Goal: Information Seeking & Learning: Learn about a topic

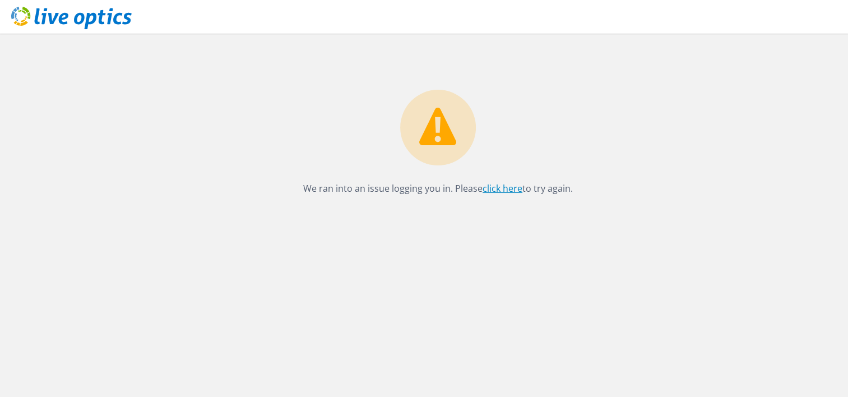
click at [514, 186] on link "click here" at bounding box center [503, 188] width 40 height 12
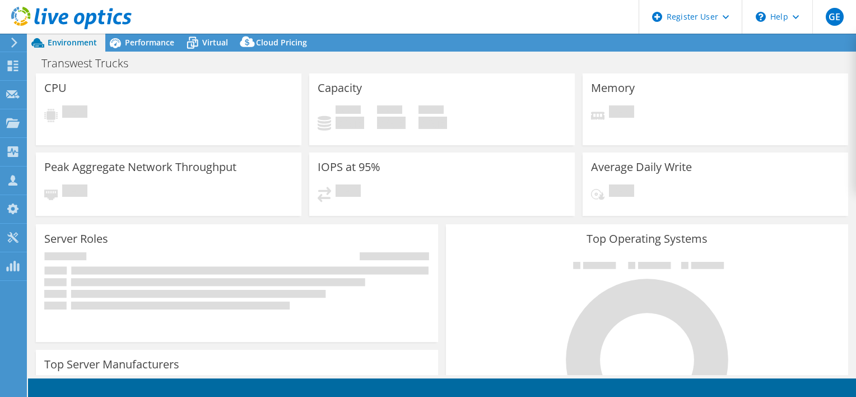
select select "USWest"
select select "USD"
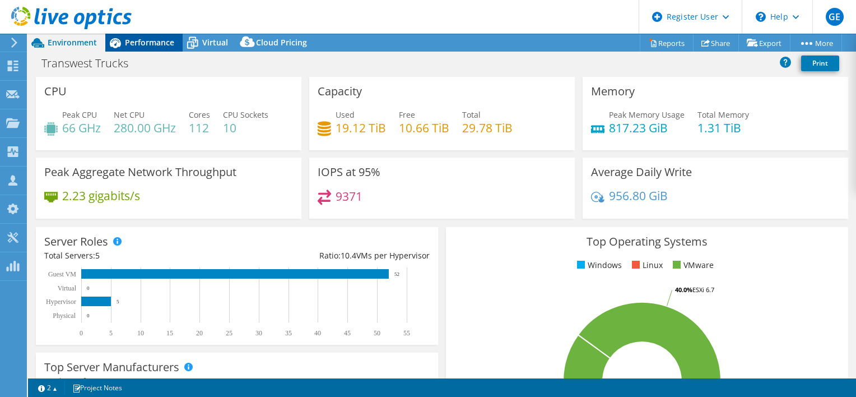
click at [147, 50] on div "Performance" at bounding box center [143, 43] width 77 height 18
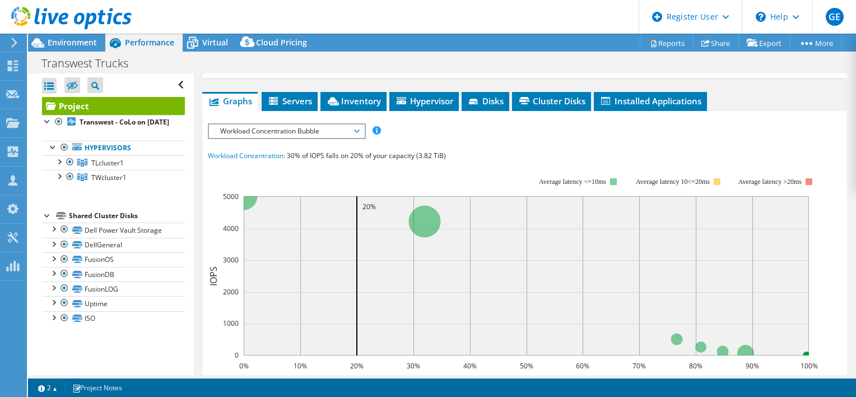
scroll to position [224, 0]
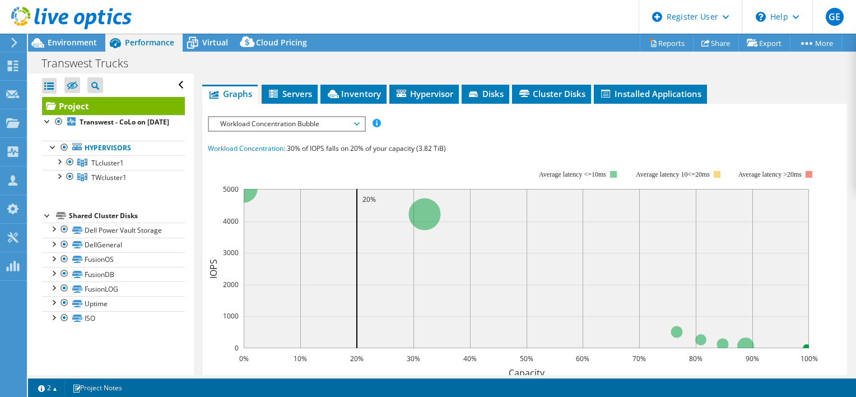
click at [298, 121] on span "Workload Concentration Bubble" at bounding box center [287, 123] width 144 height 13
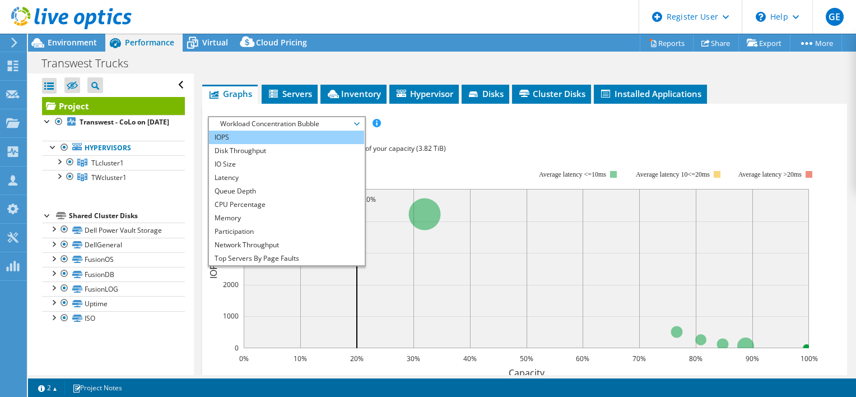
click at [251, 135] on li "IOPS" at bounding box center [286, 137] width 155 height 13
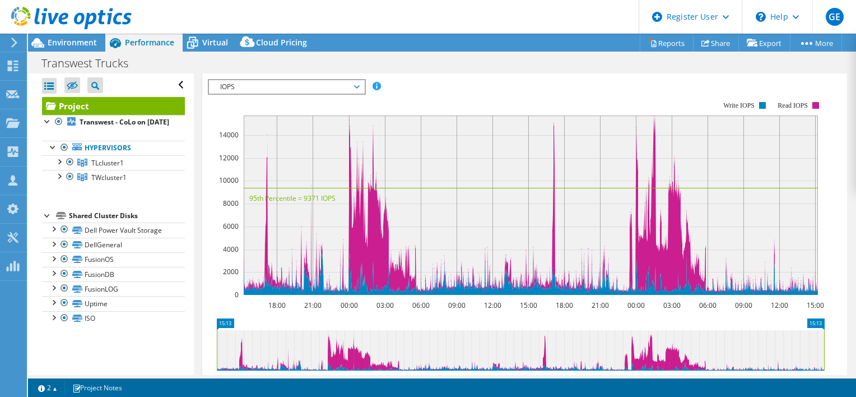
scroll to position [280, 0]
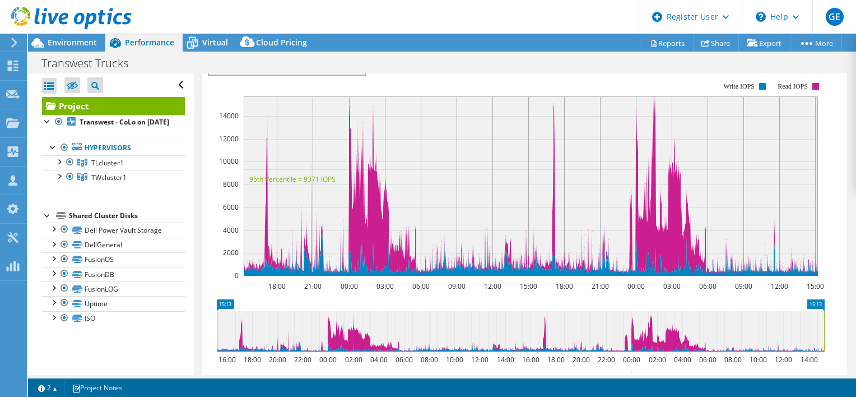
click at [216, 341] on rect at bounding box center [217, 331] width 4 height 40
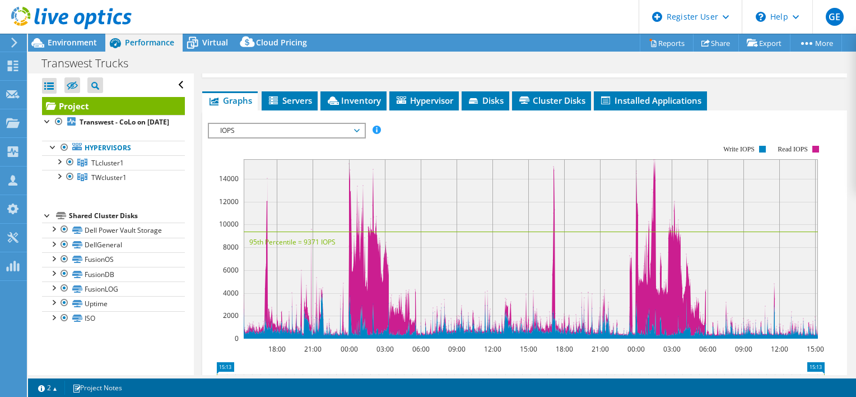
scroll to position [224, 0]
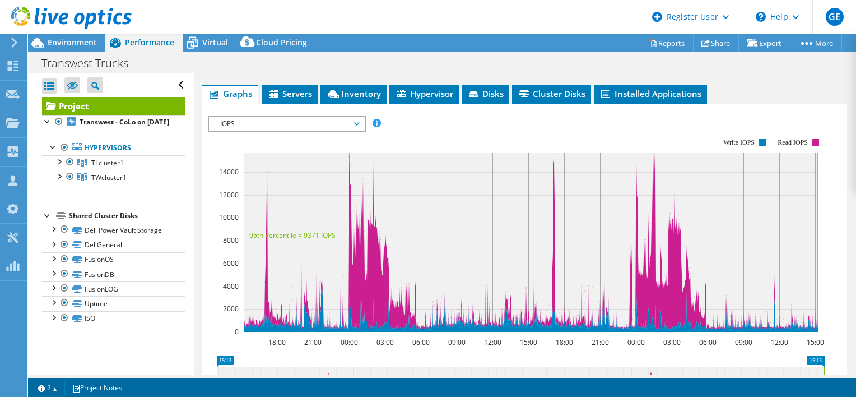
click at [263, 122] on span "IOPS" at bounding box center [287, 123] width 144 height 13
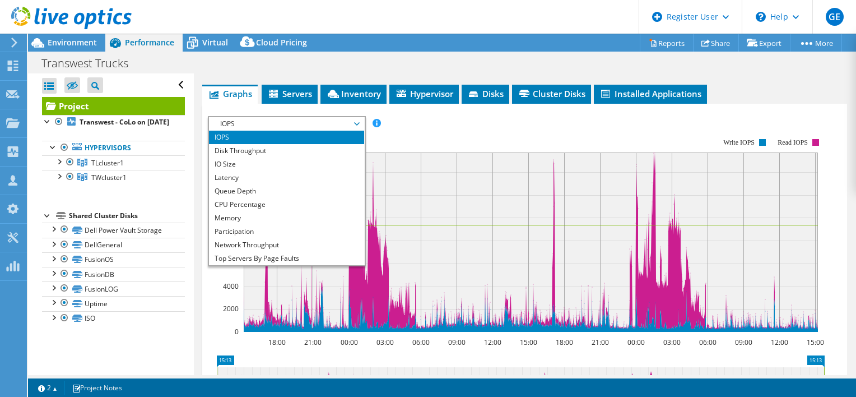
scroll to position [0, 0]
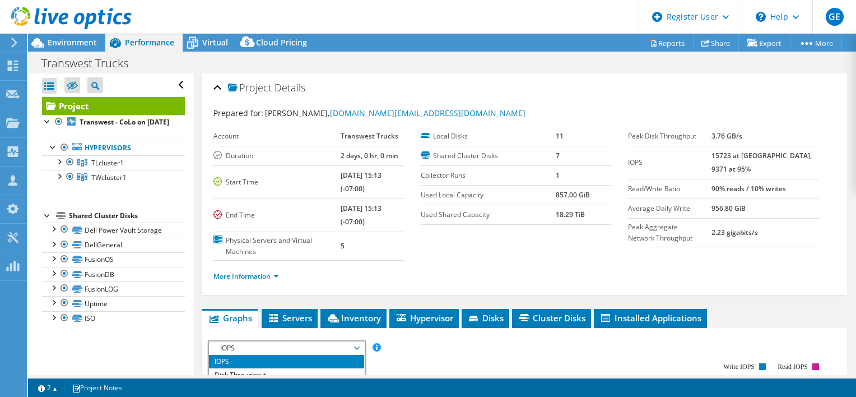
drag, startPoint x: 81, startPoint y: 38, endPoint x: 214, endPoint y: 74, distance: 137.6
click at [81, 38] on span "Environment" at bounding box center [72, 42] width 49 height 11
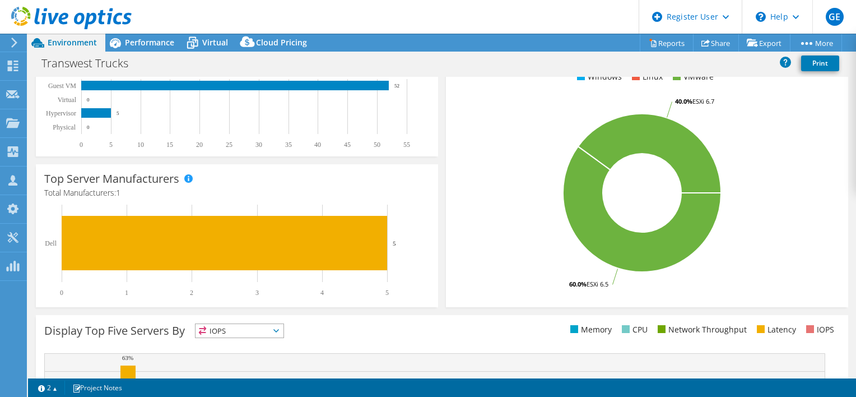
scroll to position [351, 0]
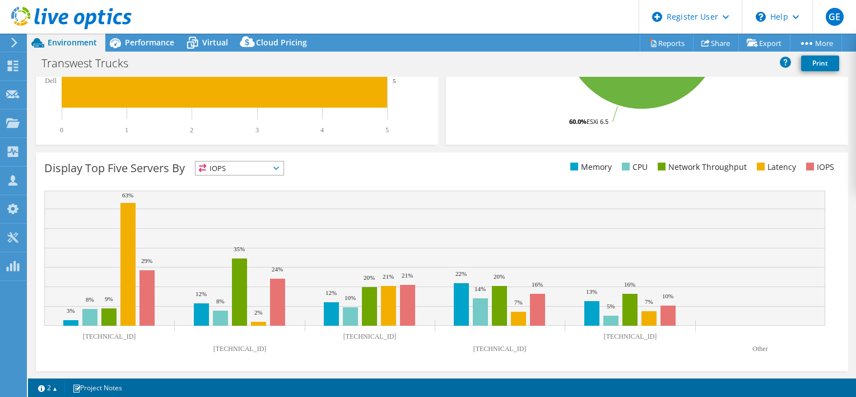
click at [232, 173] on span "IOPS" at bounding box center [240, 167] width 88 height 13
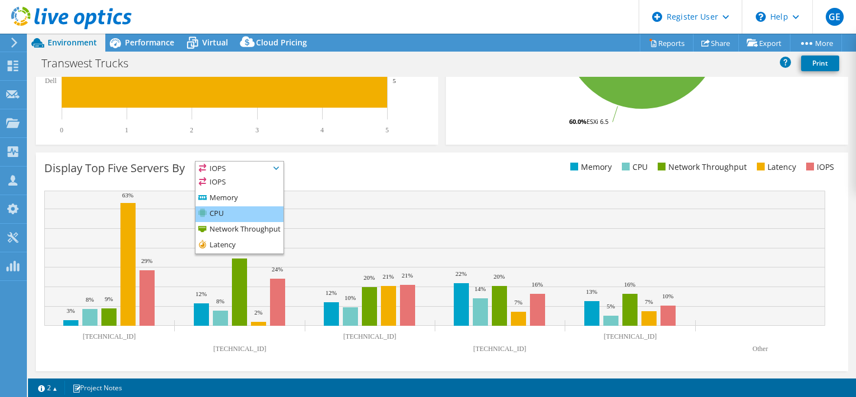
click at [235, 216] on li "CPU" at bounding box center [240, 214] width 88 height 16
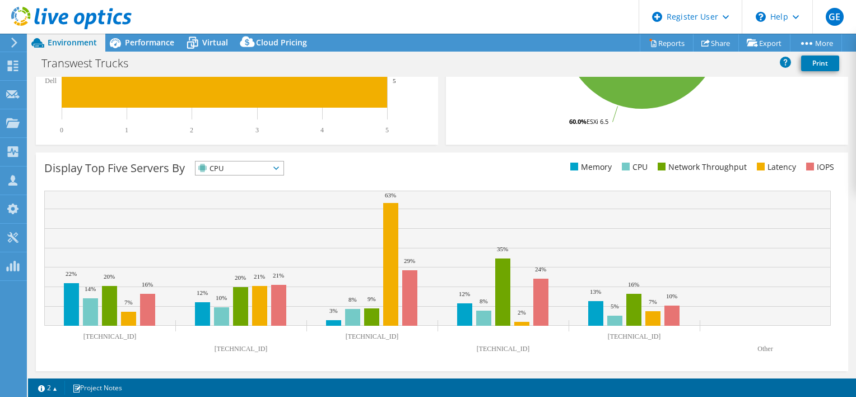
click at [243, 170] on span "CPU" at bounding box center [233, 167] width 74 height 13
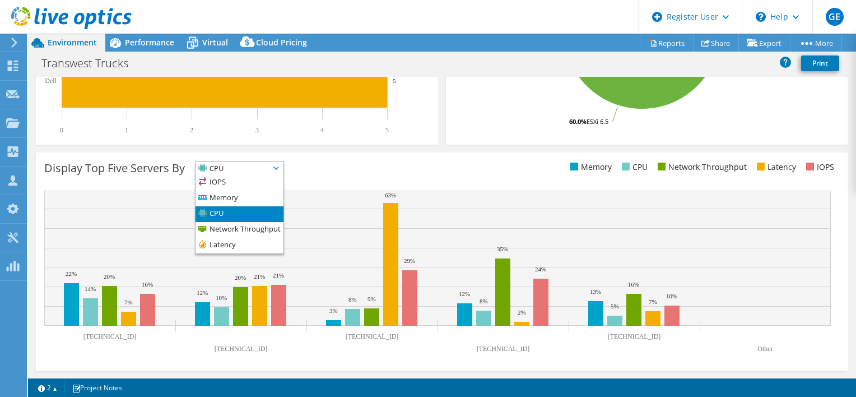
click at [243, 170] on span "CPU" at bounding box center [233, 167] width 74 height 13
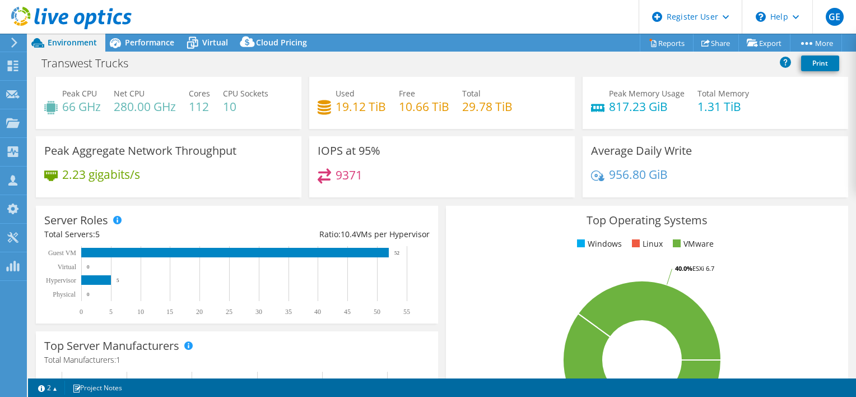
scroll to position [0, 0]
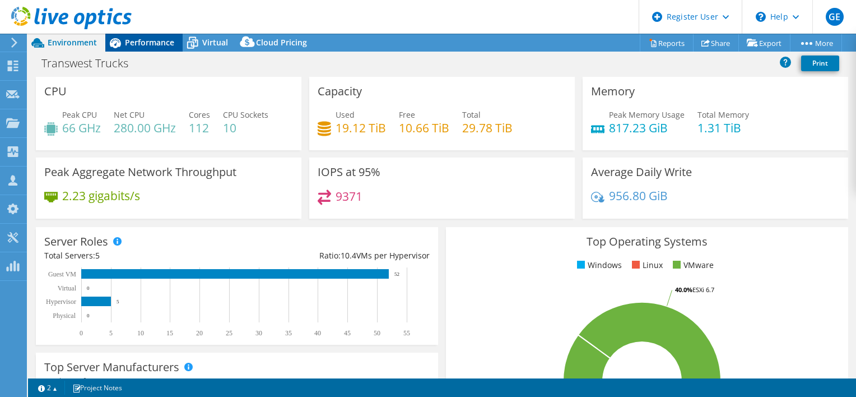
click at [150, 43] on span "Performance" at bounding box center [149, 42] width 49 height 11
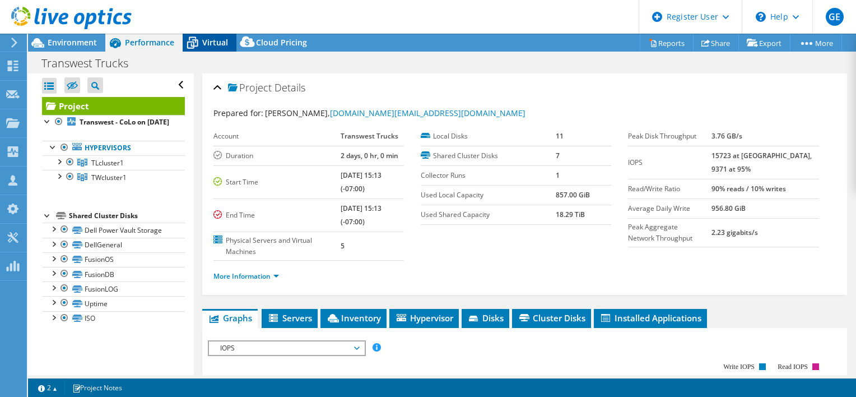
click at [199, 44] on icon at bounding box center [193, 43] width 20 height 20
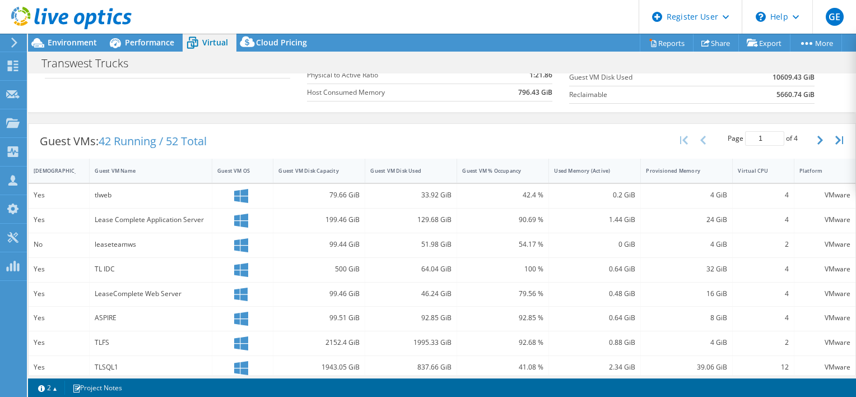
scroll to position [168, 0]
click at [745, 177] on div "Virtual CPU" at bounding box center [756, 172] width 47 height 17
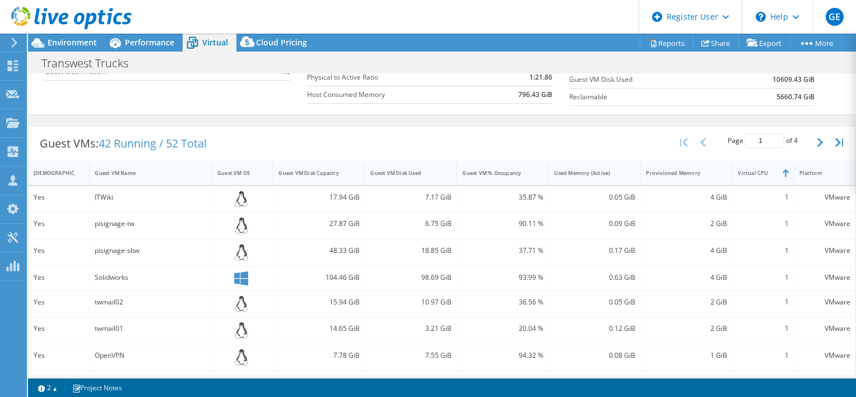
click at [745, 177] on div "Virtual CPU" at bounding box center [756, 172] width 47 height 17
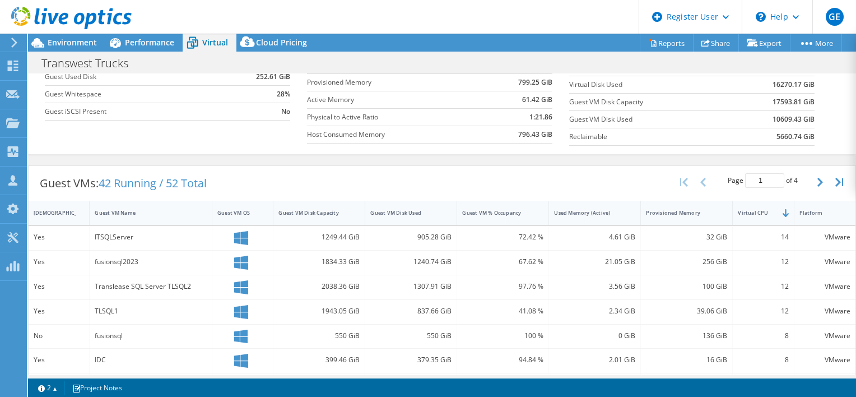
scroll to position [184, 0]
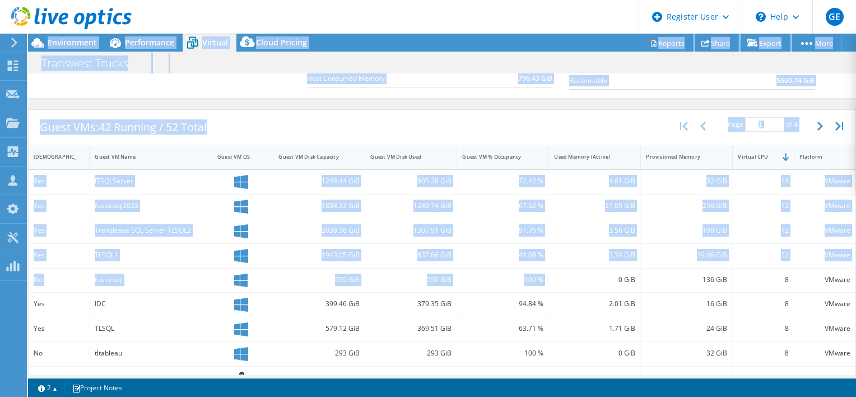
drag, startPoint x: 600, startPoint y: 283, endPoint x: 856, endPoint y: 291, distance: 256.3
click at [856, 291] on html "GE Dell User [PERSON_NAME] [PERSON_NAME][EMAIL_ADDRESS][DOMAIN_NAME] Dell My Pr…" at bounding box center [428, 198] width 856 height 397
drag, startPoint x: 856, startPoint y: 291, endPoint x: 596, endPoint y: 279, distance: 259.8
click at [594, 279] on div "0 GiB" at bounding box center [594, 279] width 81 height 12
click at [604, 214] on div "21.05 GiB" at bounding box center [595, 206] width 92 height 24
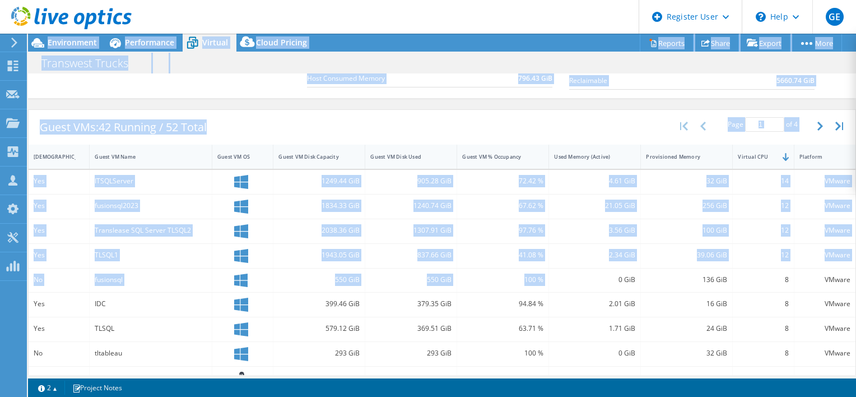
click at [707, 224] on div "100 GiB" at bounding box center [686, 230] width 81 height 12
click at [573, 123] on div "Guest VMs: 42 Running / 52 Total Page 1 of 4 5 rows 10 rows 20 rows 25 rows 50 …" at bounding box center [442, 127] width 827 height 35
click at [594, 121] on div "Guest VMs: 42 Running / 52 Total Page 1 of 4 5 rows 10 rows 20 rows 25 rows 50 …" at bounding box center [442, 127] width 827 height 35
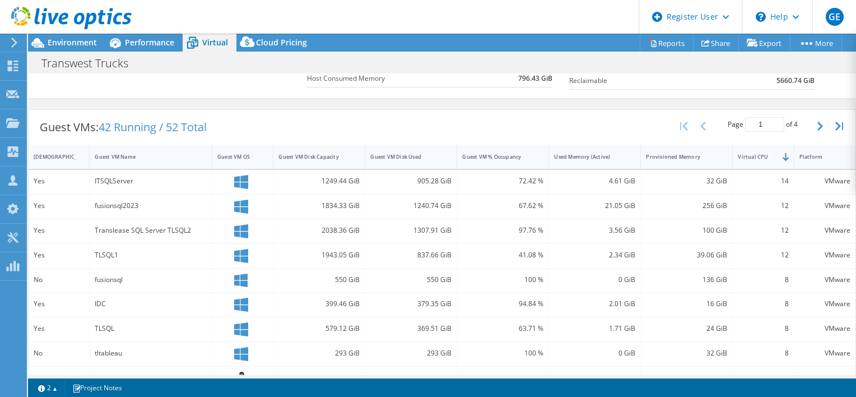
click at [594, 121] on div "Guest VMs: 42 Running / 52 Total Page 1 of 4 5 rows 10 rows 20 rows 25 rows 50 …" at bounding box center [442, 127] width 827 height 35
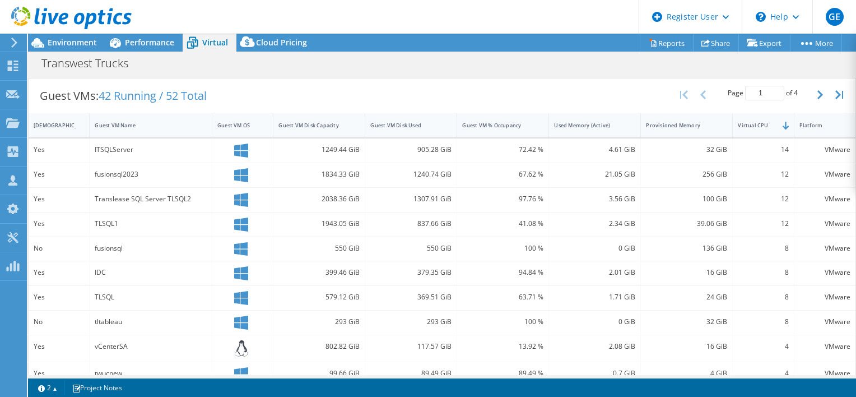
scroll to position [197, 0]
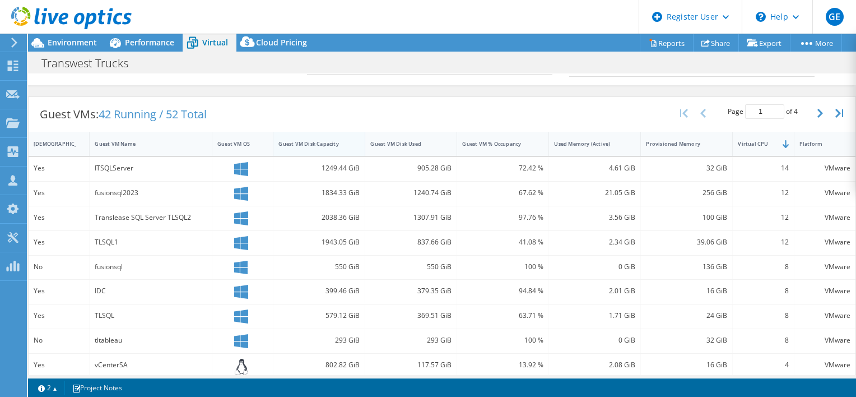
click at [336, 142] on div "Guest VM Disk Capacity" at bounding box center [313, 143] width 68 height 7
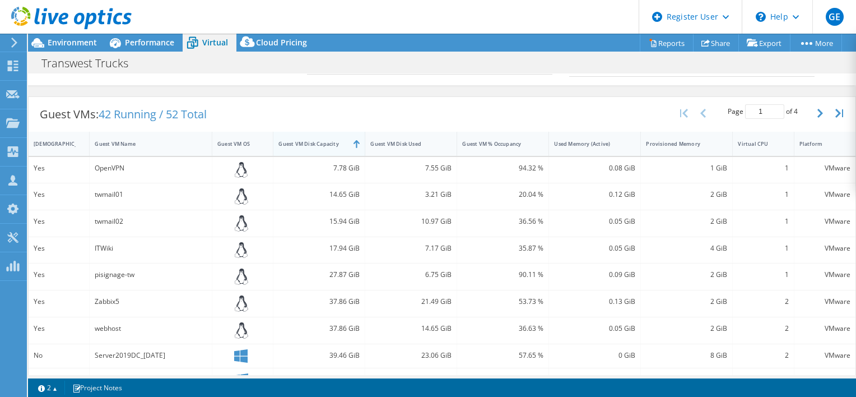
click at [336, 142] on div "Guest VM Disk Capacity" at bounding box center [313, 143] width 68 height 7
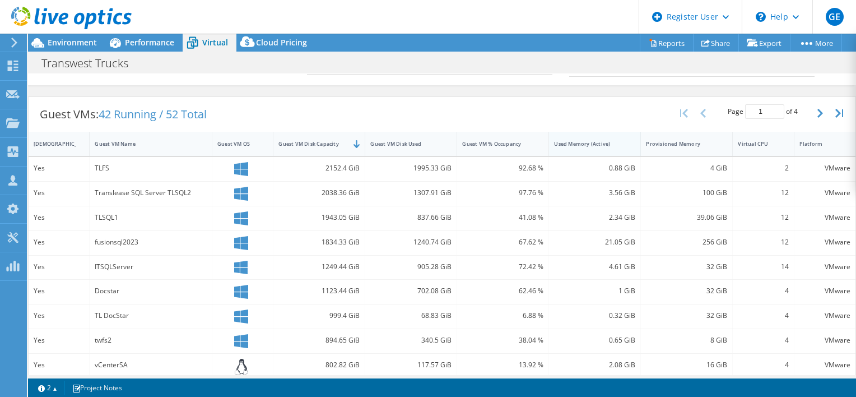
click at [616, 143] on div "Used Memory (Active)" at bounding box center [588, 143] width 68 height 7
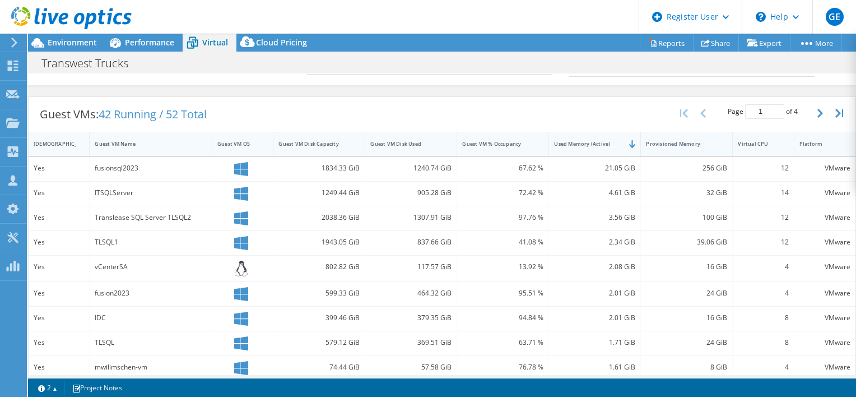
click at [700, 146] on div "Provisioned Memory" at bounding box center [680, 143] width 78 height 17
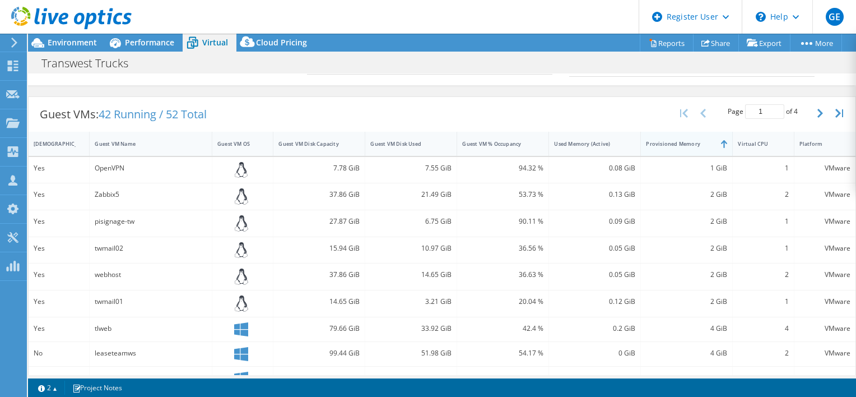
click at [700, 146] on div "Provisioned Memory" at bounding box center [680, 143] width 78 height 17
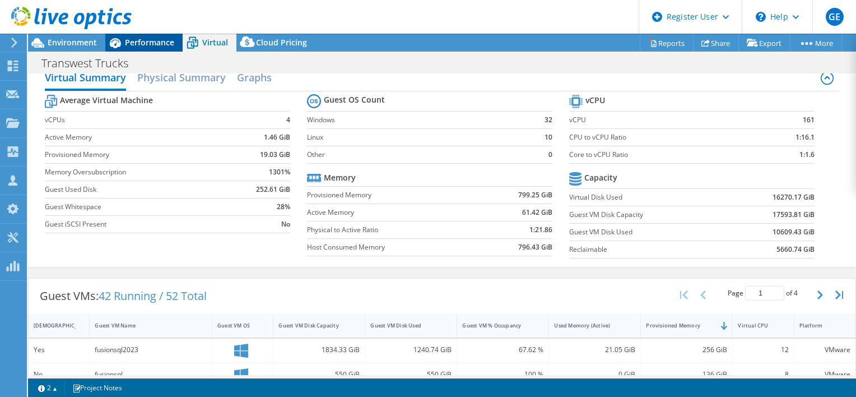
scroll to position [198, 0]
click at [157, 42] on span "Performance" at bounding box center [149, 42] width 49 height 11
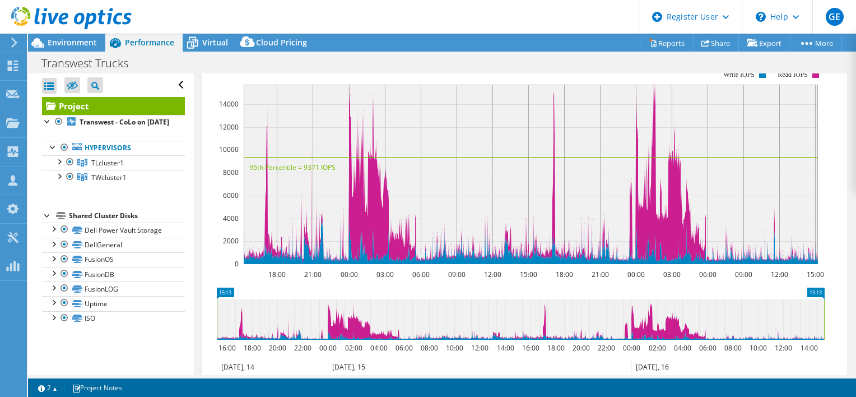
scroll to position [255, 0]
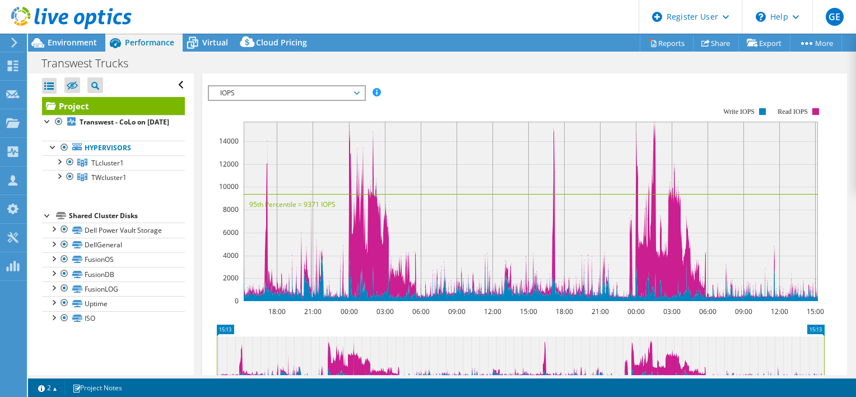
click at [351, 90] on span "IOPS" at bounding box center [287, 92] width 144 height 13
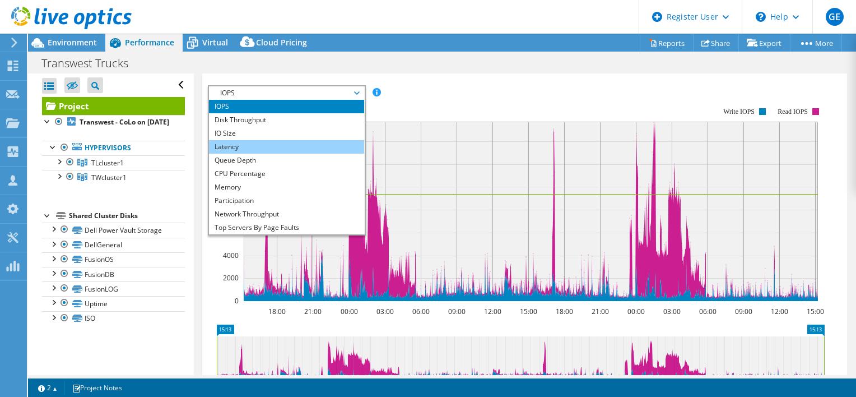
click at [258, 148] on li "Latency" at bounding box center [286, 146] width 155 height 13
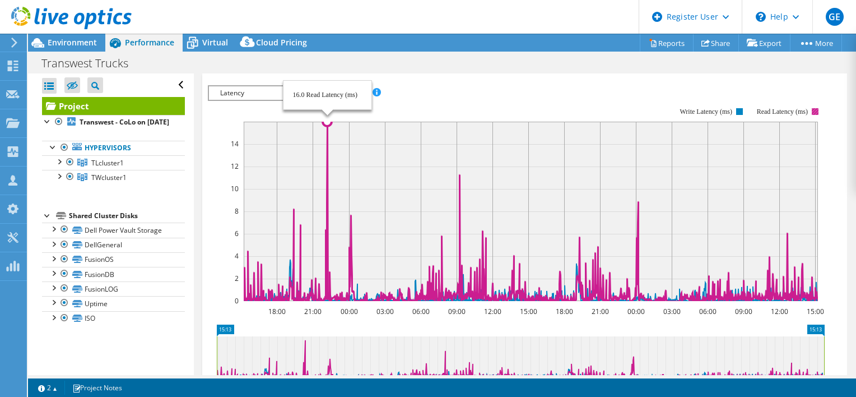
click at [327, 131] on icon at bounding box center [531, 211] width 574 height 179
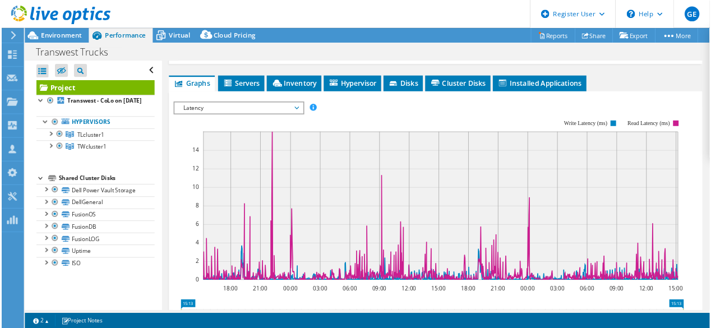
scroll to position [199, 0]
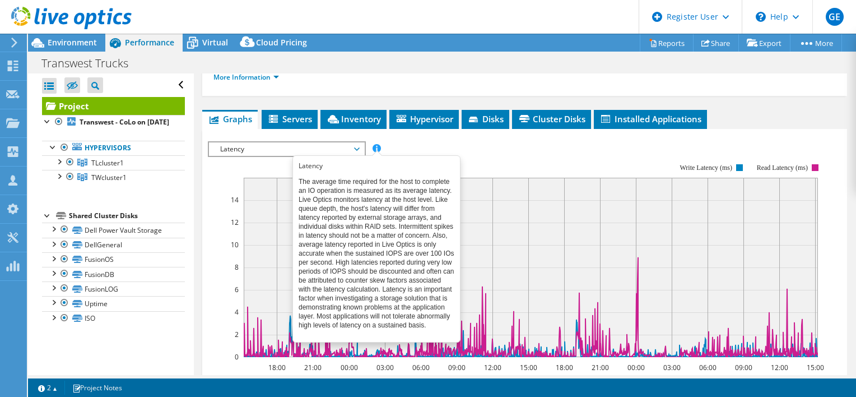
click at [376, 150] on span at bounding box center [377, 148] width 8 height 8
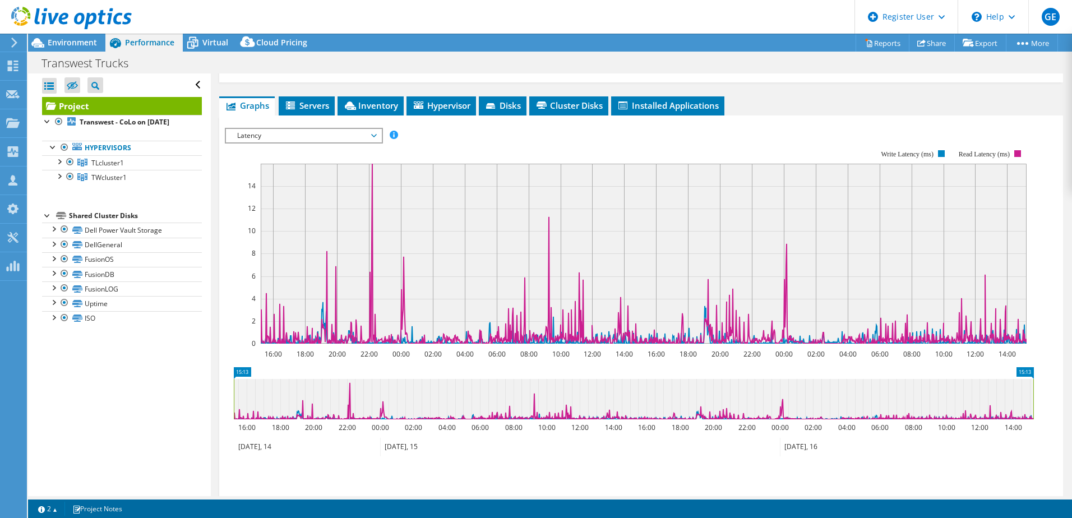
click at [322, 129] on span "Latency" at bounding box center [303, 135] width 144 height 13
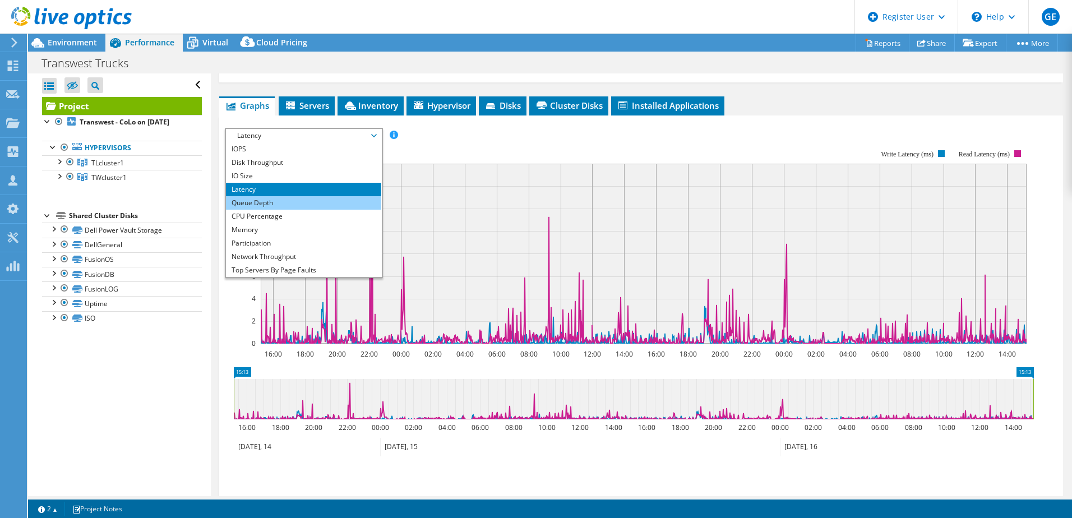
click at [330, 196] on li "Queue Depth" at bounding box center [303, 202] width 155 height 13
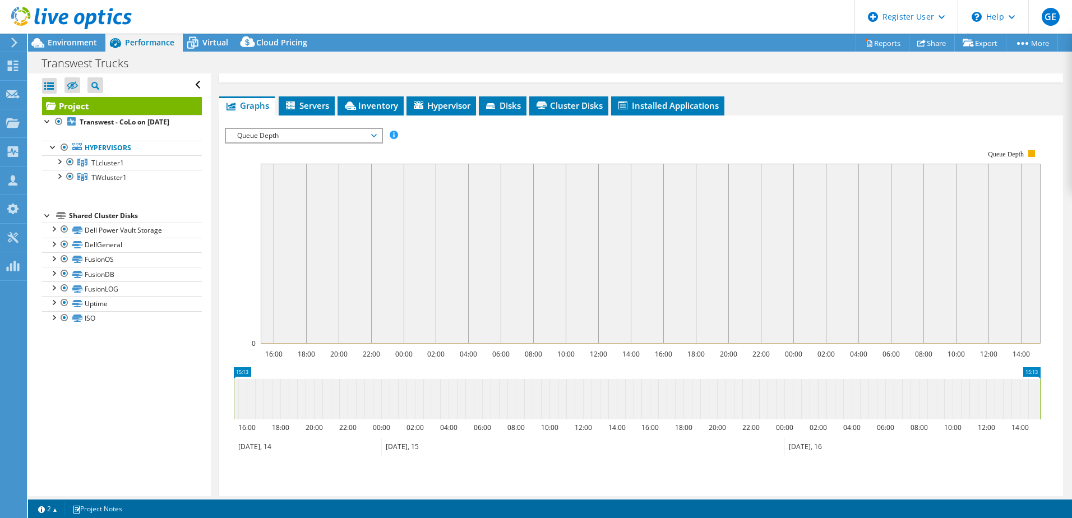
click at [326, 129] on span "Queue Depth" at bounding box center [303, 135] width 144 height 13
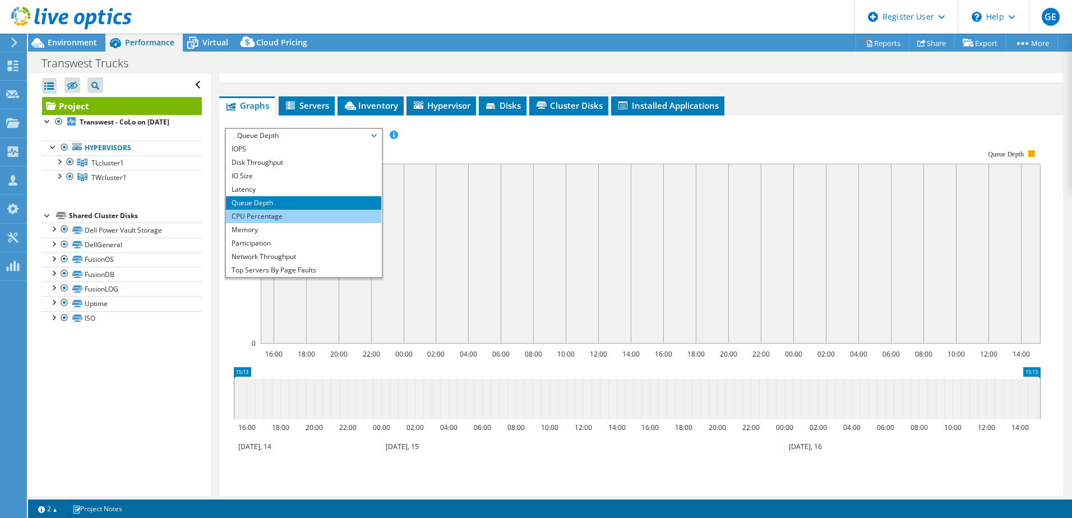
click at [285, 210] on li "CPU Percentage" at bounding box center [303, 216] width 155 height 13
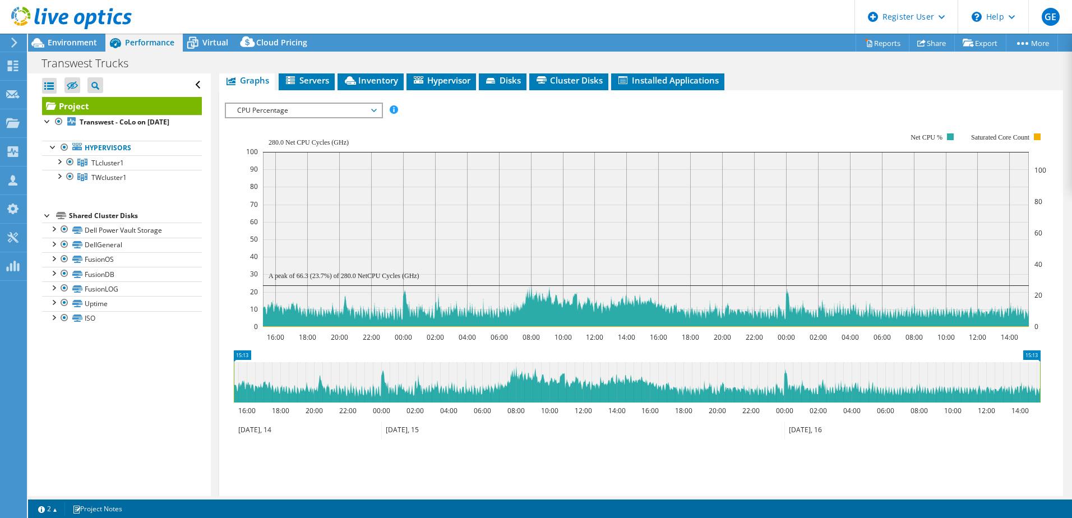
scroll to position [168, 0]
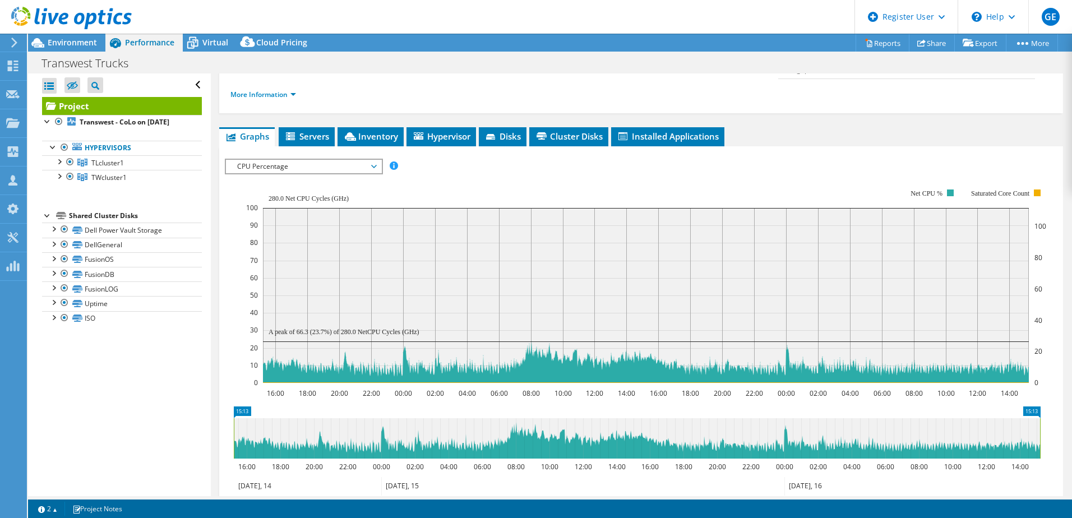
click at [305, 160] on span "CPU Percentage" at bounding box center [303, 166] width 144 height 13
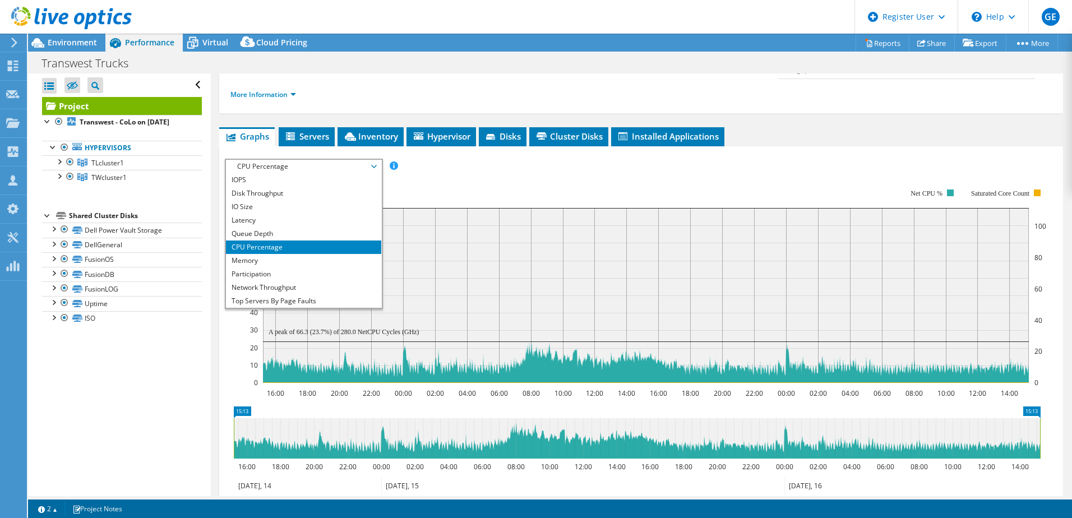
click at [305, 160] on span "CPU Percentage" at bounding box center [303, 166] width 144 height 13
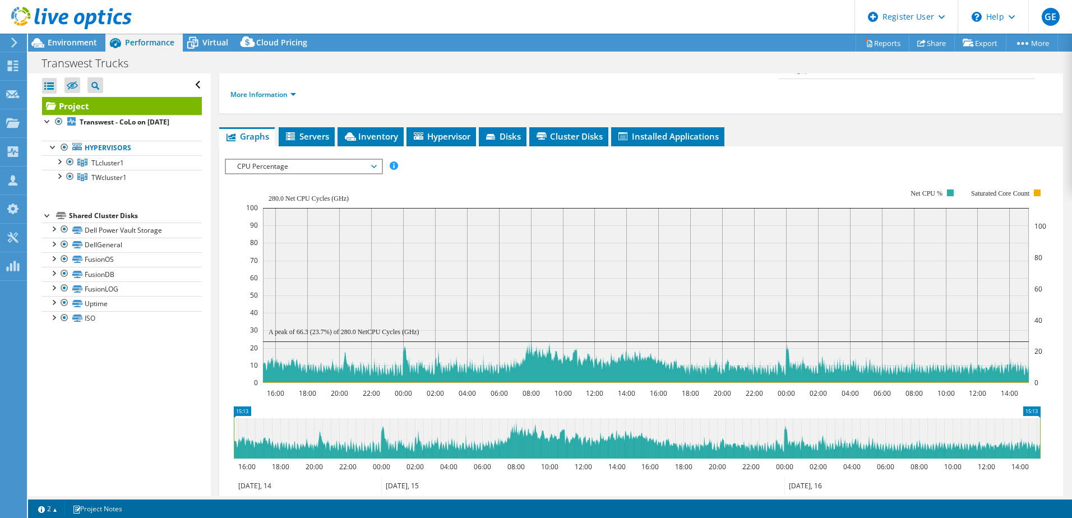
click at [305, 160] on span "CPU Percentage" at bounding box center [303, 166] width 144 height 13
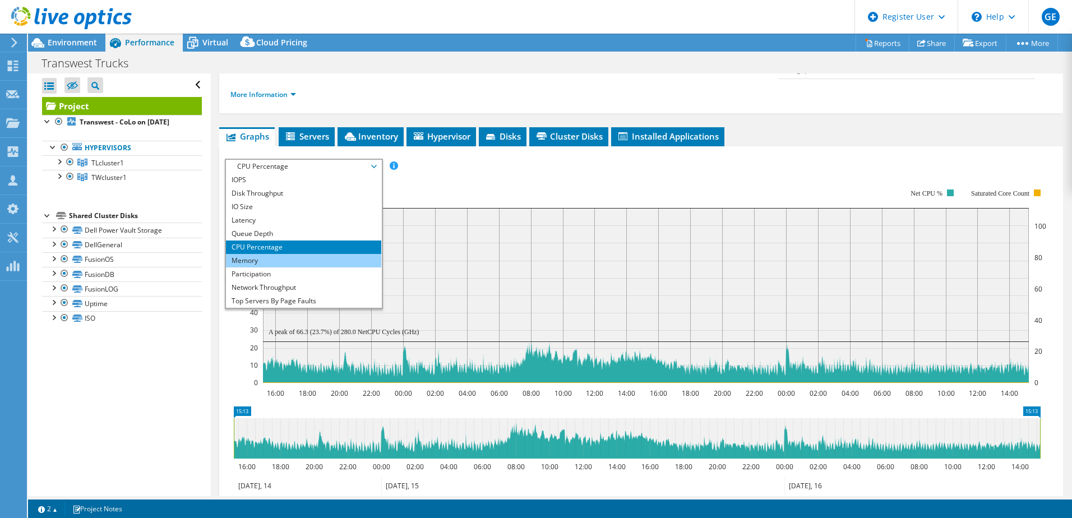
click at [275, 254] on li "Memory" at bounding box center [303, 260] width 155 height 13
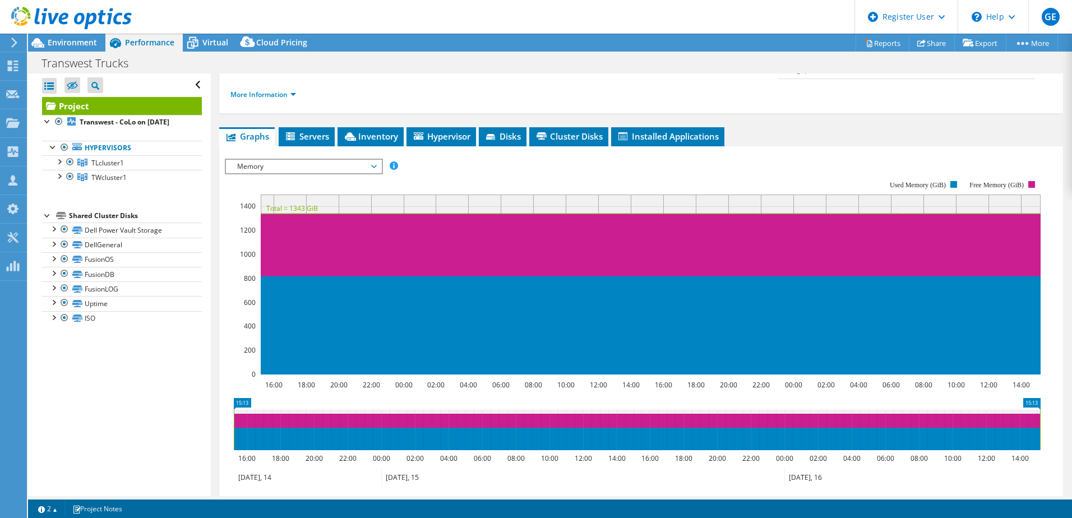
click at [286, 160] on span "Memory" at bounding box center [303, 166] width 144 height 13
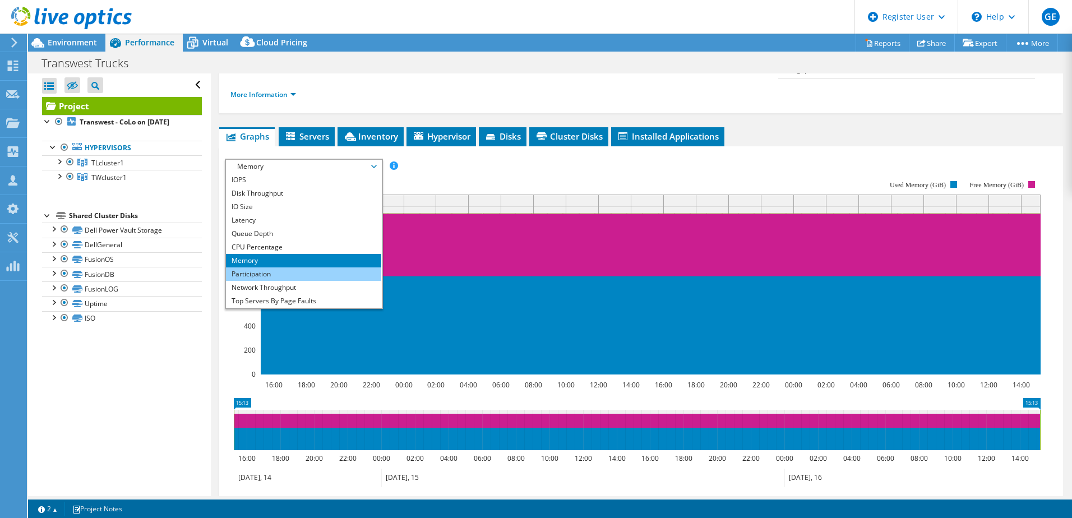
click at [299, 267] on li "Participation" at bounding box center [303, 273] width 155 height 13
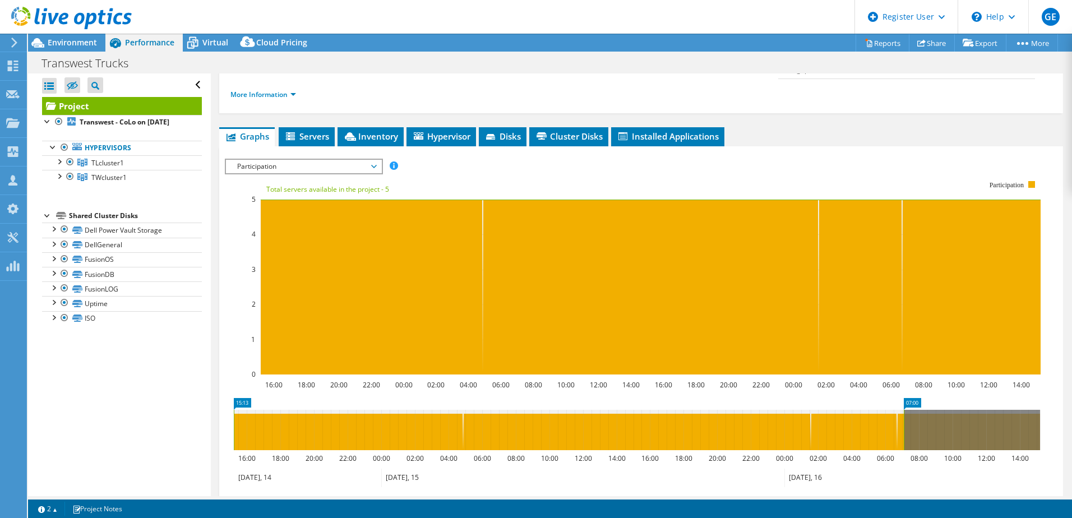
drag, startPoint x: 1040, startPoint y: 394, endPoint x: 904, endPoint y: 403, distance: 136.5
click at [856, 396] on rect at bounding box center [903, 430] width 4 height 40
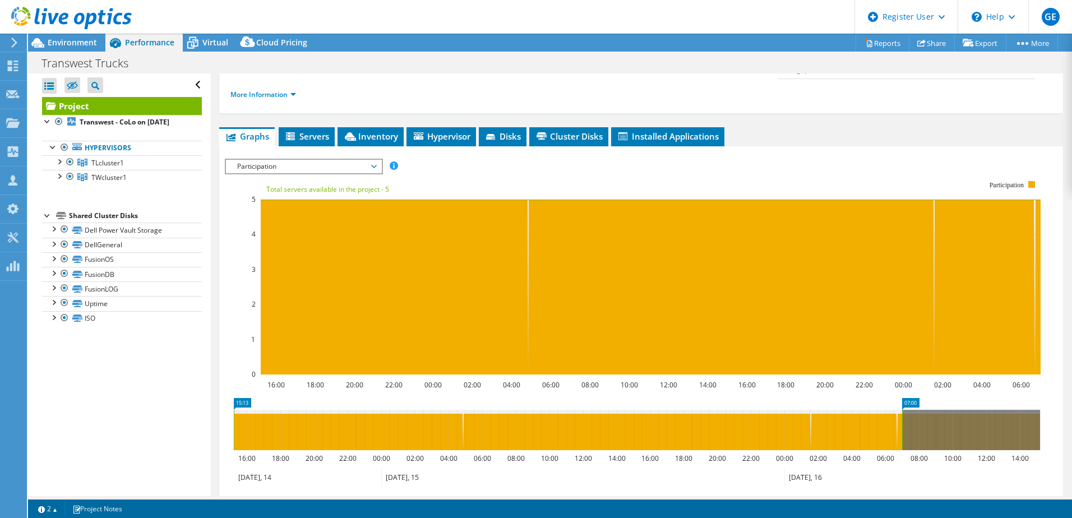
drag, startPoint x: 274, startPoint y: 401, endPoint x: 425, endPoint y: 396, distance: 151.4
click at [739, 396] on icon "07:00 15:13 16:00 18:00 20:00 22:00 00:00 02:00 04:00 06:00 08:00 10:00 12:00 1…" at bounding box center [637, 443] width 824 height 90
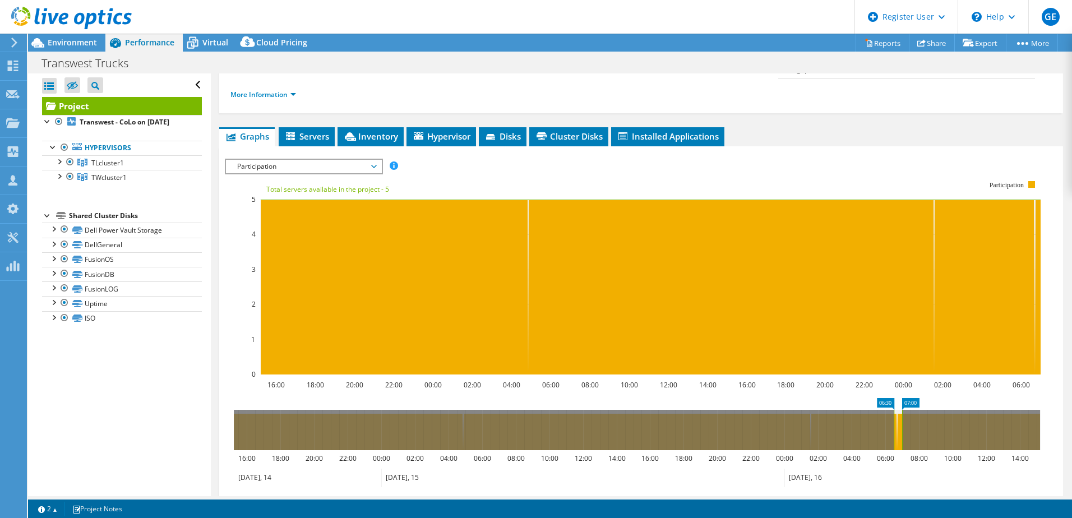
drag, startPoint x: 234, startPoint y: 397, endPoint x: 893, endPoint y: 420, distance: 658.9
click at [856, 396] on rect at bounding box center [893, 430] width 4 height 40
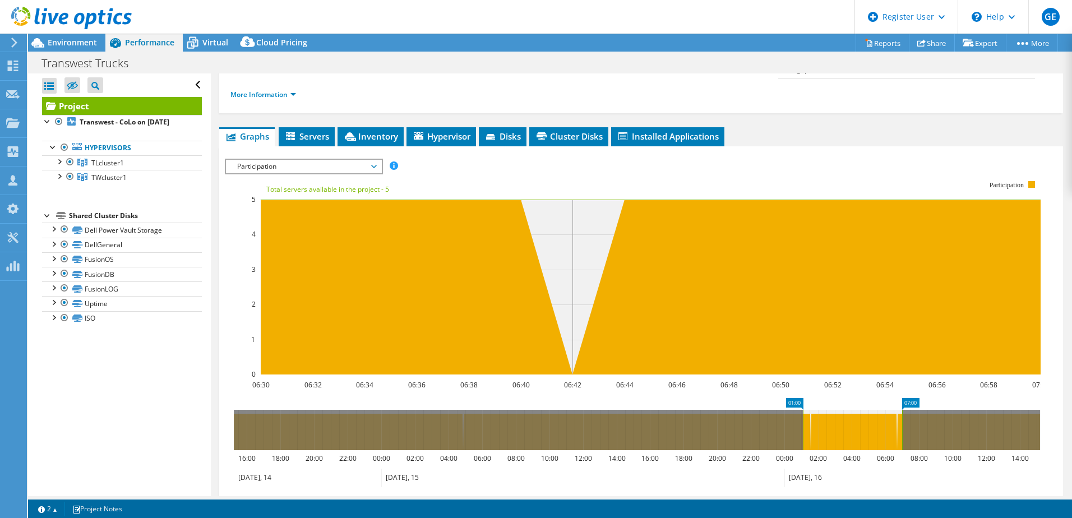
drag, startPoint x: 893, startPoint y: 400, endPoint x: 802, endPoint y: 392, distance: 91.1
click at [802, 396] on rect at bounding box center [802, 430] width 4 height 40
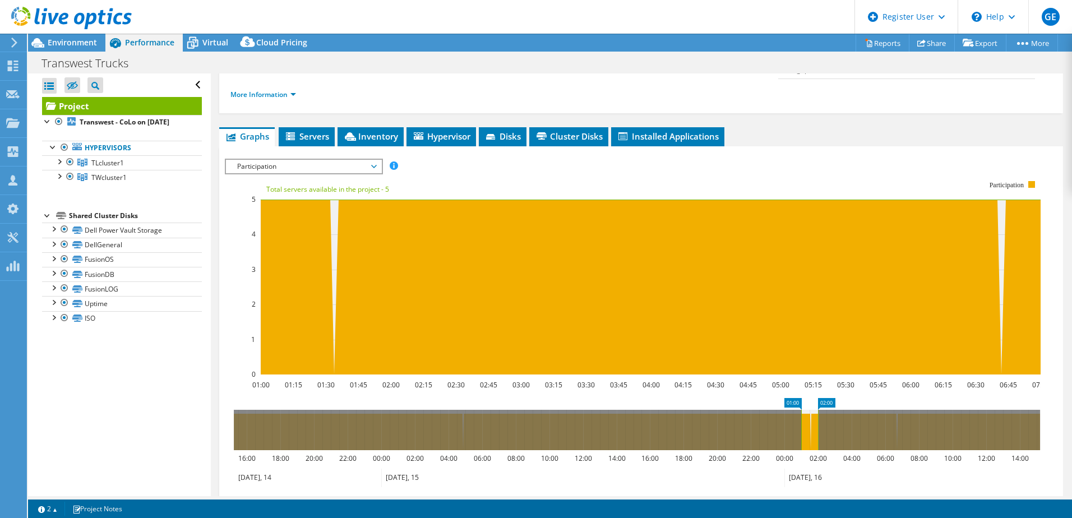
drag, startPoint x: 872, startPoint y: 398, endPoint x: 815, endPoint y: 399, distance: 56.6
click at [815, 396] on rect at bounding box center [817, 430] width 4 height 40
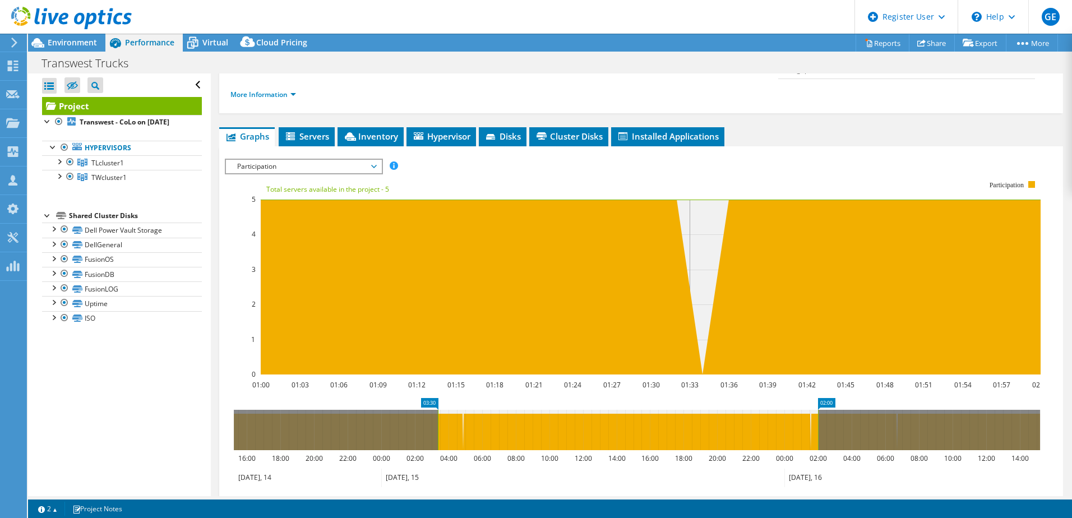
drag, startPoint x: 800, startPoint y: 404, endPoint x: 449, endPoint y: 372, distance: 352.2
click at [449, 372] on section "Workload Concentration: 30% of IOPS falls on 20% of your capacity (3.82 TiB) 01…" at bounding box center [641, 350] width 832 height 370
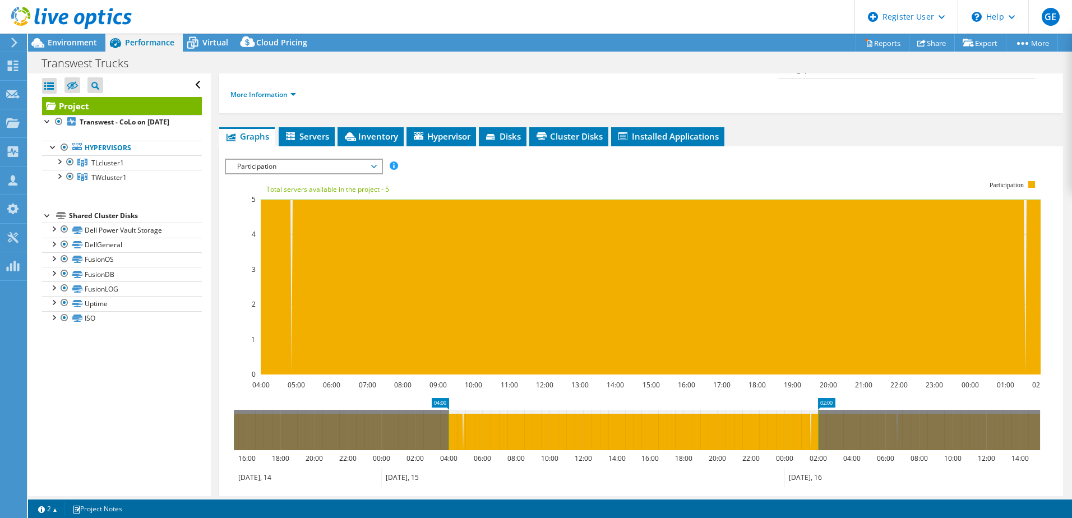
click at [812, 396] on icon at bounding box center [632, 430] width 369 height 40
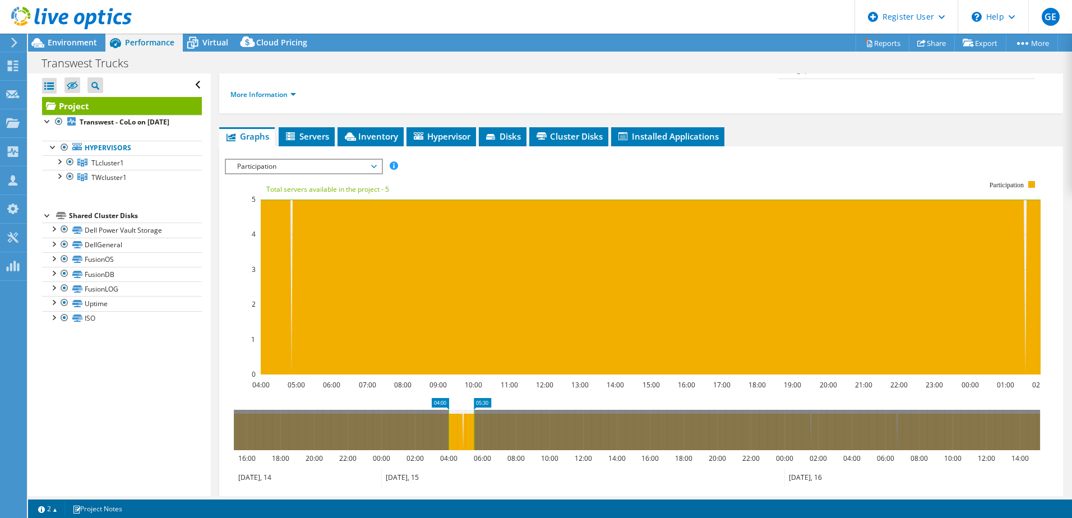
drag, startPoint x: 816, startPoint y: 401, endPoint x: 482, endPoint y: 401, distance: 334.0
click at [476, 396] on rect at bounding box center [473, 430] width 4 height 40
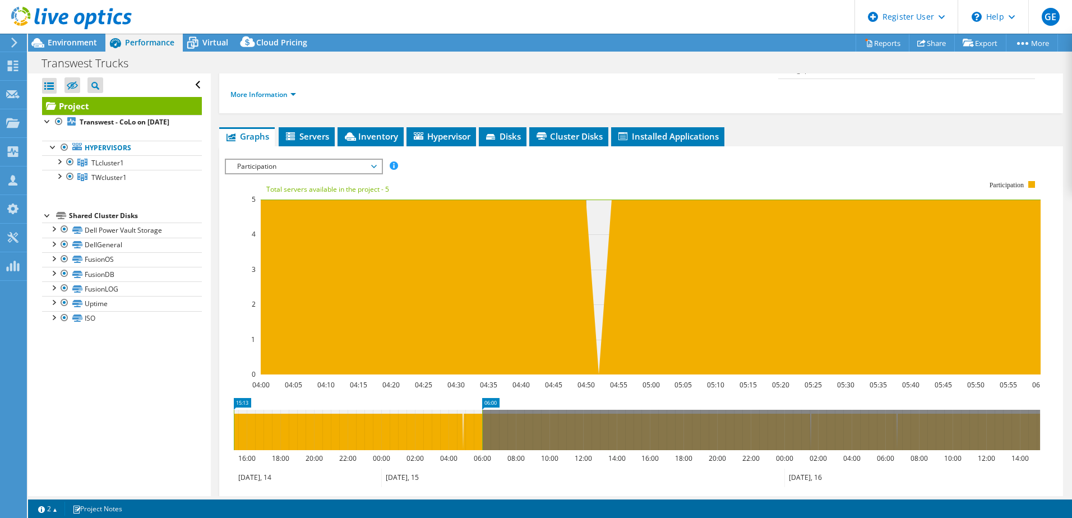
drag, startPoint x: 450, startPoint y: 413, endPoint x: 165, endPoint y: 402, distance: 285.5
click at [165, 396] on div "Open All Close All Hide Excluded Nodes Project Tree Filter" at bounding box center [550, 284] width 1044 height 423
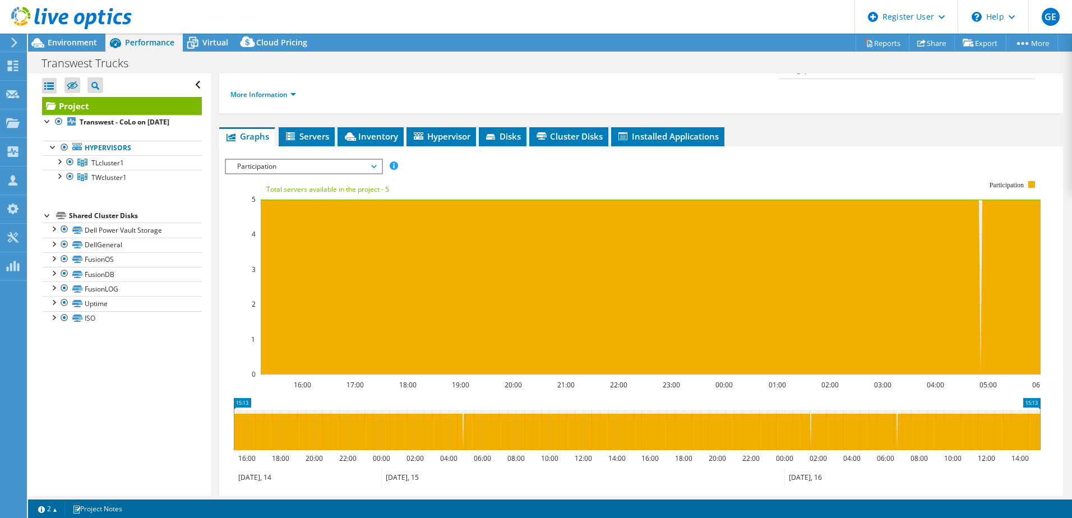
drag, startPoint x: 482, startPoint y: 397, endPoint x: 1118, endPoint y: 407, distance: 635.6
click at [856, 396] on html "GE Dell User [PERSON_NAME] [PERSON_NAME][EMAIL_ADDRESS][DOMAIN_NAME] Dell My Pr…" at bounding box center [536, 259] width 1072 height 518
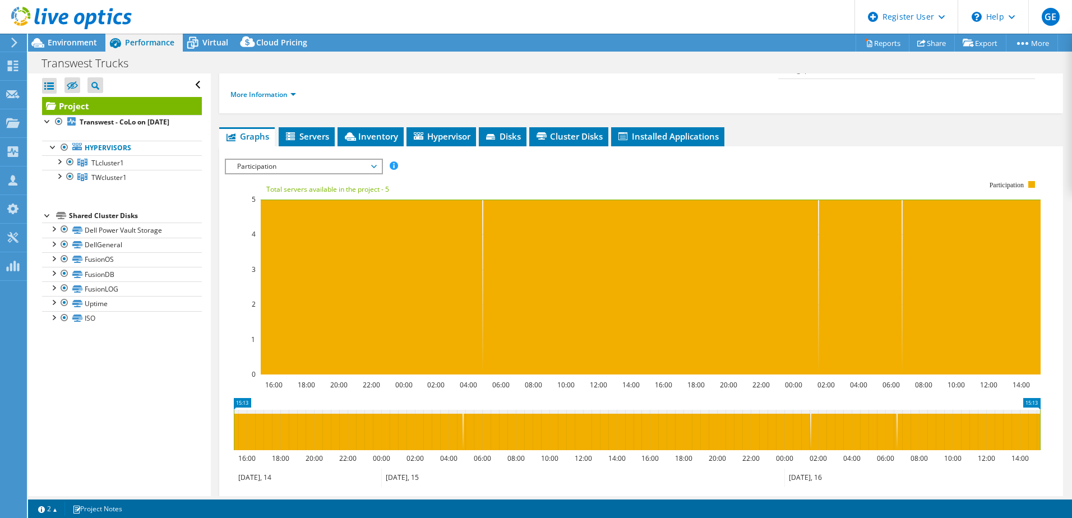
click at [363, 160] on span "Participation" at bounding box center [303, 166] width 144 height 13
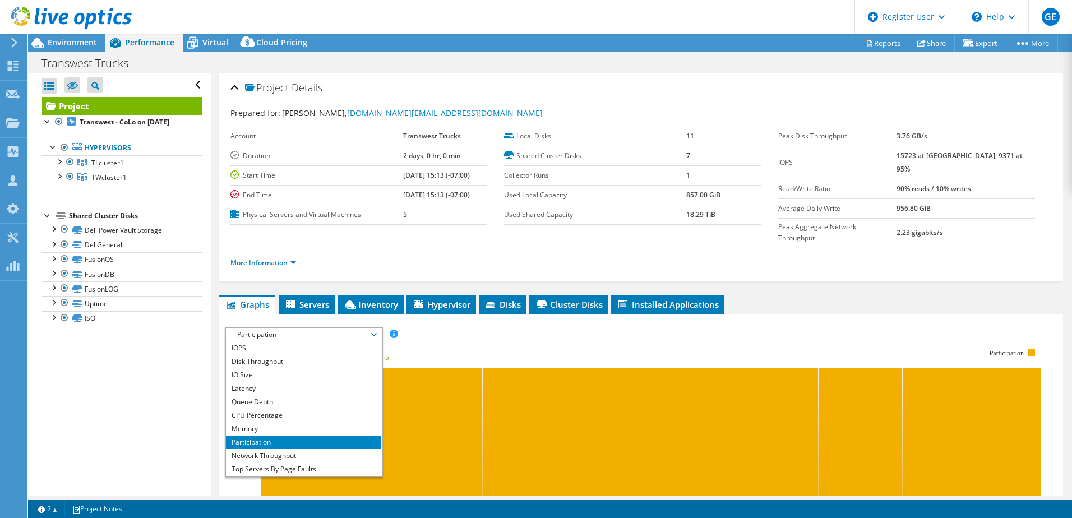
scroll to position [56, 0]
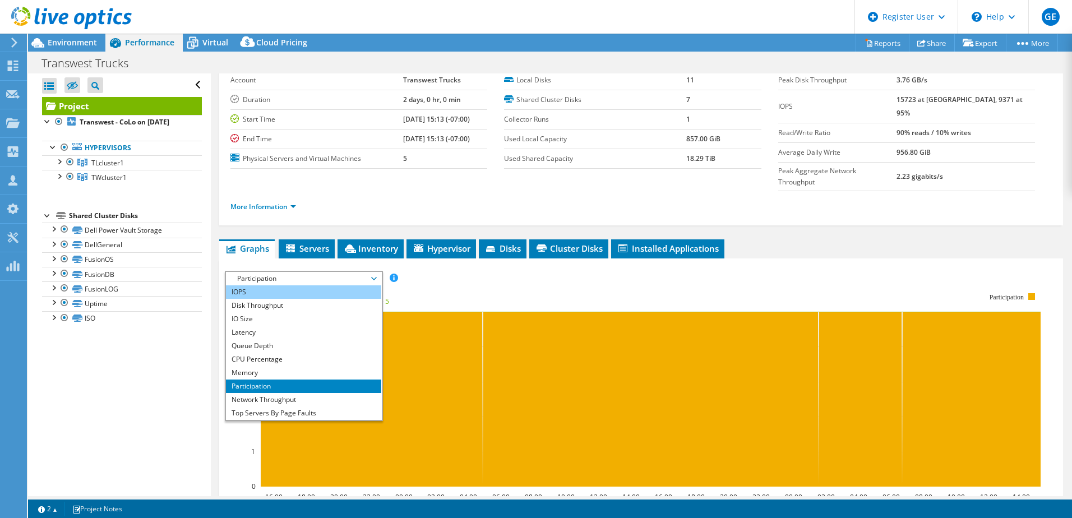
click at [258, 285] on li "IOPS" at bounding box center [303, 291] width 155 height 13
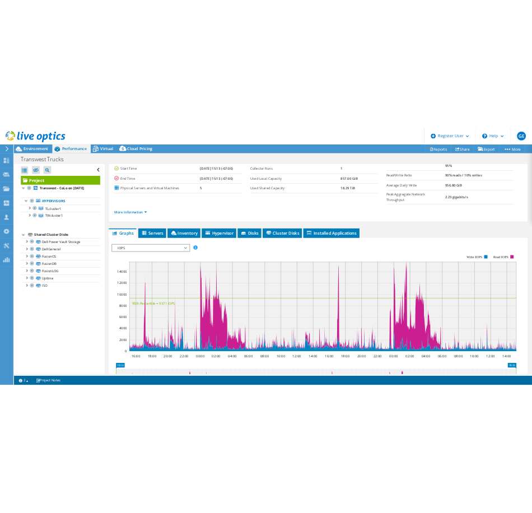
scroll to position [112, 0]
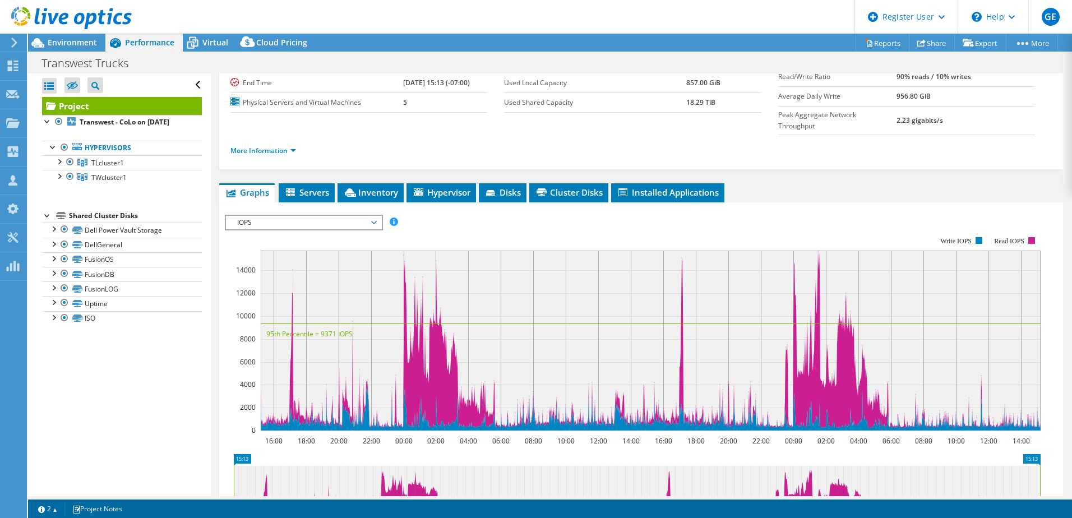
click at [347, 216] on span "IOPS" at bounding box center [303, 222] width 144 height 13
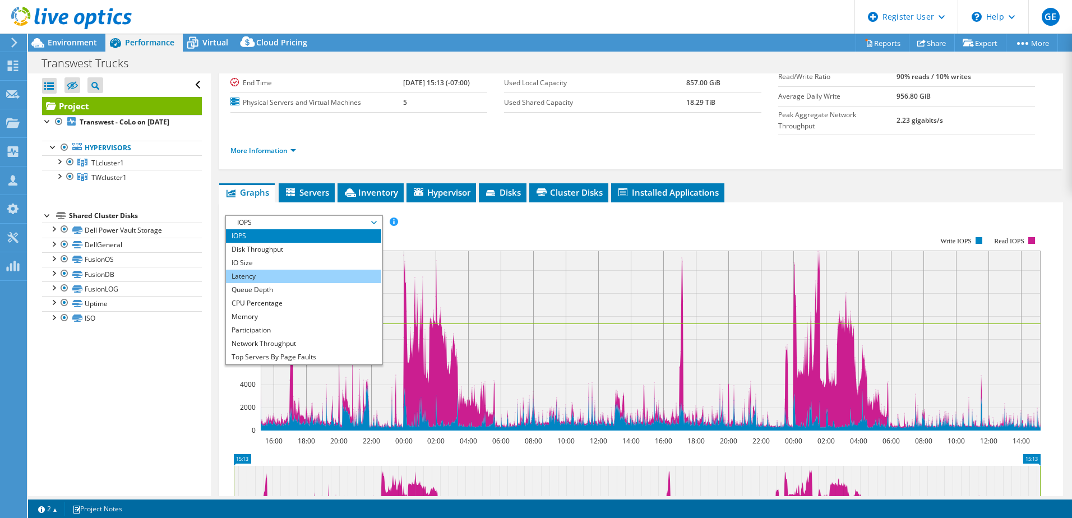
click at [300, 270] on li "Latency" at bounding box center [303, 276] width 155 height 13
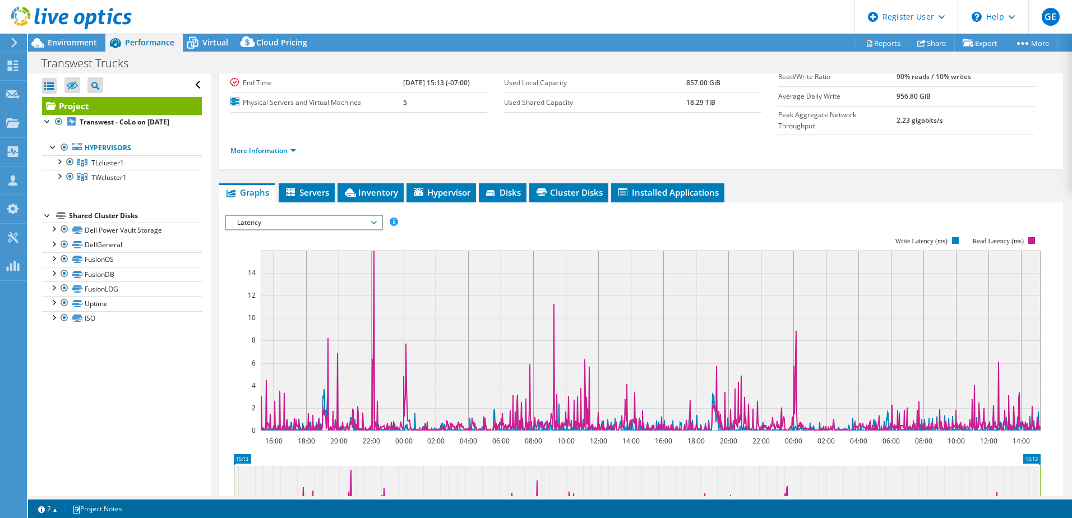
click at [296, 216] on span "Latency" at bounding box center [303, 222] width 144 height 13
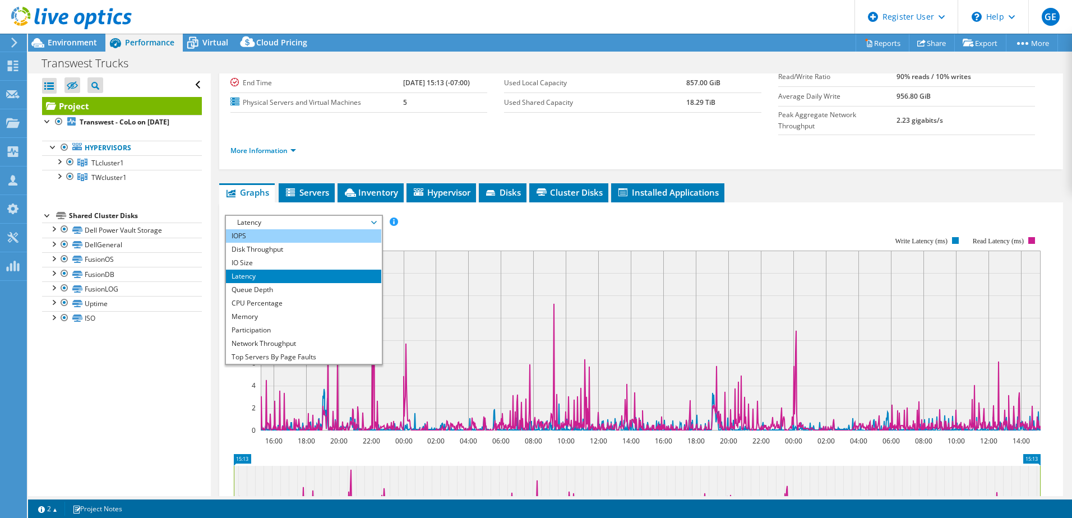
click at [294, 229] on li "IOPS" at bounding box center [303, 235] width 155 height 13
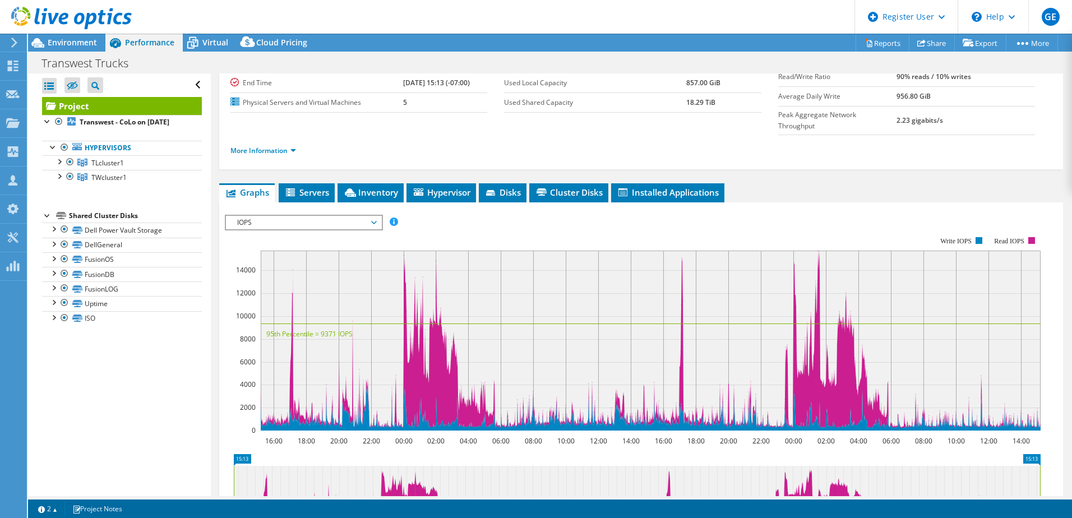
click at [320, 216] on span "IOPS" at bounding box center [303, 222] width 144 height 13
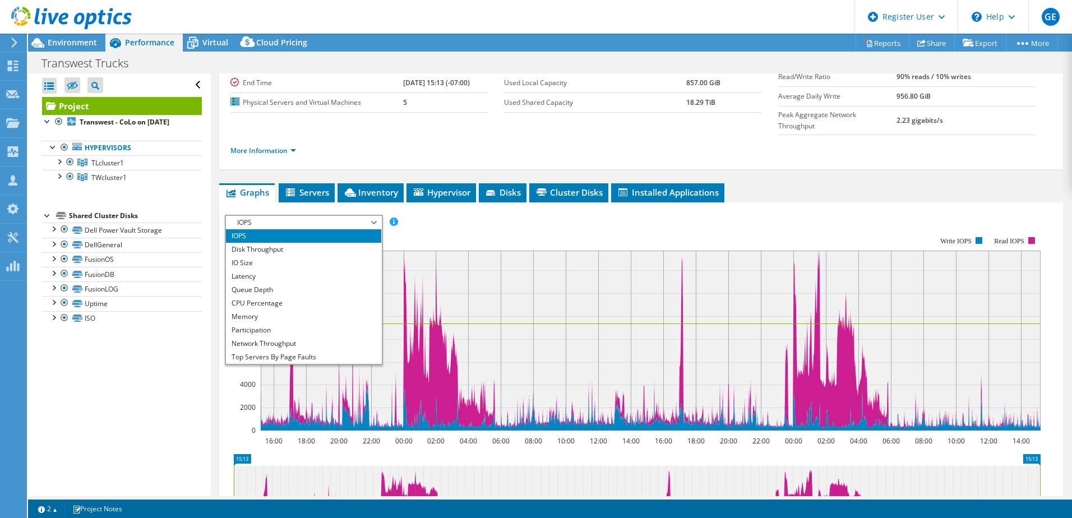
click at [502, 215] on div "IOPS Disk Throughput IO Size Latency Queue Depth CPU Percentage Memory Page Fau…" at bounding box center [641, 222] width 832 height 15
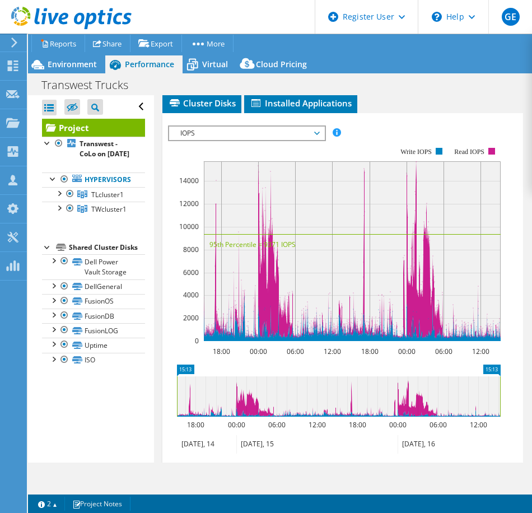
scroll to position [392, 0]
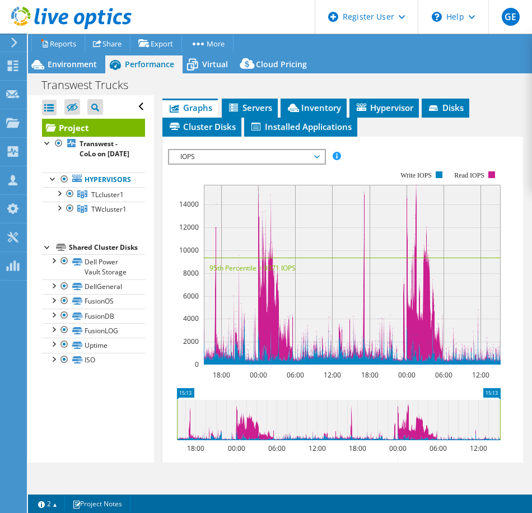
click at [288, 156] on span "IOPS" at bounding box center [247, 156] width 144 height 13
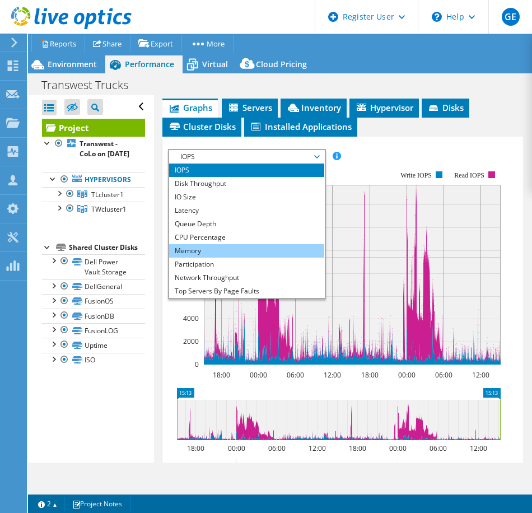
click at [262, 254] on li "Memory" at bounding box center [246, 250] width 155 height 13
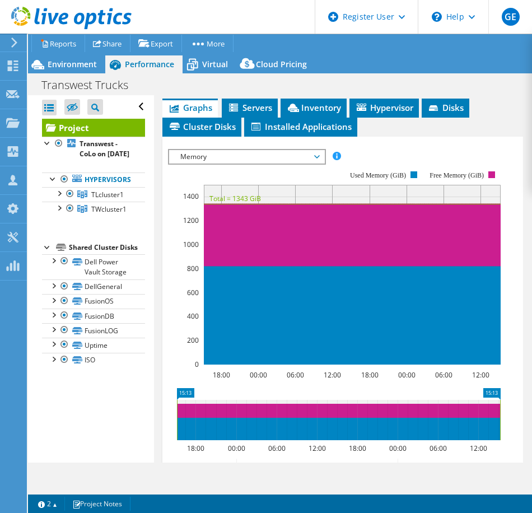
click at [269, 161] on span "Memory" at bounding box center [247, 156] width 144 height 13
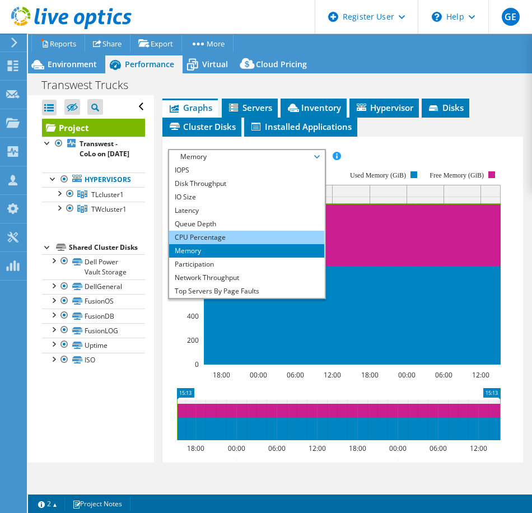
click at [229, 237] on li "CPU Percentage" at bounding box center [246, 237] width 155 height 13
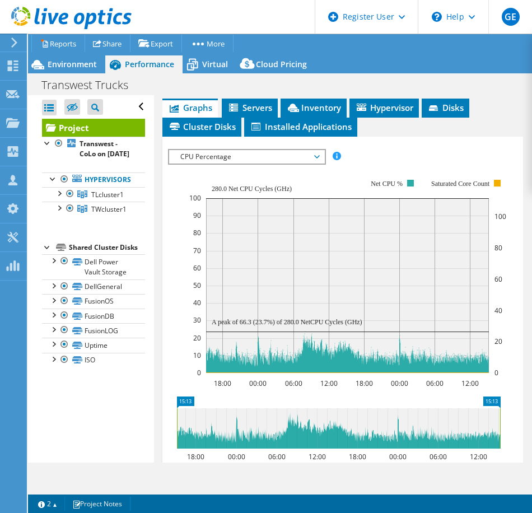
click at [279, 159] on span "CPU Percentage" at bounding box center [247, 156] width 144 height 13
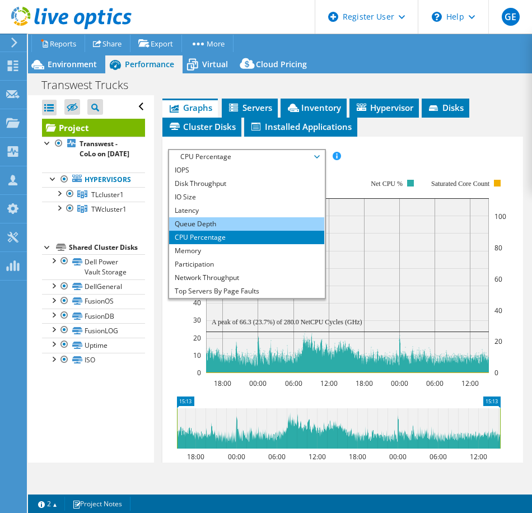
click at [242, 228] on li "Queue Depth" at bounding box center [246, 223] width 155 height 13
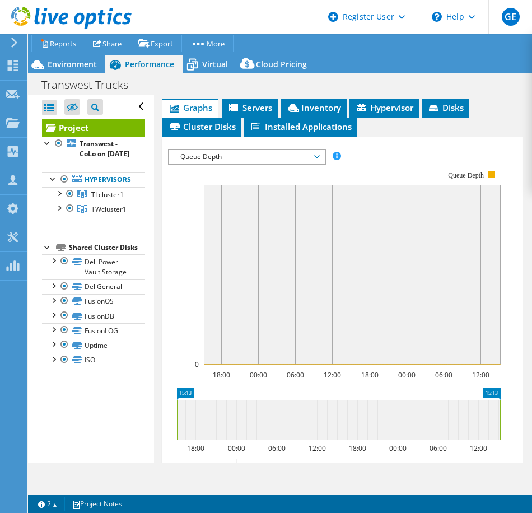
click at [280, 154] on span "Queue Depth" at bounding box center [247, 156] width 144 height 13
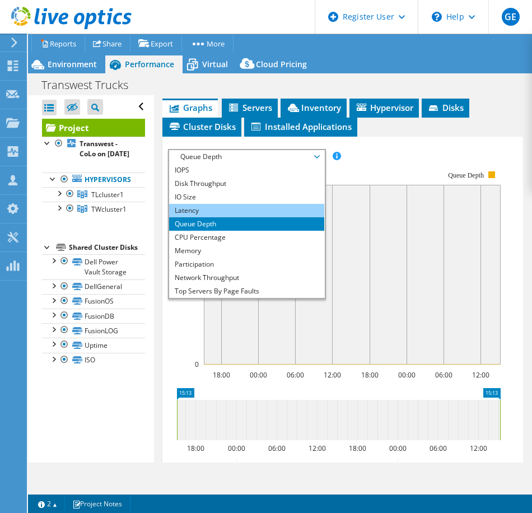
click at [225, 211] on li "Latency" at bounding box center [246, 210] width 155 height 13
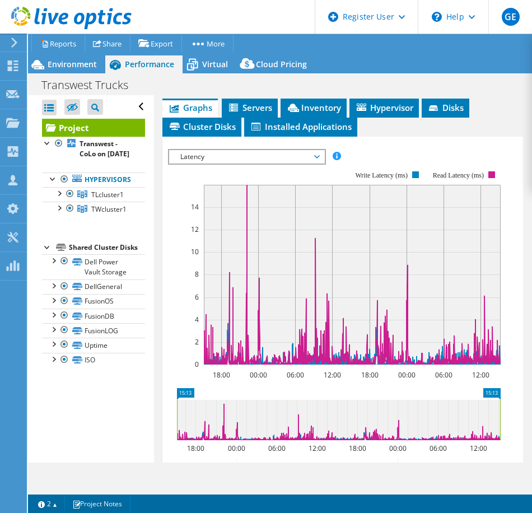
click at [266, 154] on span "Latency" at bounding box center [247, 156] width 144 height 13
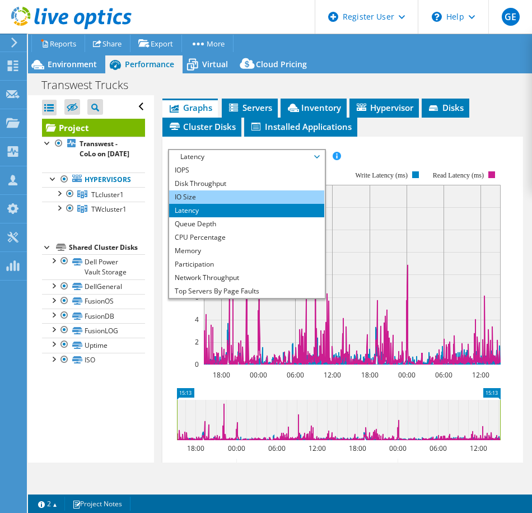
click at [242, 196] on li "IO Size" at bounding box center [246, 197] width 155 height 13
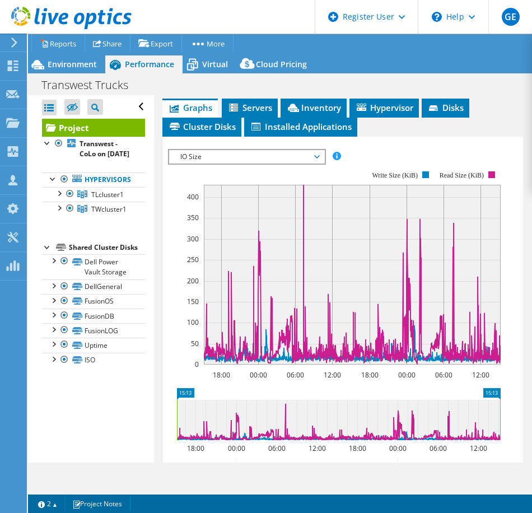
click at [273, 155] on span "IO Size" at bounding box center [247, 156] width 144 height 13
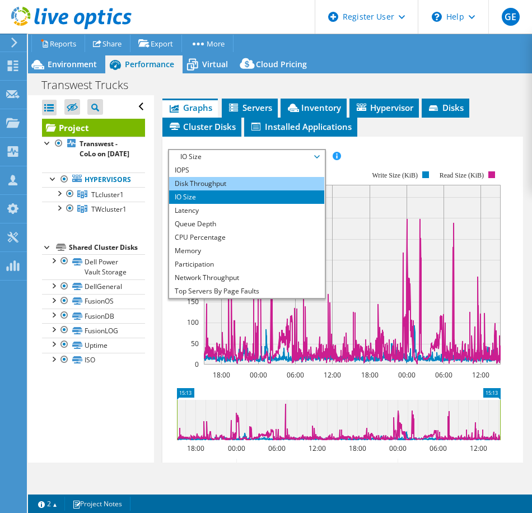
click at [243, 178] on li "Disk Throughput" at bounding box center [246, 183] width 155 height 13
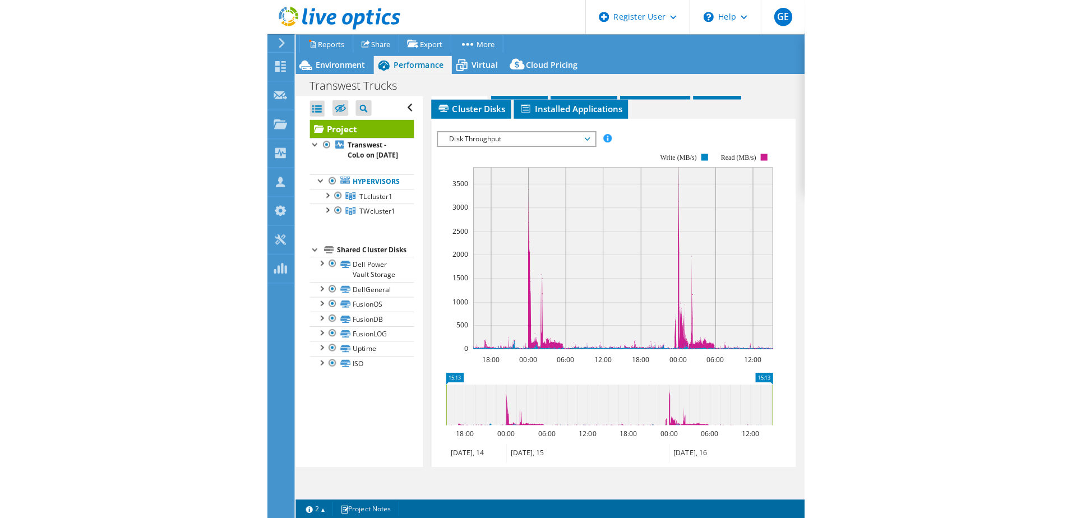
scroll to position [426, 0]
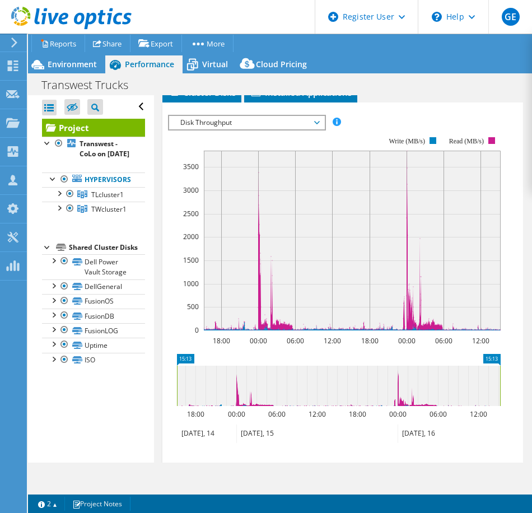
click at [257, 130] on div "Disk Throughput IOPS Disk Throughput IO Size Latency Queue Depth CPU Percentage…" at bounding box center [247, 123] width 158 height 16
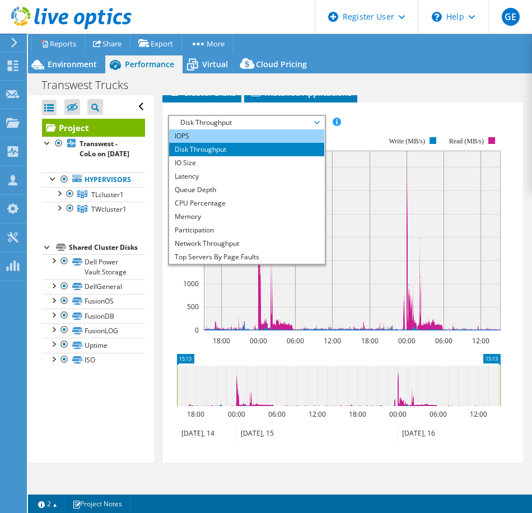
drag, startPoint x: 239, startPoint y: 140, endPoint x: 254, endPoint y: 132, distance: 16.5
click at [240, 140] on li "IOPS" at bounding box center [246, 135] width 155 height 13
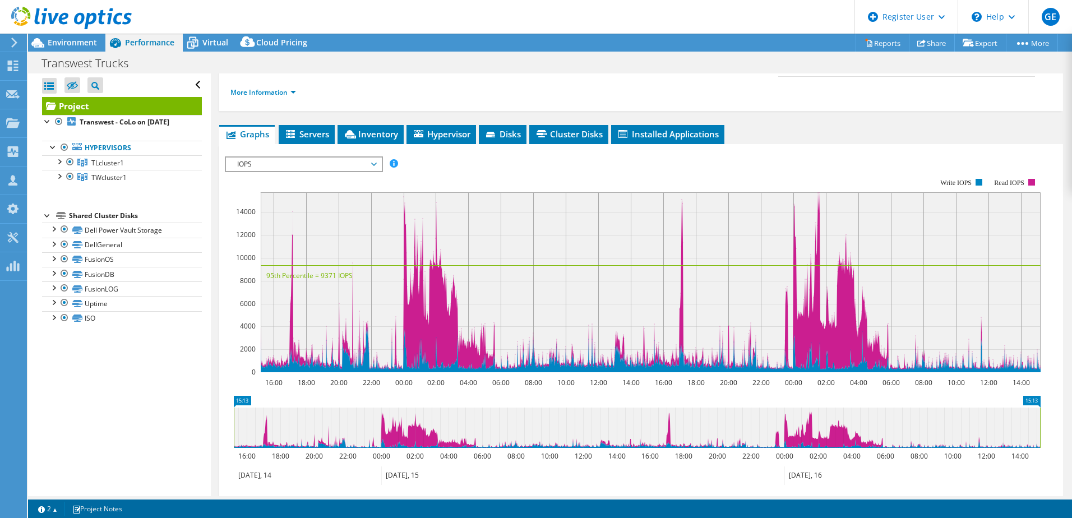
scroll to position [155, 0]
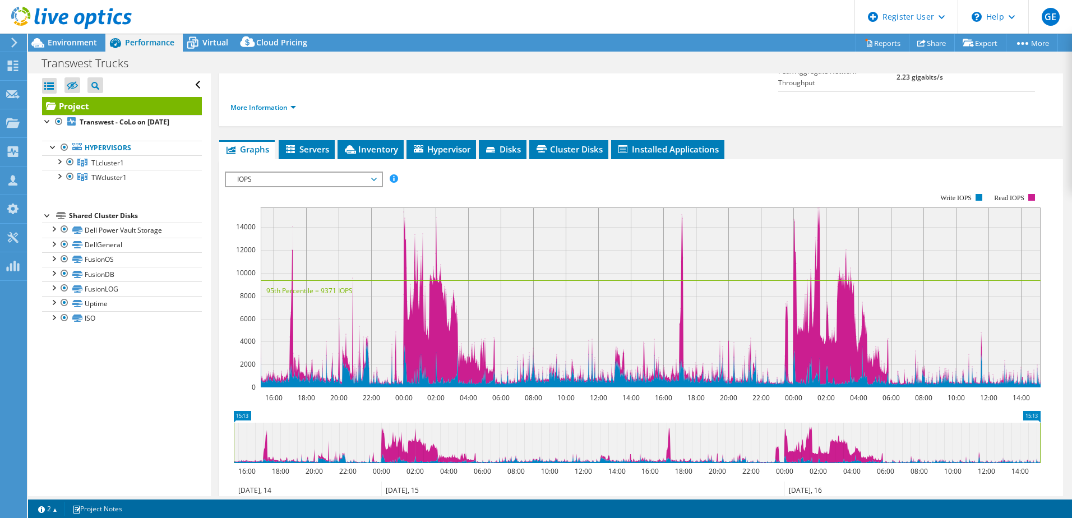
click at [323, 171] on div "IOPS IOPS Disk Throughput IO Size Latency Queue Depth CPU Percentage Memory Pag…" at bounding box center [304, 179] width 158 height 16
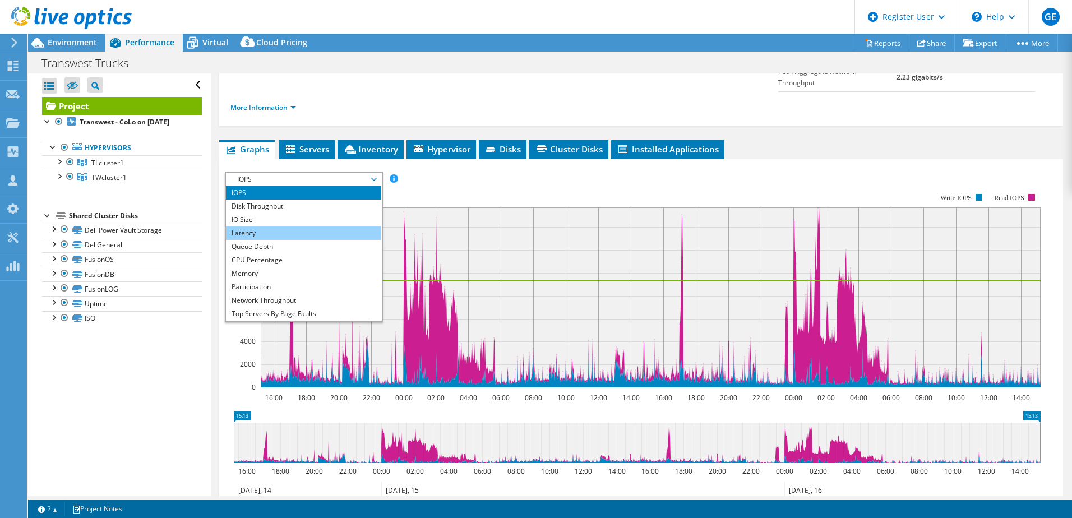
click at [279, 226] on li "Latency" at bounding box center [303, 232] width 155 height 13
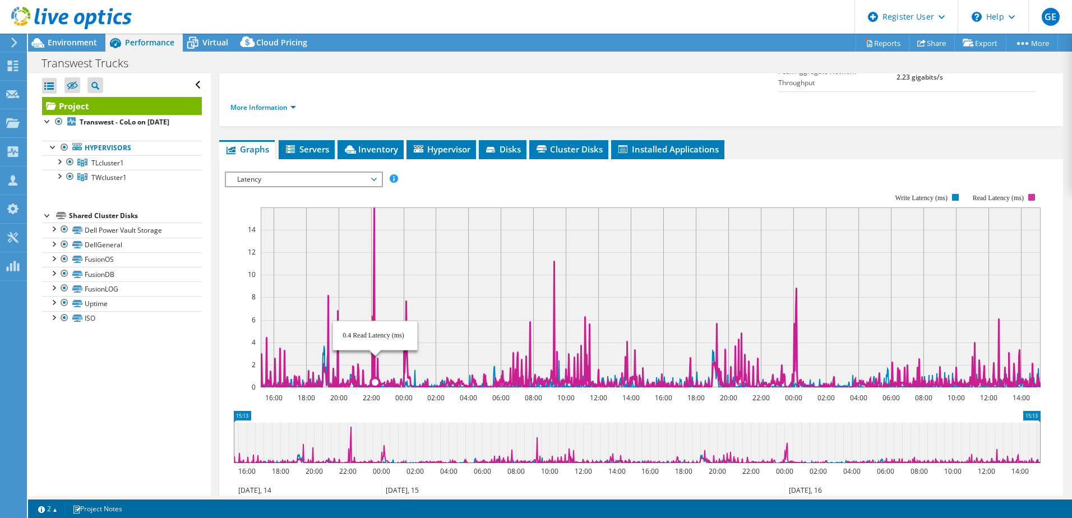
click at [375, 207] on icon at bounding box center [651, 297] width 780 height 180
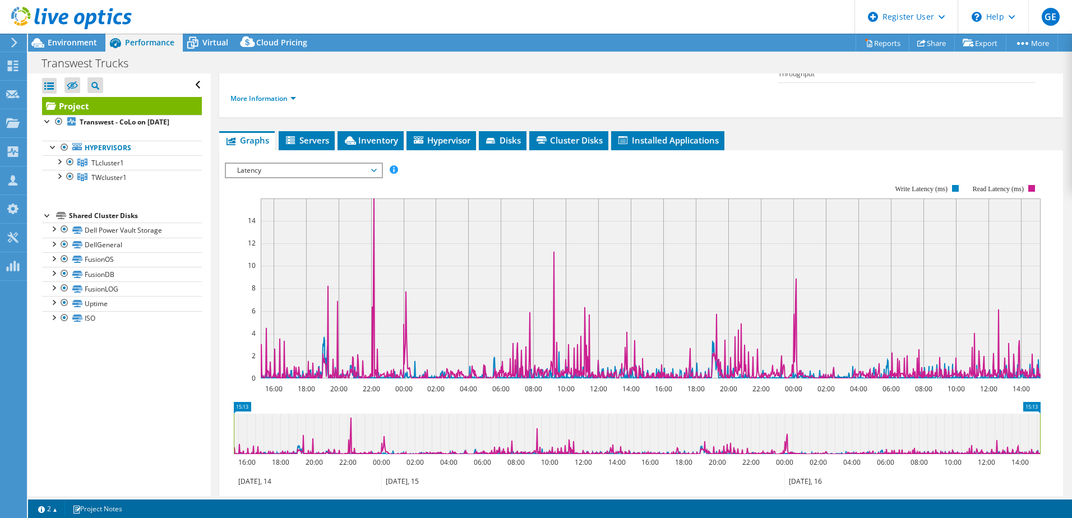
scroll to position [156, 0]
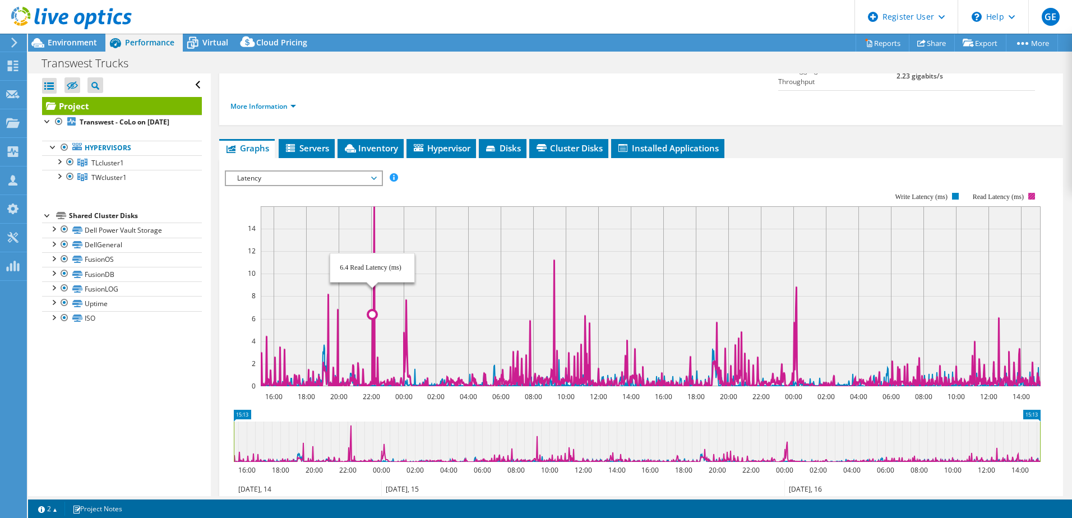
click at [372, 206] on icon at bounding box center [651, 296] width 780 height 180
click at [372, 251] on icon at bounding box center [651, 296] width 780 height 180
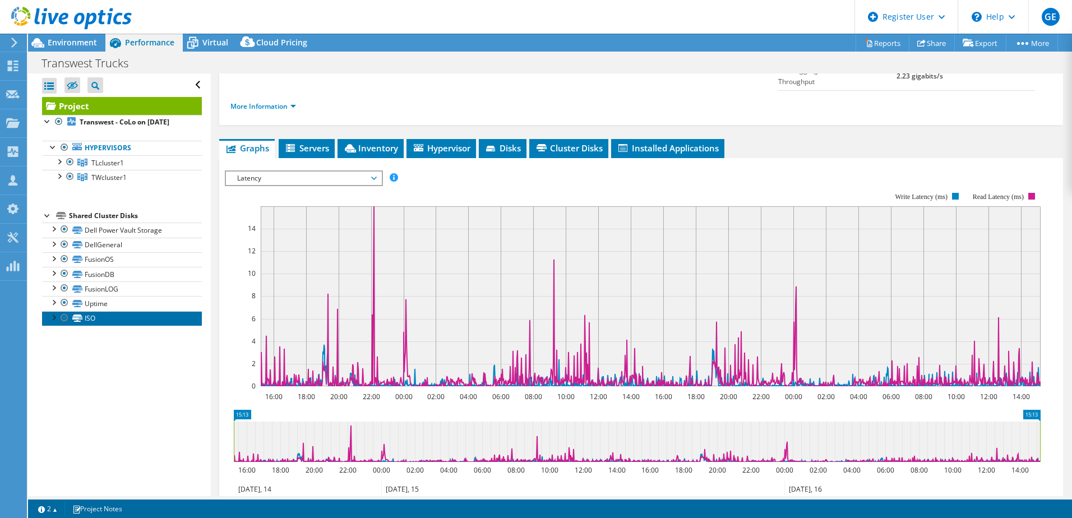
click at [94, 326] on link "ISO" at bounding box center [122, 318] width 160 height 15
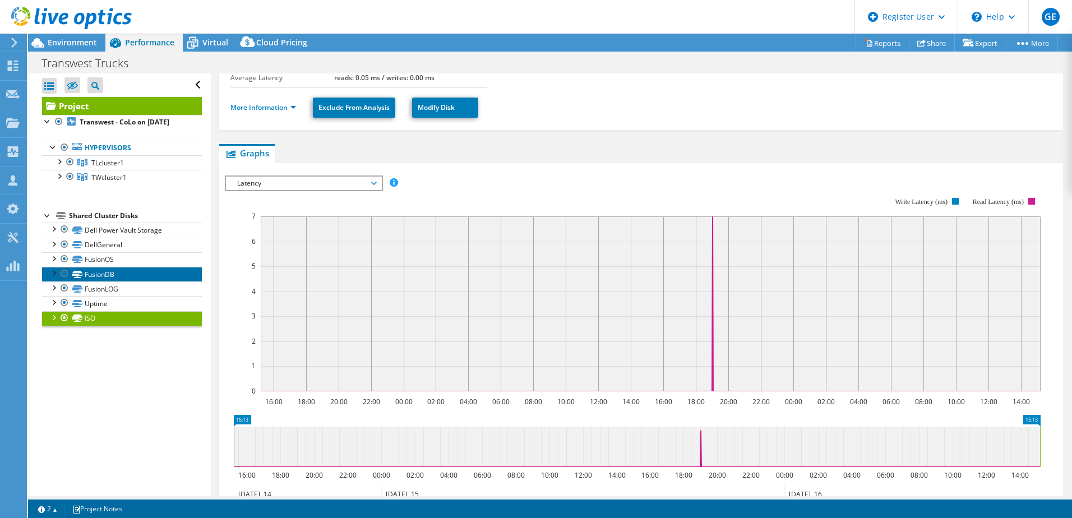
click at [115, 281] on link "FusionDB" at bounding box center [122, 274] width 160 height 15
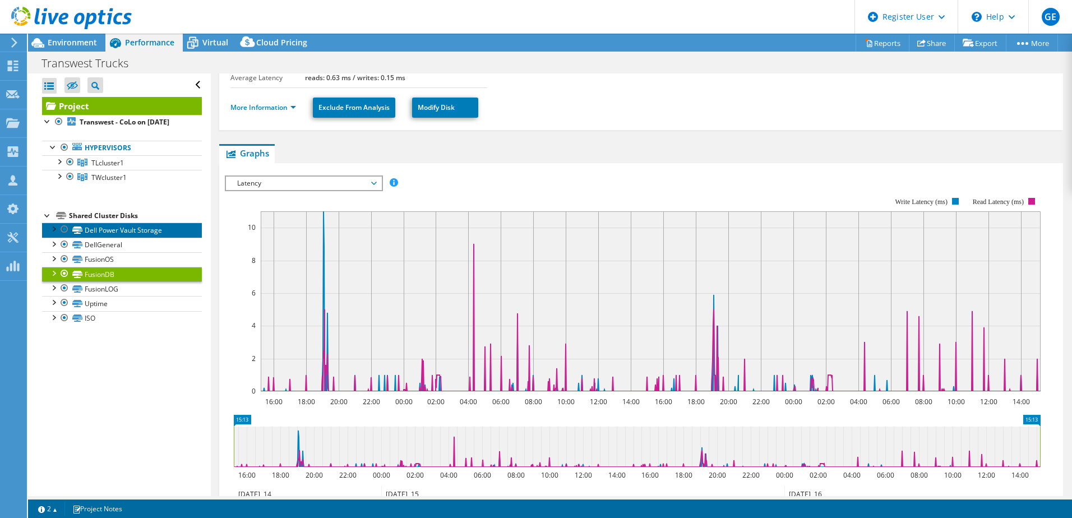
click at [121, 237] on link "Dell Power Vault Storage" at bounding box center [122, 229] width 160 height 15
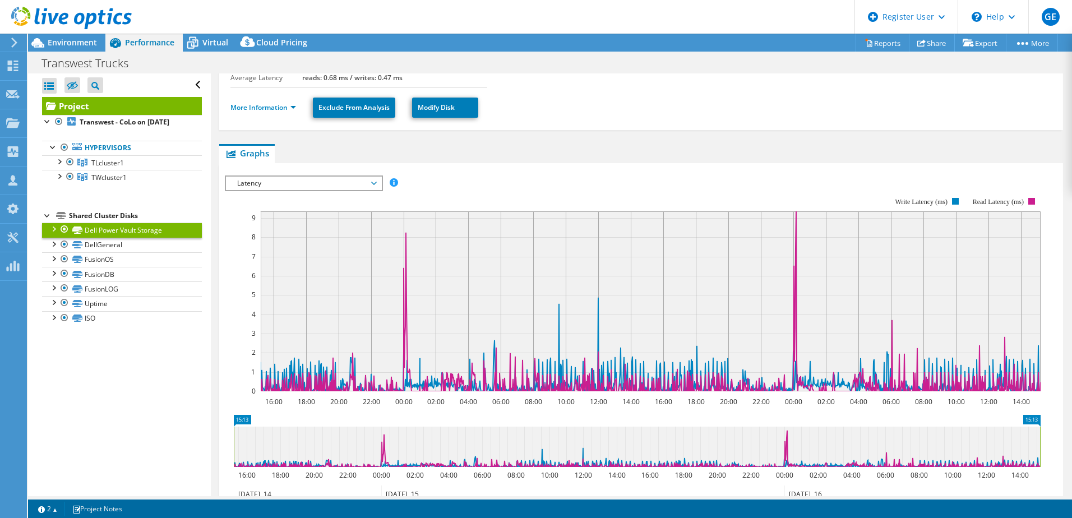
click at [52, 234] on div at bounding box center [53, 227] width 11 height 11
click at [96, 168] on span "TLcluster1" at bounding box center [107, 163] width 33 height 10
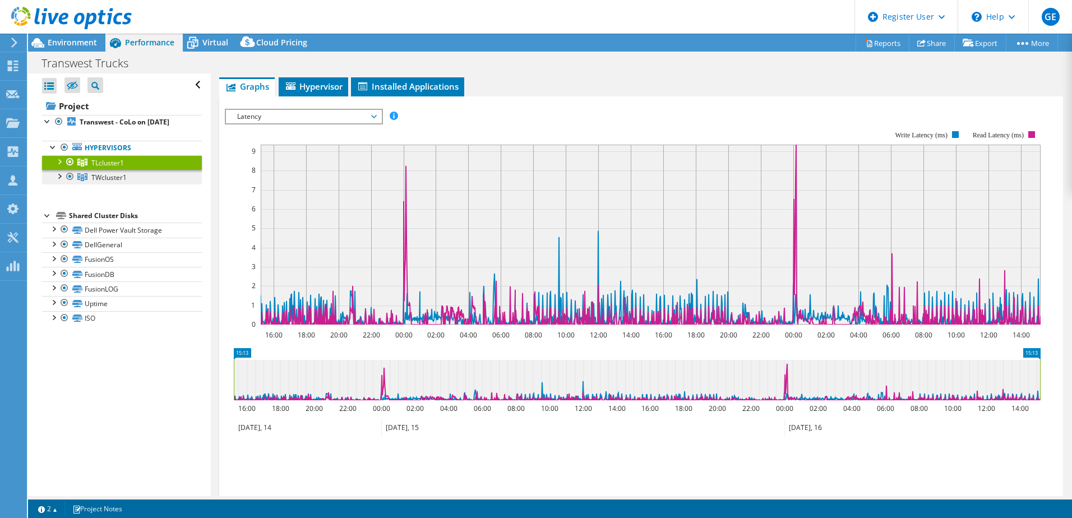
click at [103, 182] on span "TWcluster1" at bounding box center [108, 178] width 35 height 10
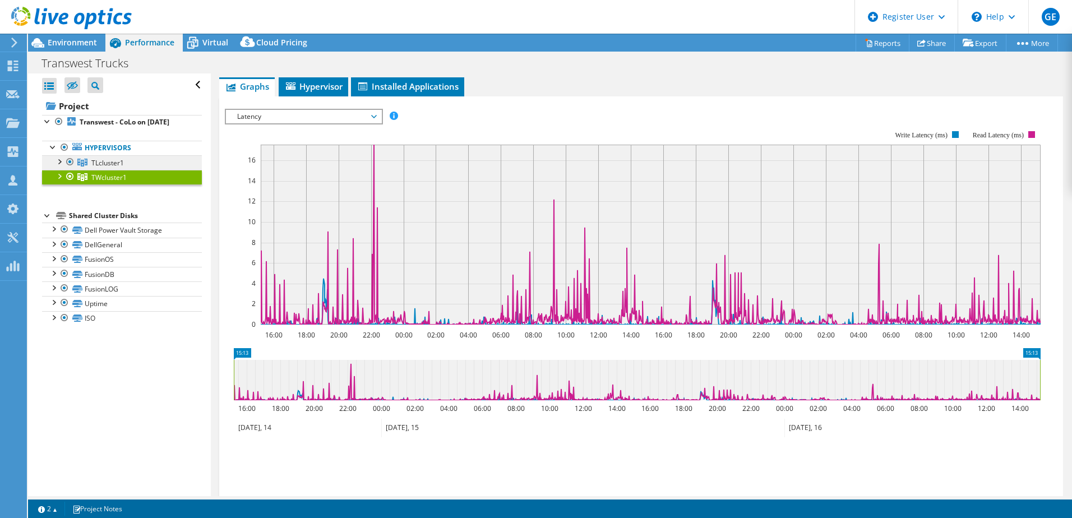
click at [120, 168] on span "TLcluster1" at bounding box center [107, 163] width 33 height 10
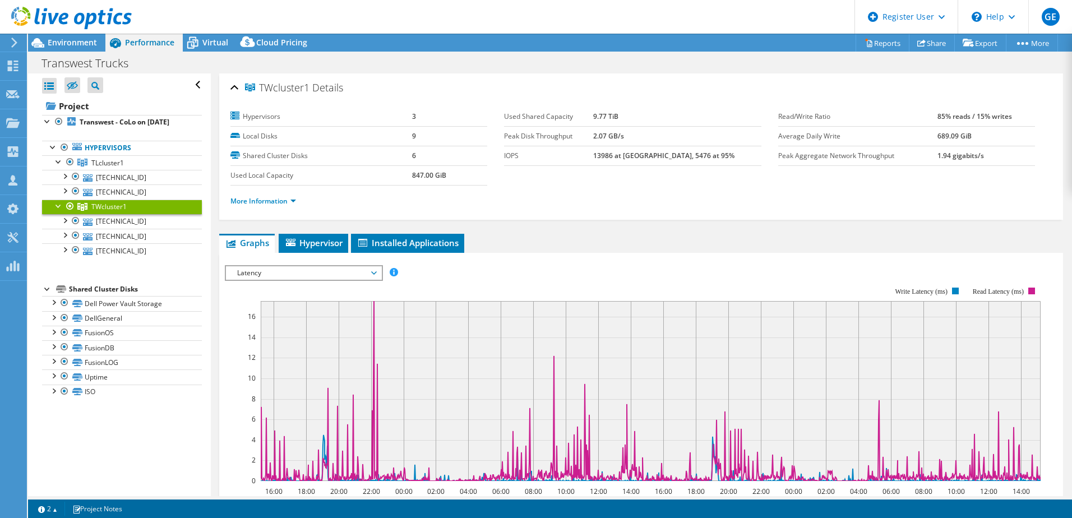
select select "USWest"
select select "USD"
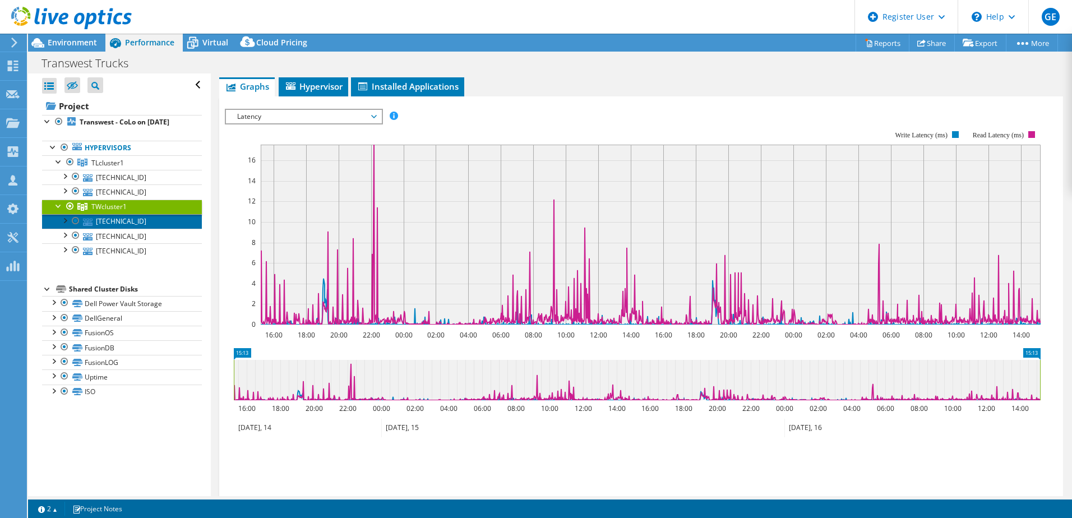
click at [122, 229] on link "[TECHNICAL_ID]" at bounding box center [122, 221] width 160 height 15
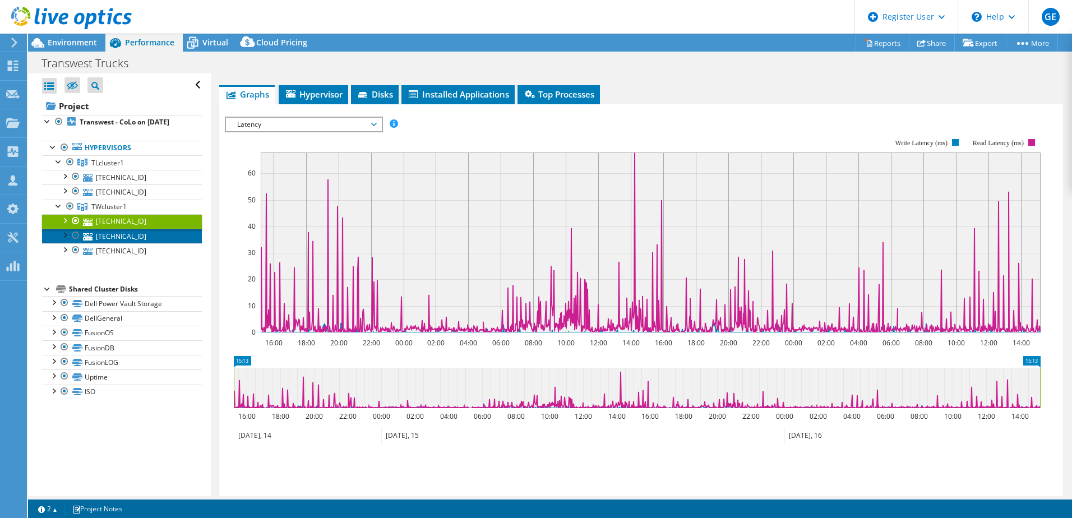
click at [118, 243] on link "[TECHNICAL_ID]" at bounding box center [122, 236] width 160 height 15
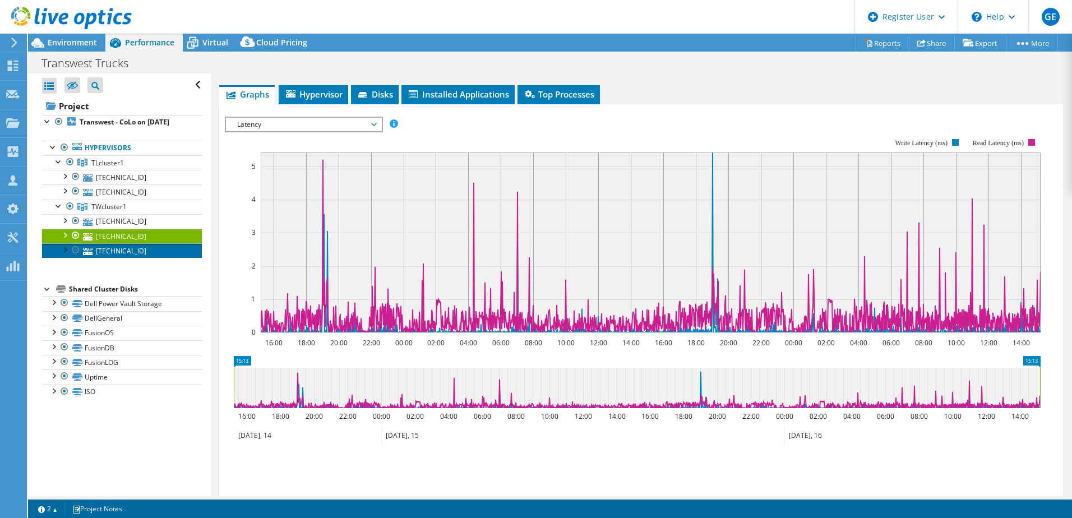
click at [115, 258] on link "[TECHNICAL_ID]" at bounding box center [122, 250] width 160 height 15
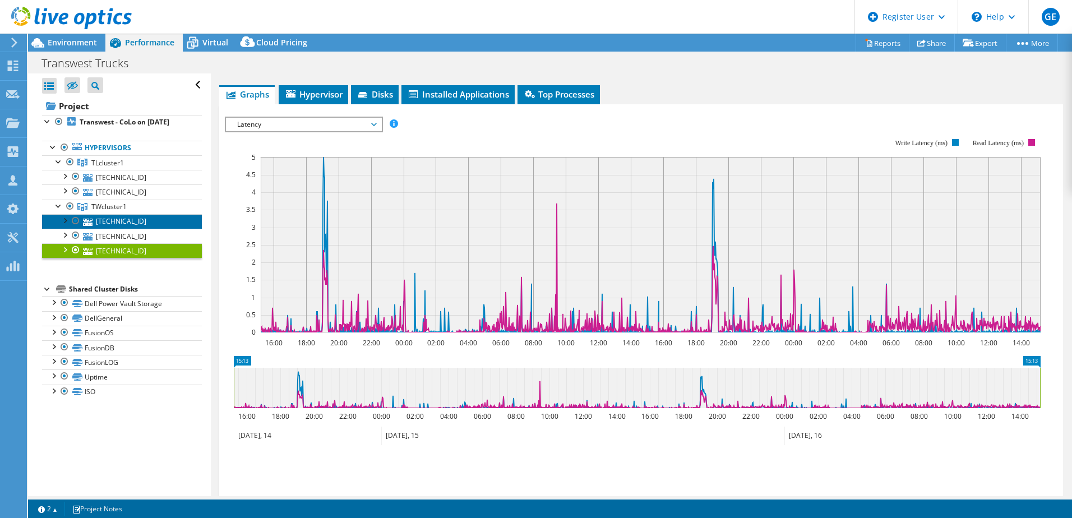
click at [128, 229] on link "[TECHNICAL_ID]" at bounding box center [122, 221] width 160 height 15
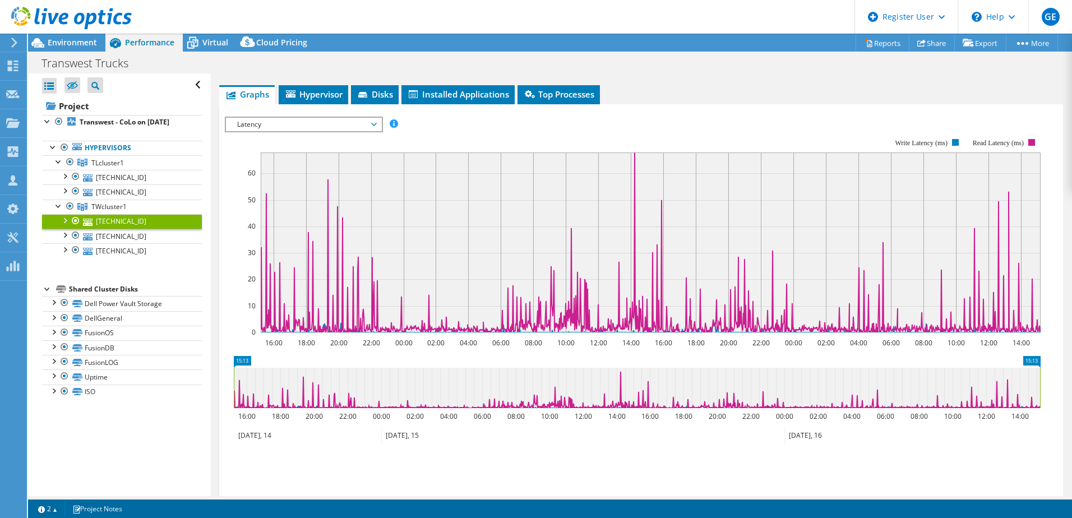
click at [68, 225] on div at bounding box center [64, 219] width 11 height 11
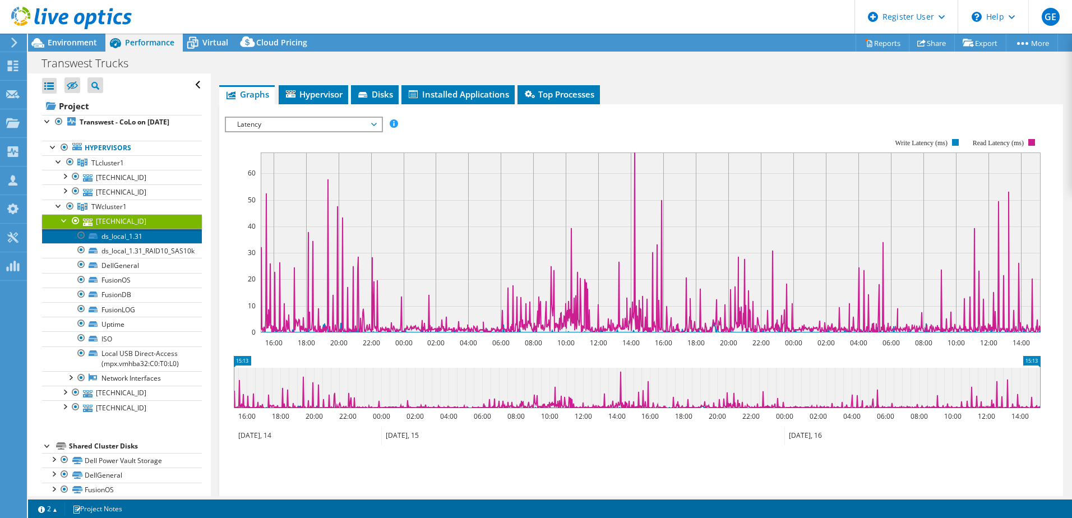
click at [143, 243] on link "ds_local_1.31" at bounding box center [122, 236] width 160 height 15
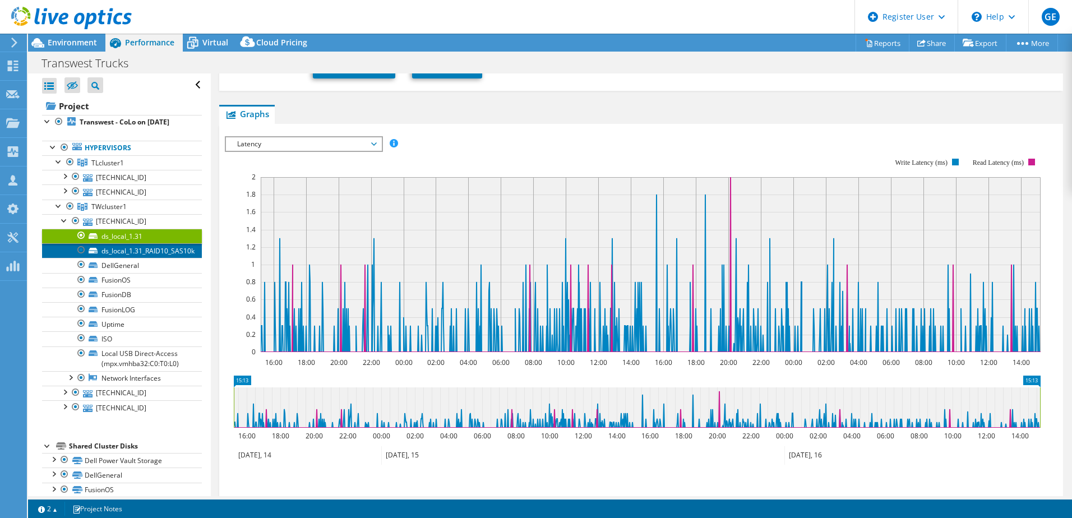
click at [135, 258] on link "ds_local_1.31_RAID10_SAS10k" at bounding box center [122, 250] width 160 height 15
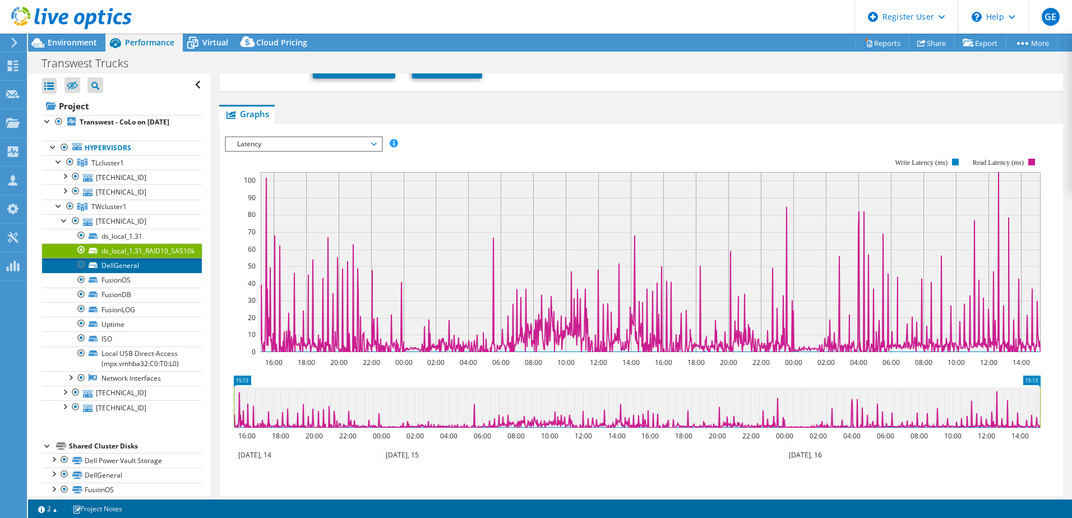
click at [141, 272] on link "DellGeneral" at bounding box center [122, 265] width 160 height 15
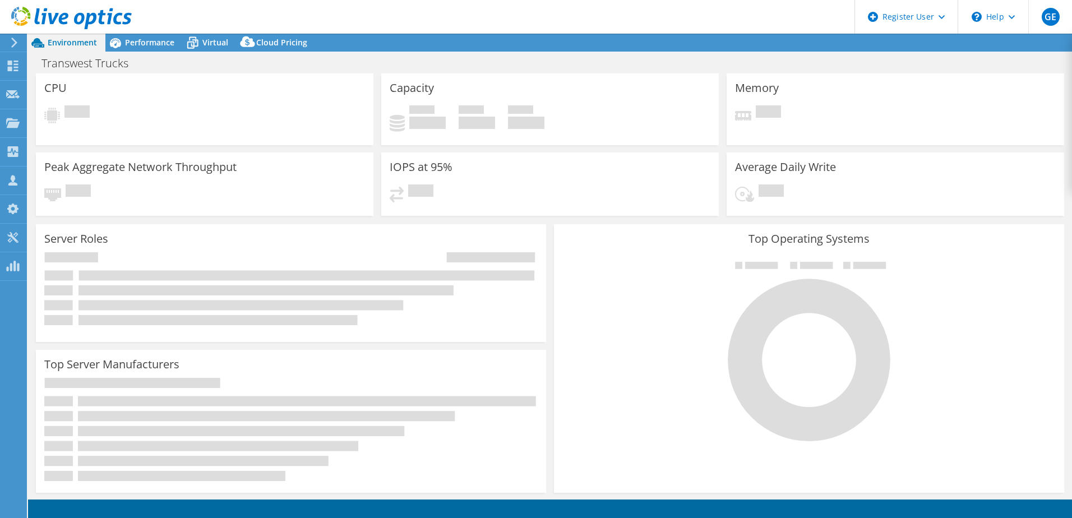
select select "USWest"
select select "USD"
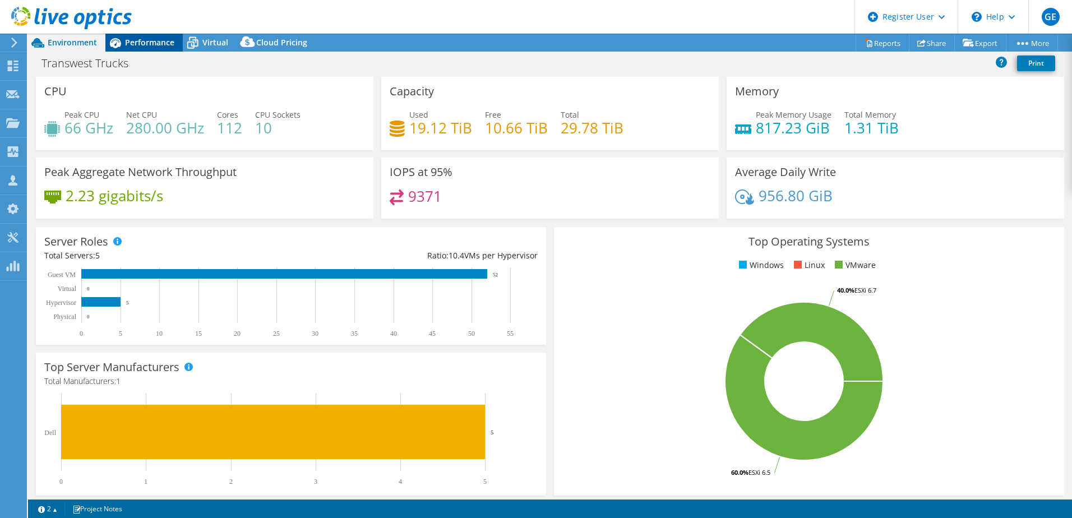
click at [132, 40] on span "Performance" at bounding box center [149, 42] width 49 height 11
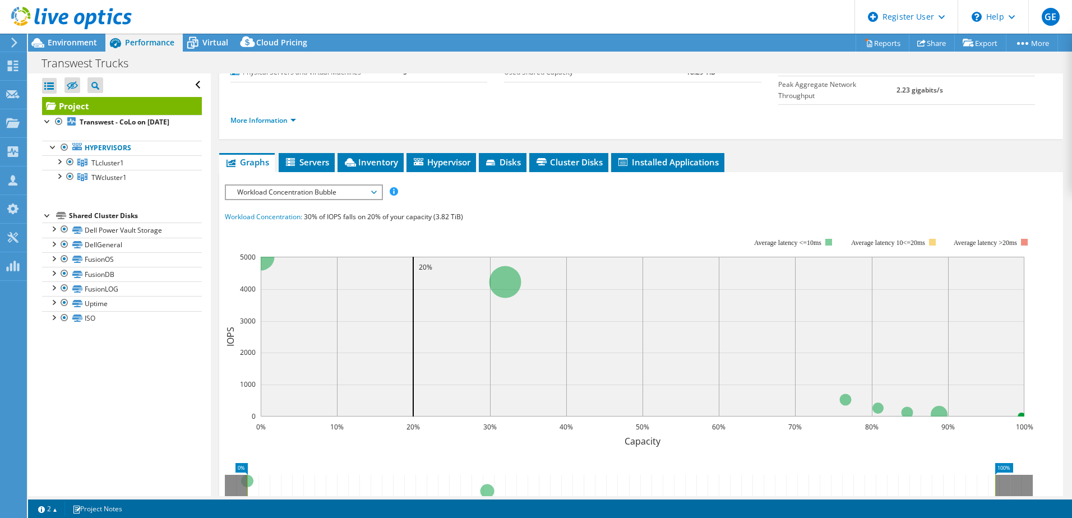
scroll to position [168, 0]
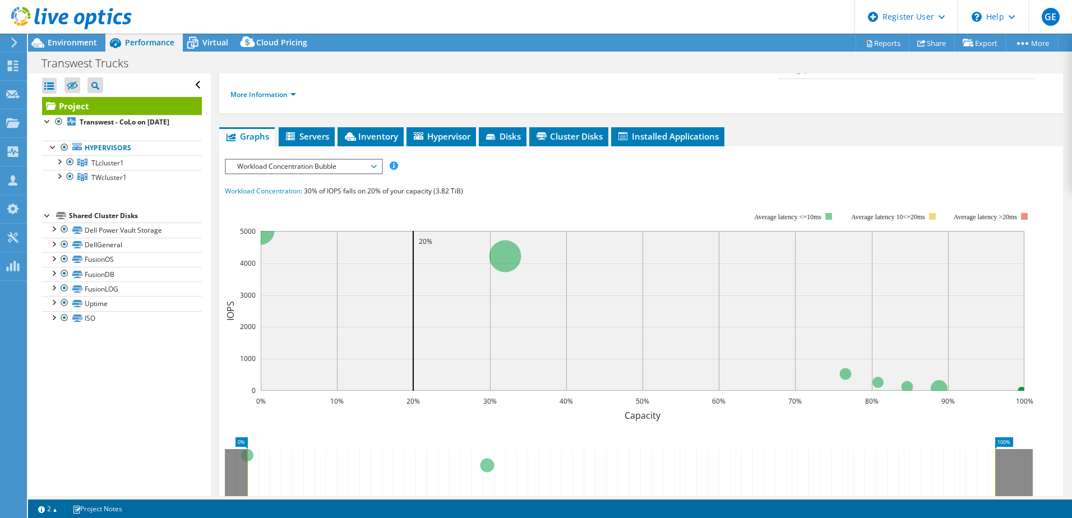
click at [337, 160] on span "Workload Concentration Bubble" at bounding box center [303, 166] width 144 height 13
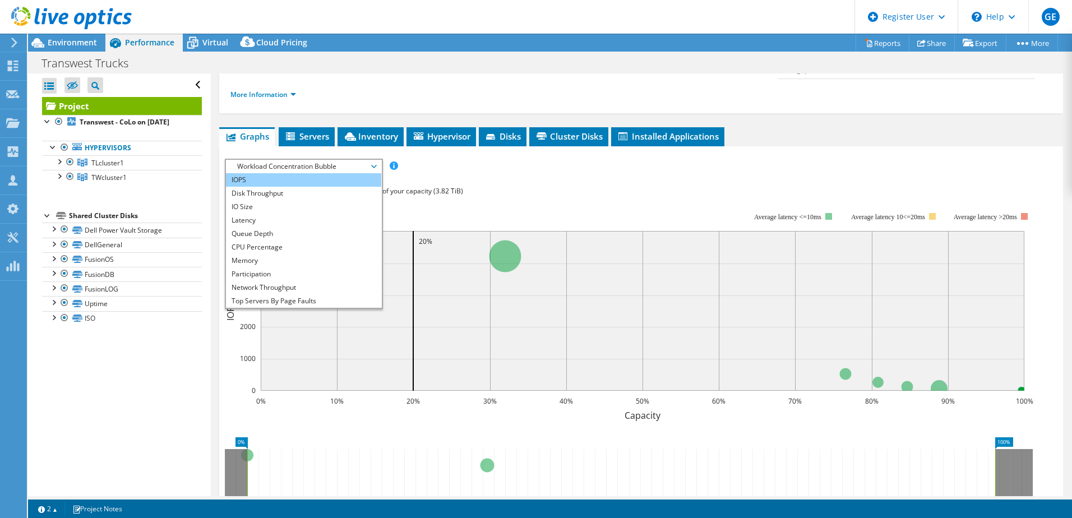
click at [305, 173] on li "IOPS" at bounding box center [303, 179] width 155 height 13
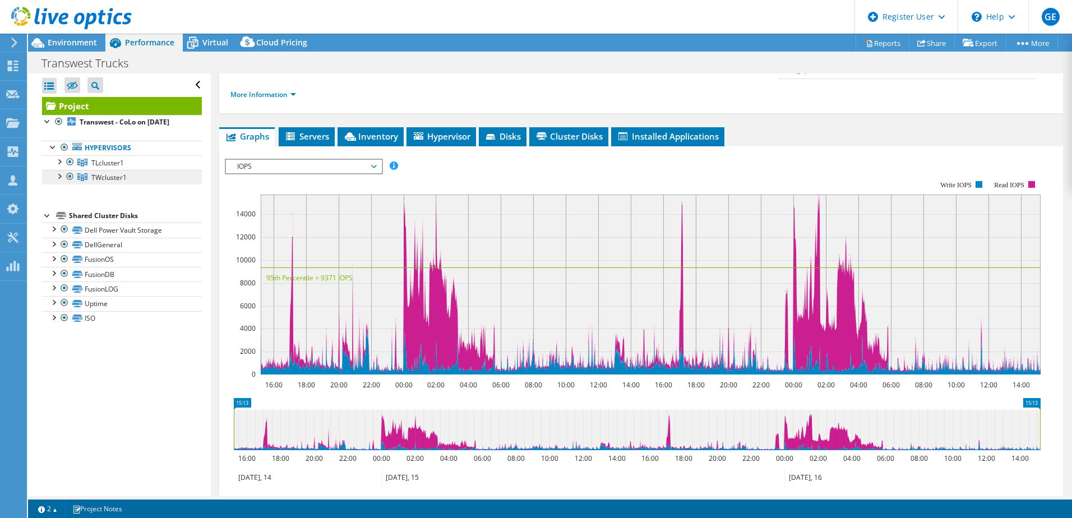
click at [78, 181] on icon at bounding box center [82, 177] width 10 height 8
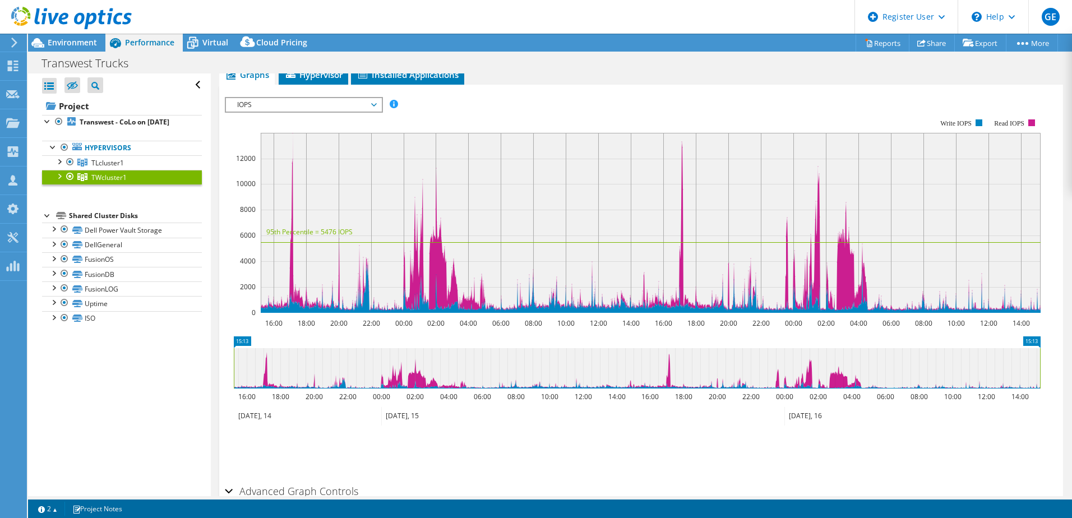
click at [61, 181] on div at bounding box center [58, 175] width 11 height 11
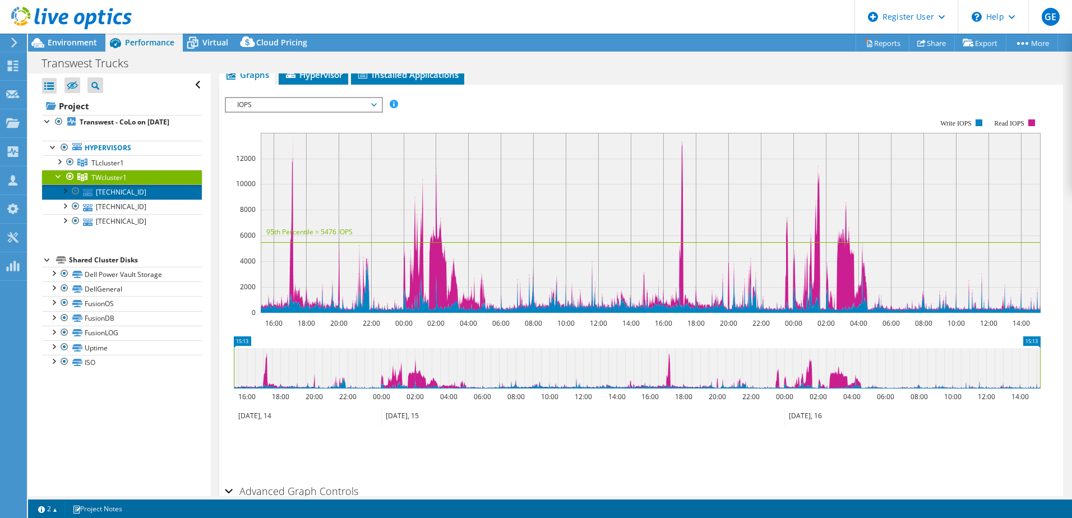
click at [102, 199] on link "[TECHNICAL_ID]" at bounding box center [122, 191] width 160 height 15
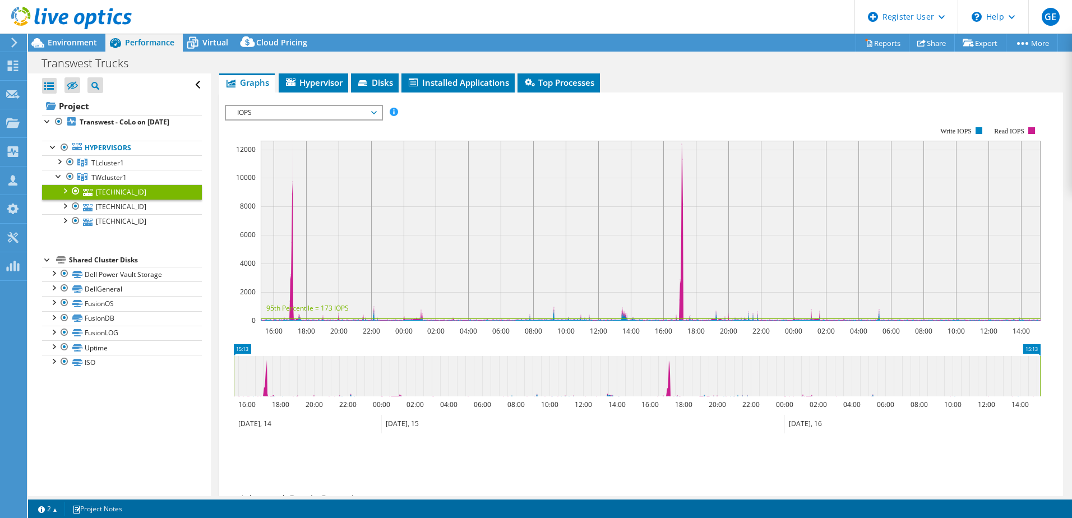
click at [64, 196] on div at bounding box center [64, 189] width 11 height 11
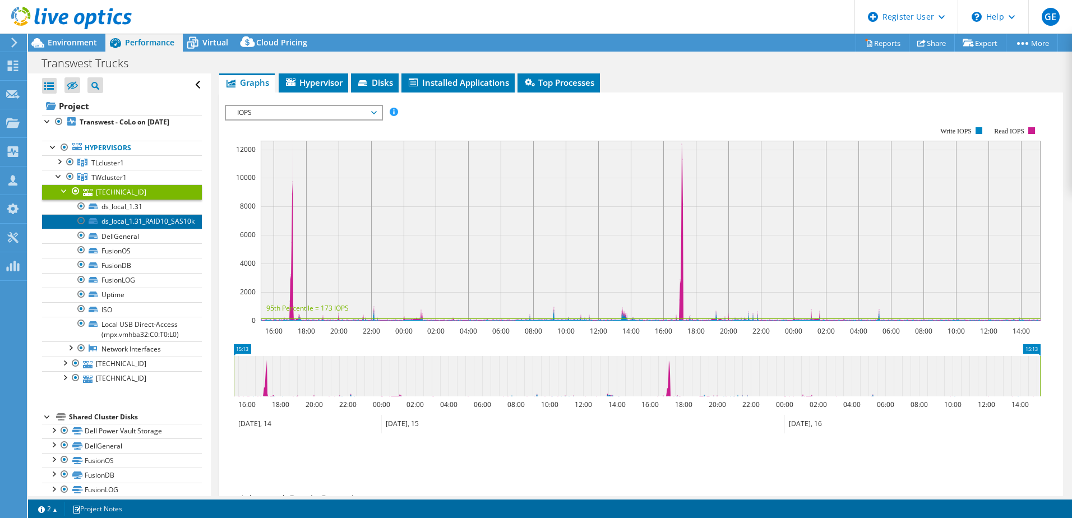
click at [131, 229] on link "ds_local_1.31_RAID10_SAS10k" at bounding box center [122, 221] width 160 height 15
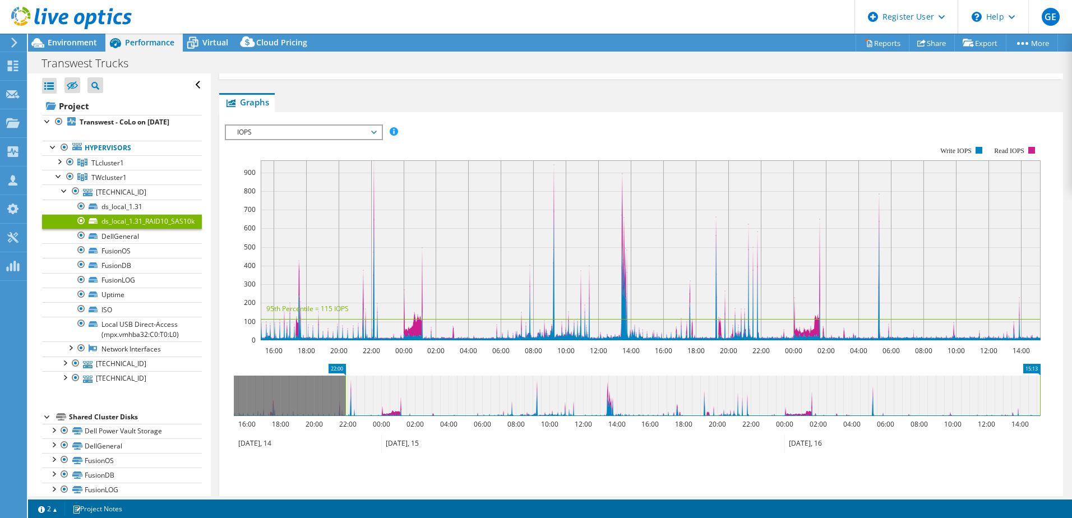
drag, startPoint x: 233, startPoint y: 388, endPoint x: 345, endPoint y: 375, distance: 112.2
click at [345, 375] on rect at bounding box center [345, 395] width 4 height 40
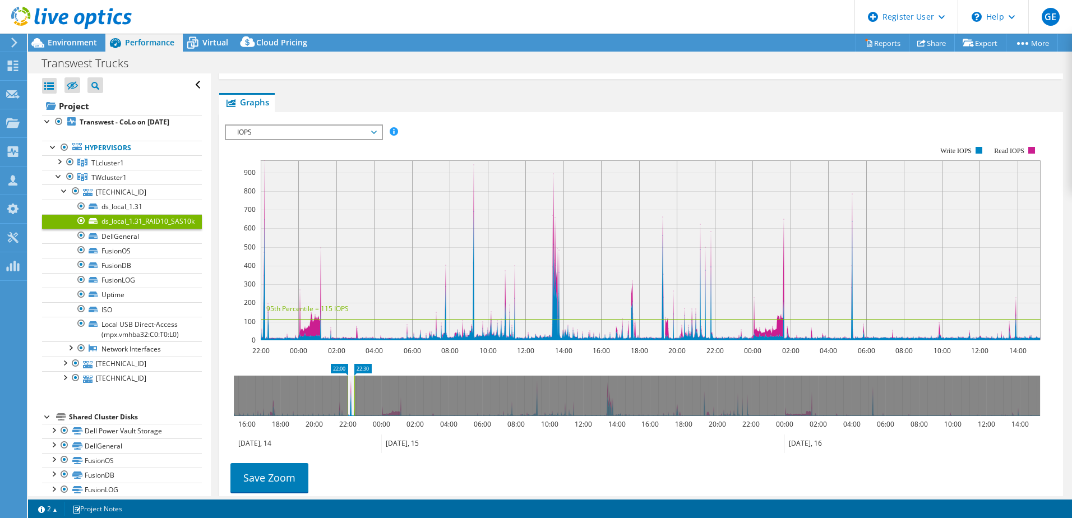
drag, startPoint x: 1040, startPoint y: 390, endPoint x: 354, endPoint y: 372, distance: 685.7
click at [354, 372] on icon "22:00 22:30 16:00 18:00 20:00 22:00 00:00 02:00 04:00 06:00 08:00 10:00 12:00 1…" at bounding box center [637, 409] width 824 height 90
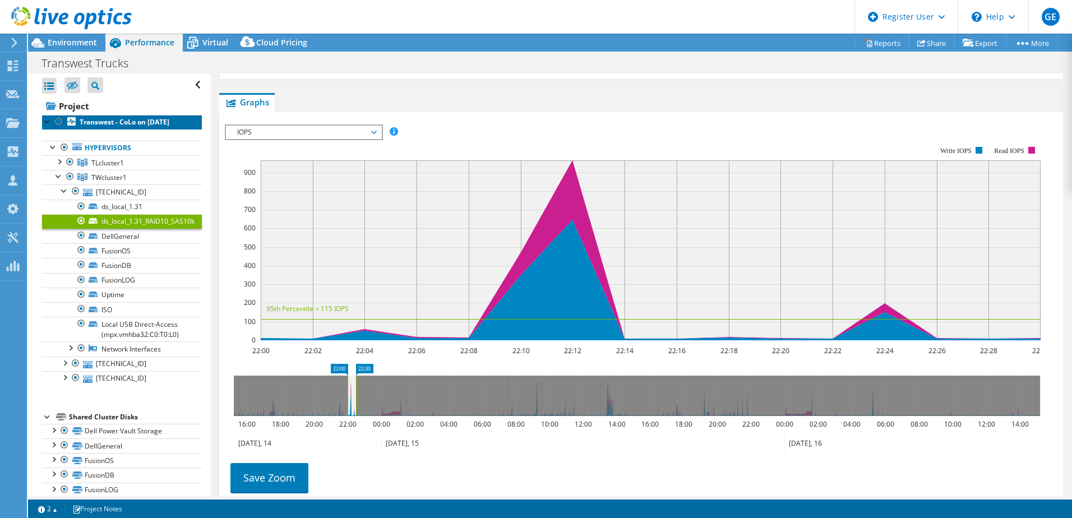
click at [144, 125] on b "Transwest - CoLo on [DATE]" at bounding box center [125, 122] width 90 height 10
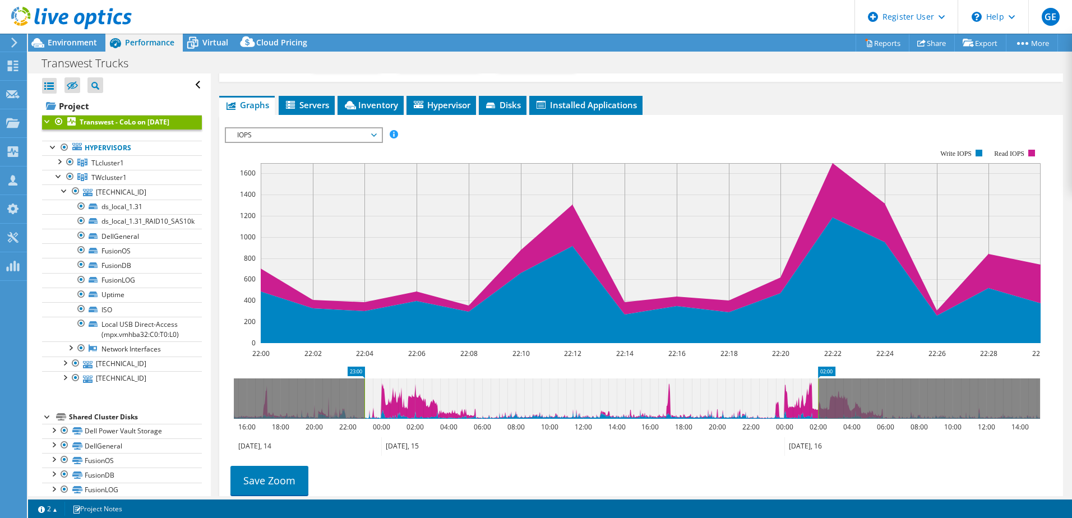
drag, startPoint x: 361, startPoint y: 388, endPoint x: 818, endPoint y: 397, distance: 456.3
click at [818, 397] on g at bounding box center [637, 398] width 806 height 40
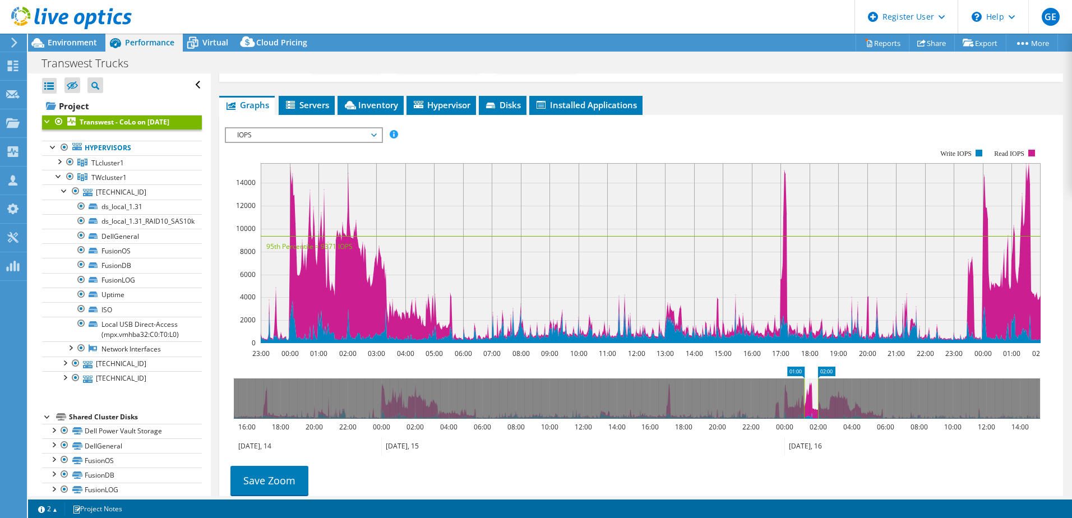
drag, startPoint x: 366, startPoint y: 386, endPoint x: 802, endPoint y: 414, distance: 436.9
click at [802, 414] on rect at bounding box center [803, 398] width 4 height 40
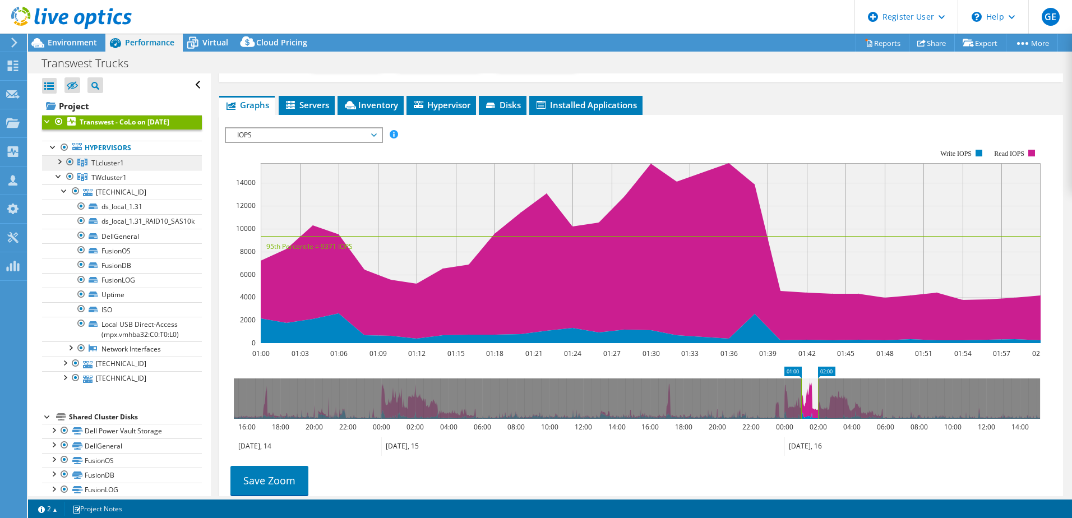
click at [135, 170] on link "TLcluster1" at bounding box center [122, 162] width 160 height 15
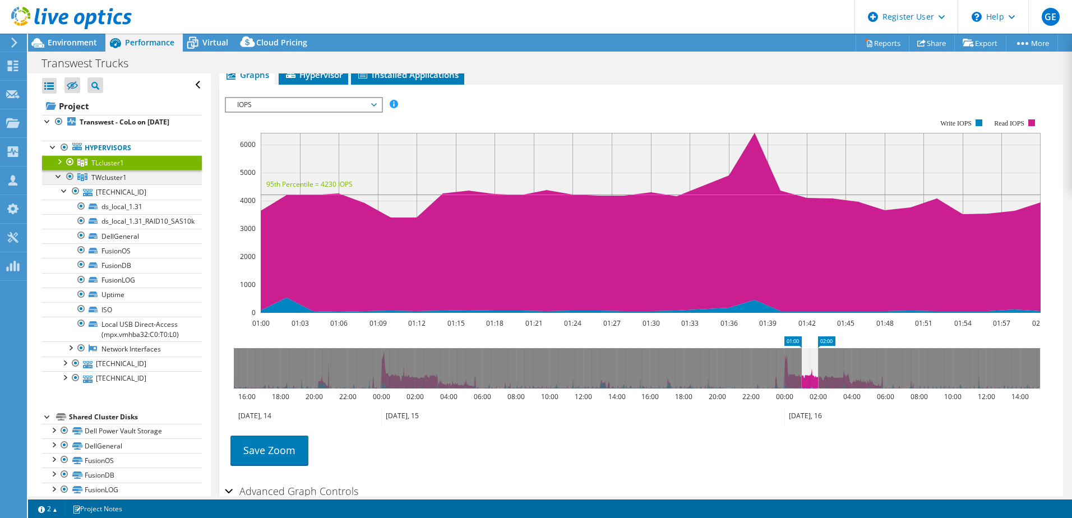
click at [103, 182] on span "TWcluster1" at bounding box center [108, 178] width 35 height 10
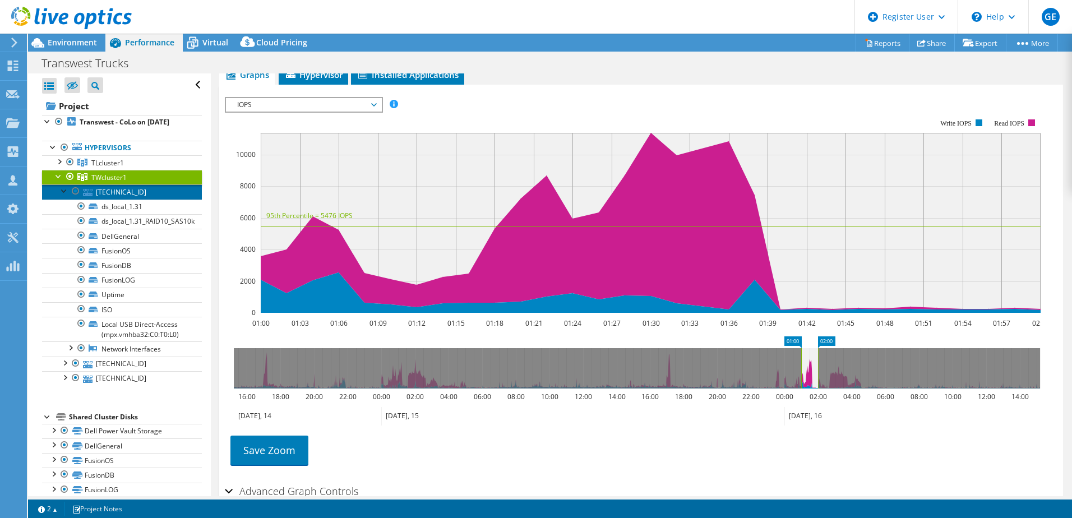
click at [136, 199] on link "[TECHNICAL_ID]" at bounding box center [122, 191] width 160 height 15
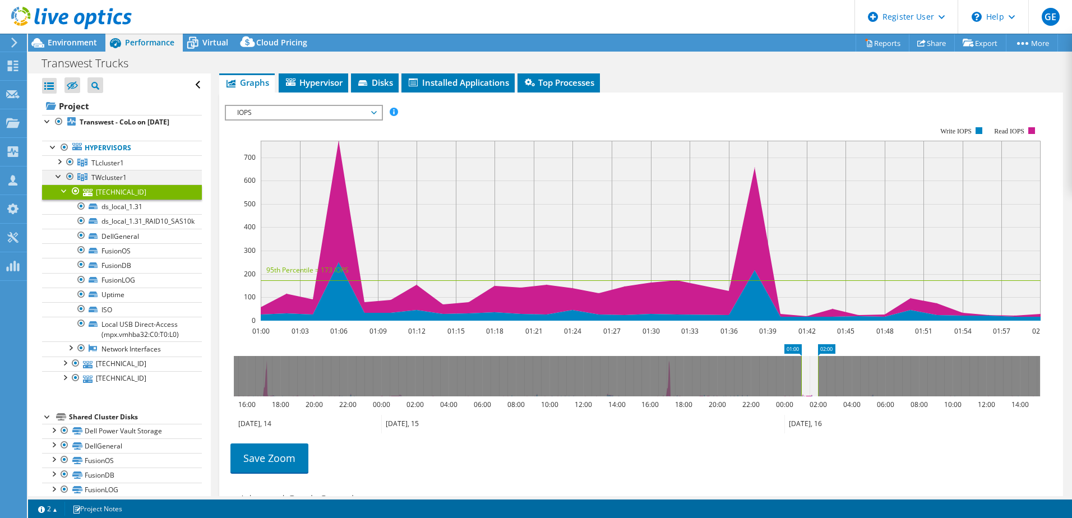
click at [61, 181] on div at bounding box center [58, 175] width 11 height 11
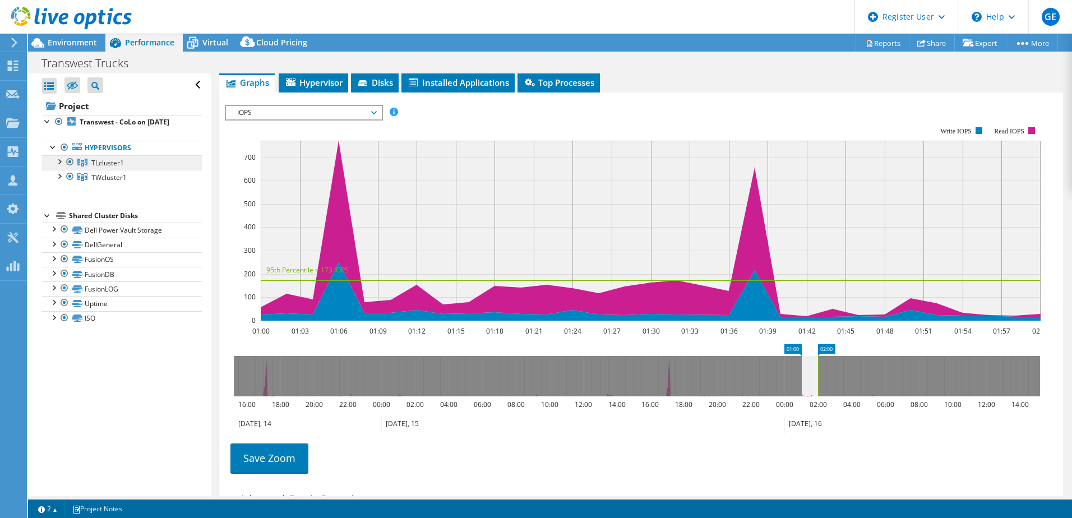
click at [110, 170] on link "TLcluster1" at bounding box center [122, 162] width 160 height 15
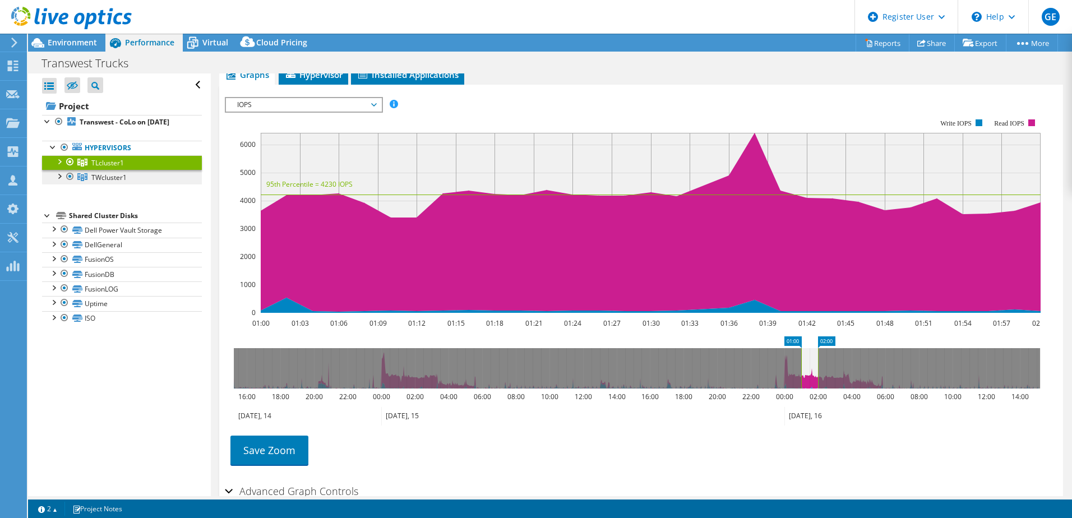
click at [103, 182] on span "TWcluster1" at bounding box center [108, 178] width 35 height 10
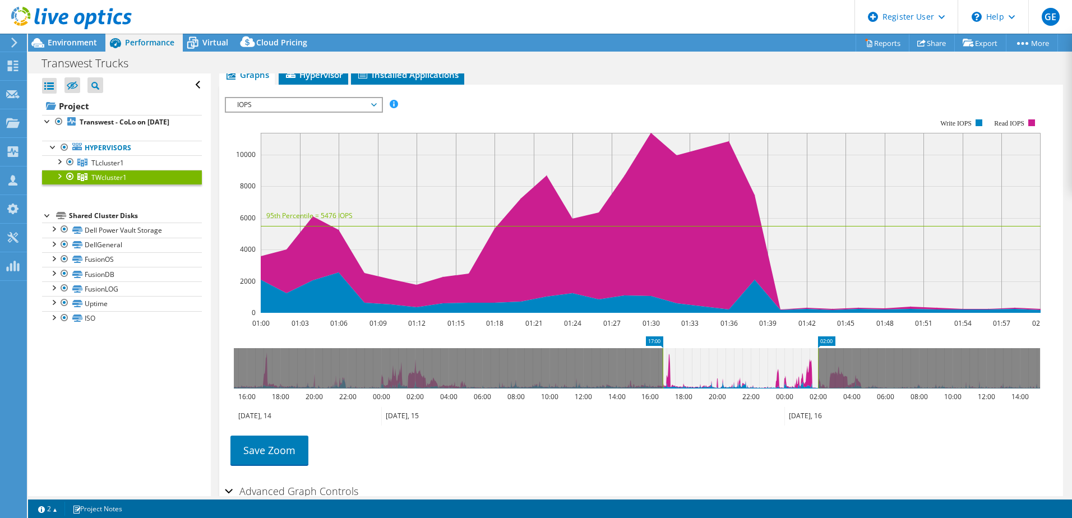
drag, startPoint x: 801, startPoint y: 362, endPoint x: 683, endPoint y: 356, distance: 118.4
click at [662, 358] on rect at bounding box center [662, 368] width 4 height 40
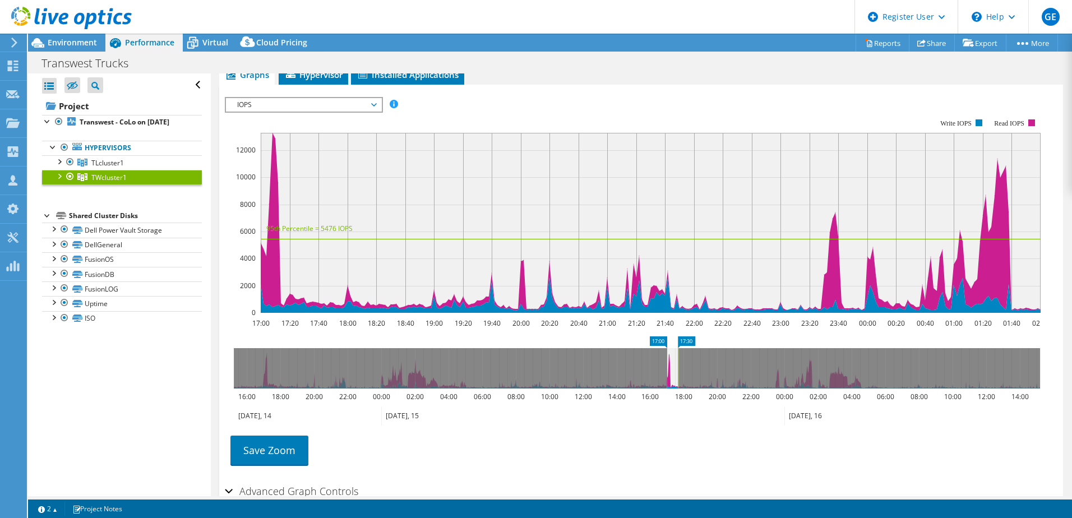
drag, startPoint x: 817, startPoint y: 358, endPoint x: 675, endPoint y: 350, distance: 142.0
click at [675, 350] on rect at bounding box center [677, 368] width 4 height 40
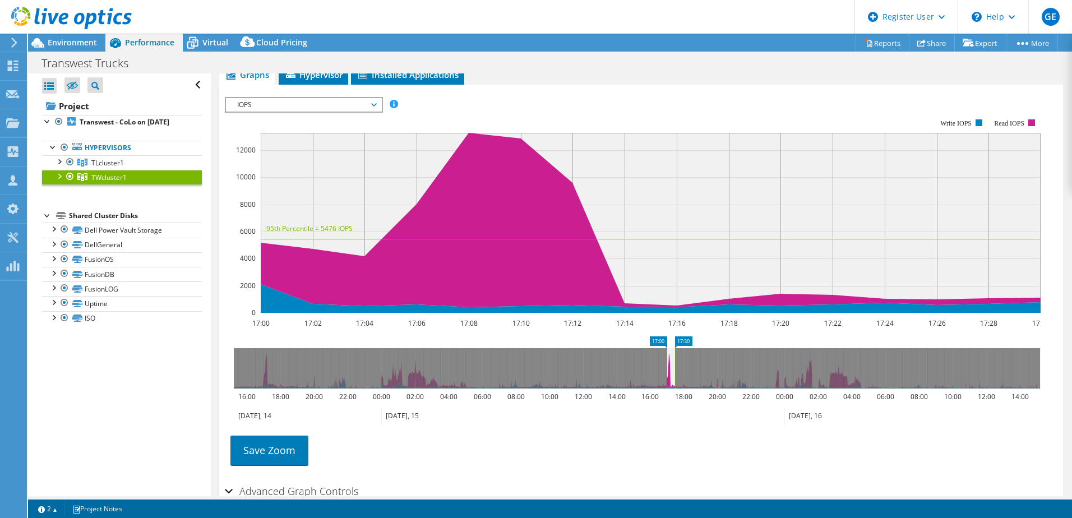
click at [61, 181] on div at bounding box center [58, 175] width 11 height 11
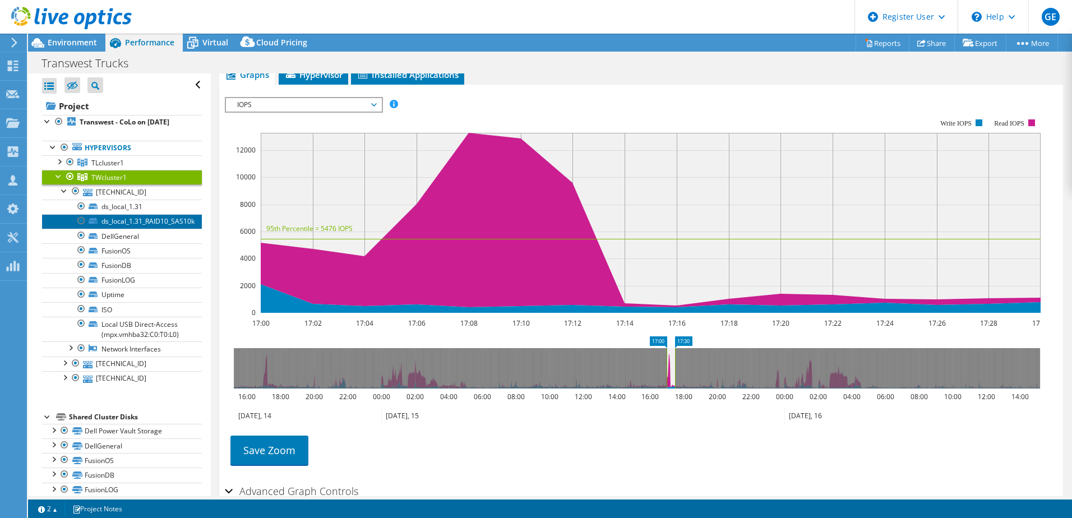
click at [142, 229] on link "ds_local_1.31_RAID10_SAS10k" at bounding box center [122, 221] width 160 height 15
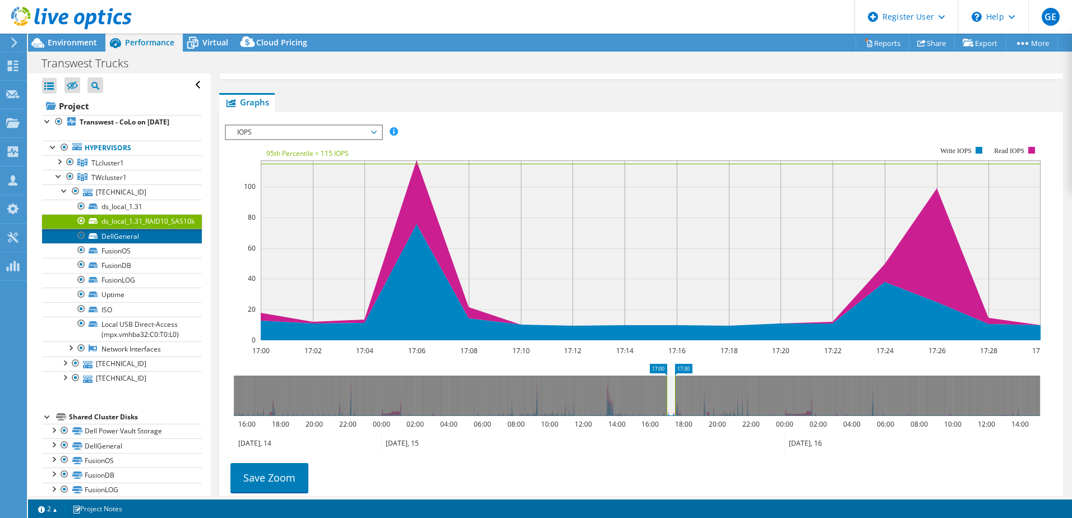
click at [128, 241] on link "DellGeneral" at bounding box center [122, 236] width 160 height 15
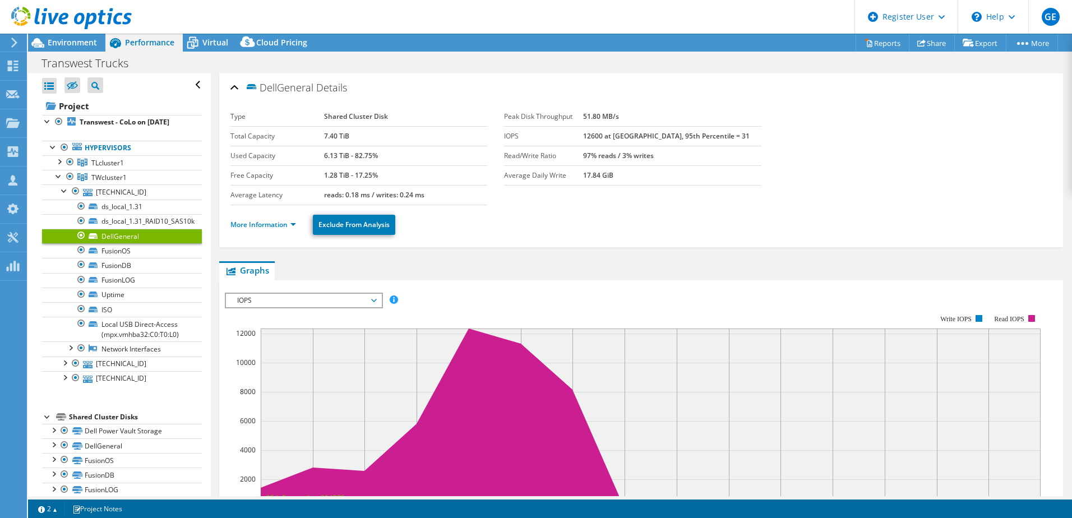
scroll to position [257, 0]
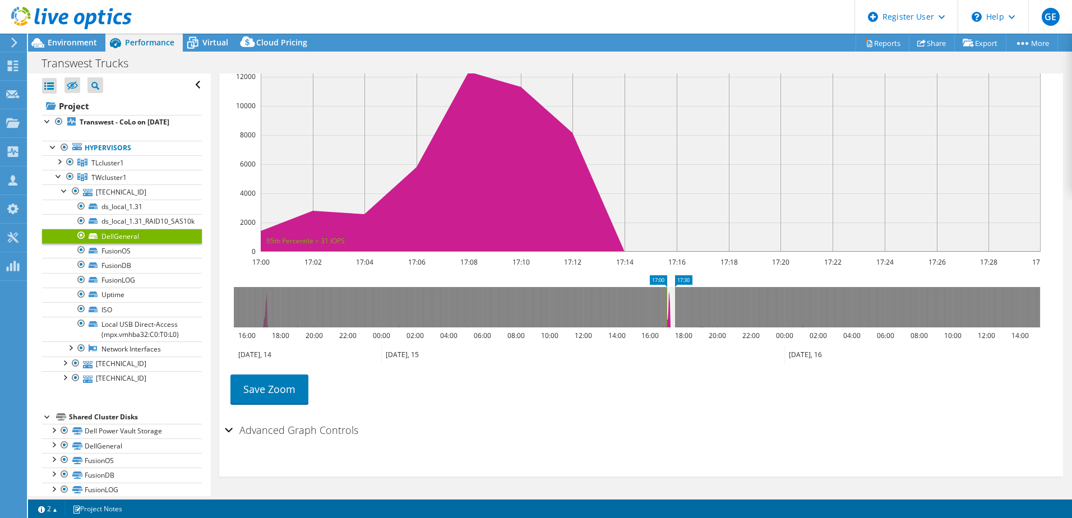
click at [240, 426] on h2 "Advanced Graph Controls" at bounding box center [291, 430] width 133 height 22
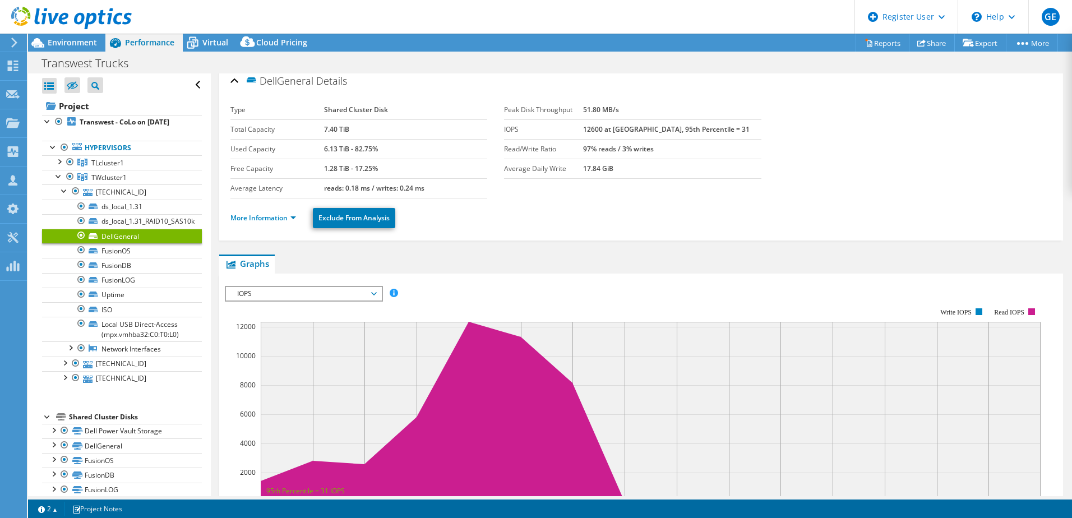
scroll to position [0, 0]
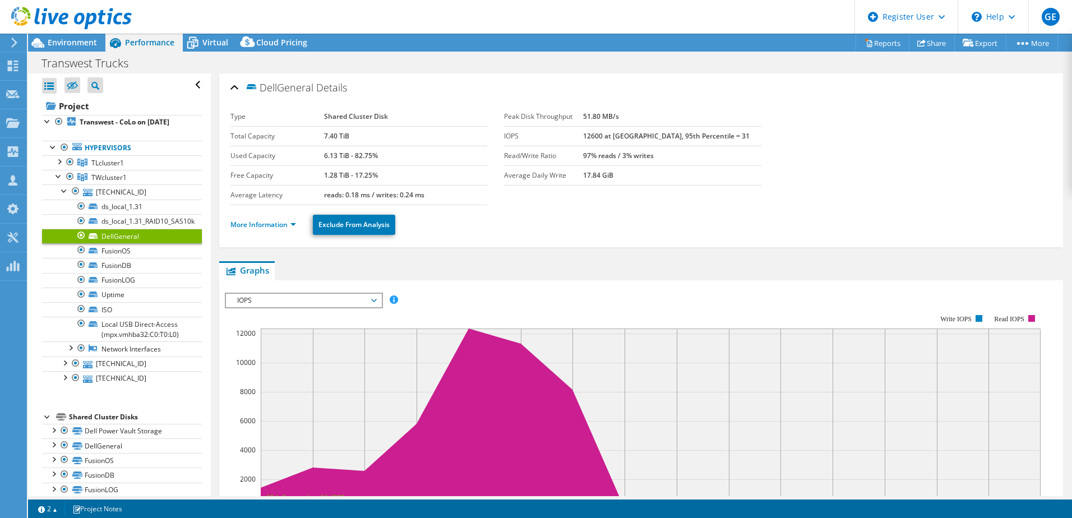
click at [269, 230] on li "More Information" at bounding box center [266, 225] width 72 height 12
click at [281, 221] on link "More Information" at bounding box center [263, 225] width 66 height 10
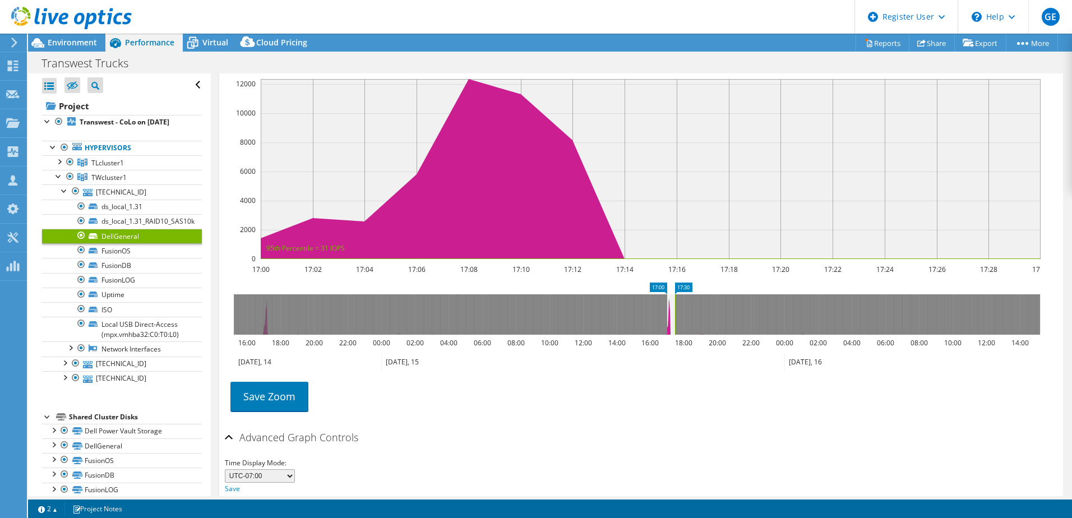
scroll to position [557, 0]
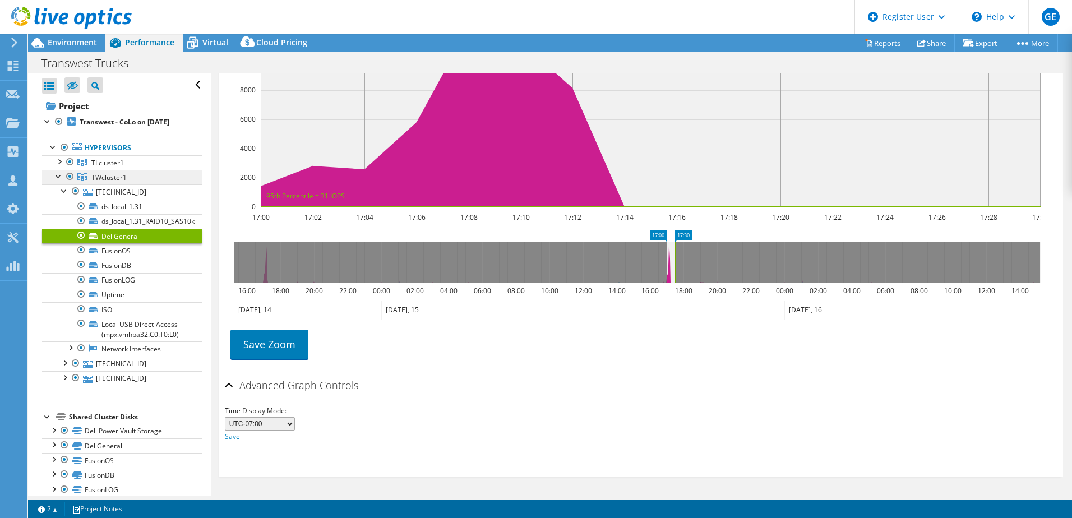
click at [136, 184] on link "TWcluster1" at bounding box center [122, 177] width 160 height 15
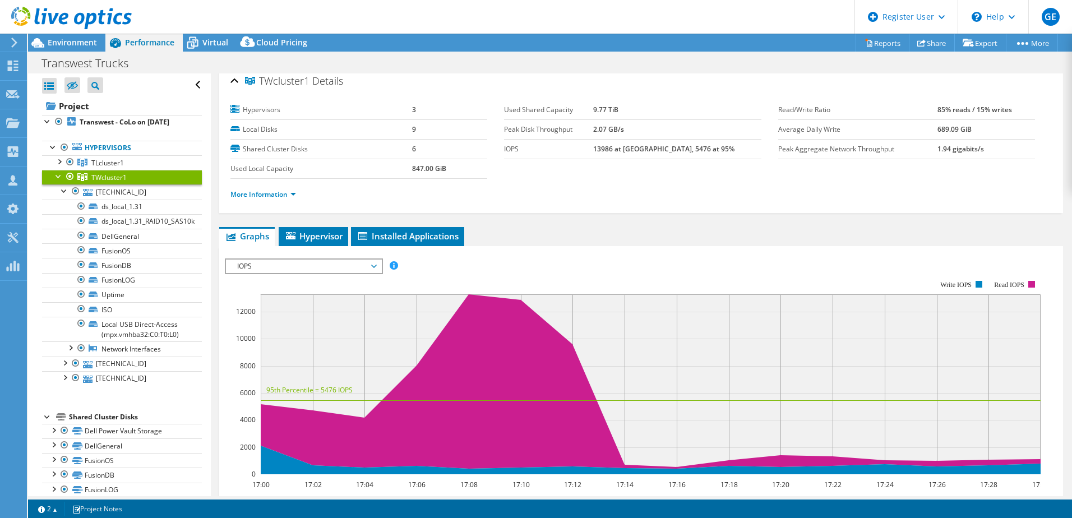
scroll to position [0, 0]
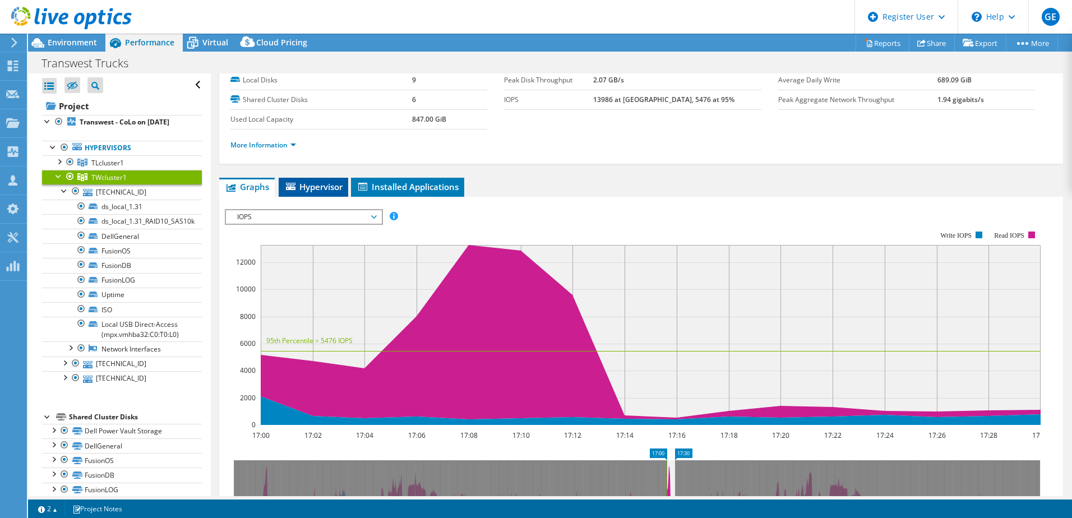
click at [310, 186] on span "Hypervisor" at bounding box center [313, 186] width 58 height 11
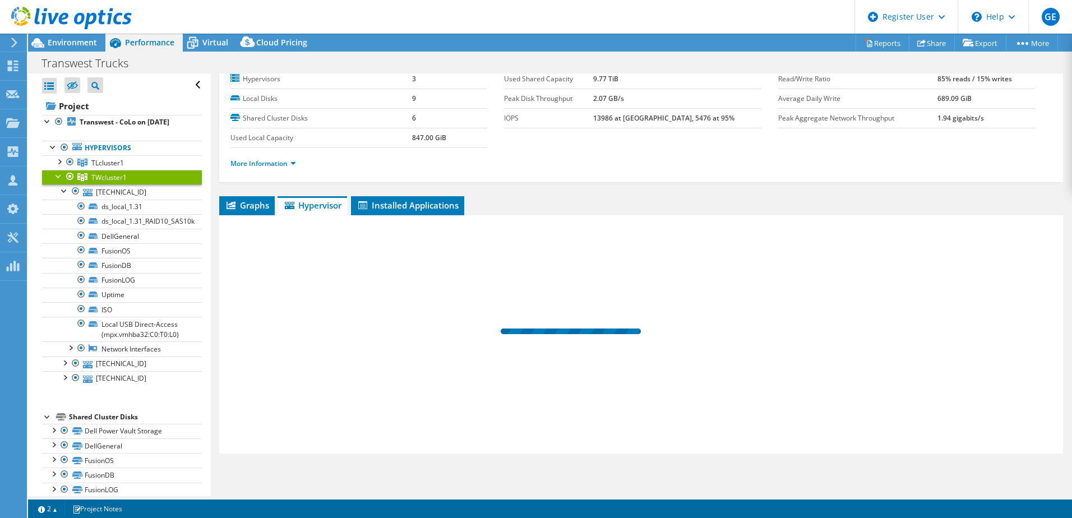
scroll to position [38, 0]
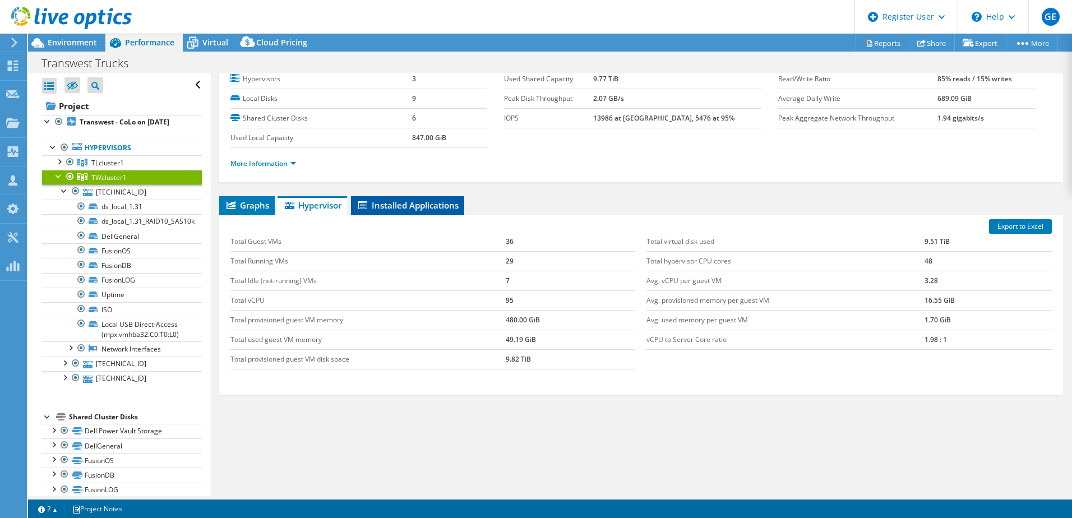
click at [434, 208] on span "Installed Applications" at bounding box center [407, 205] width 102 height 11
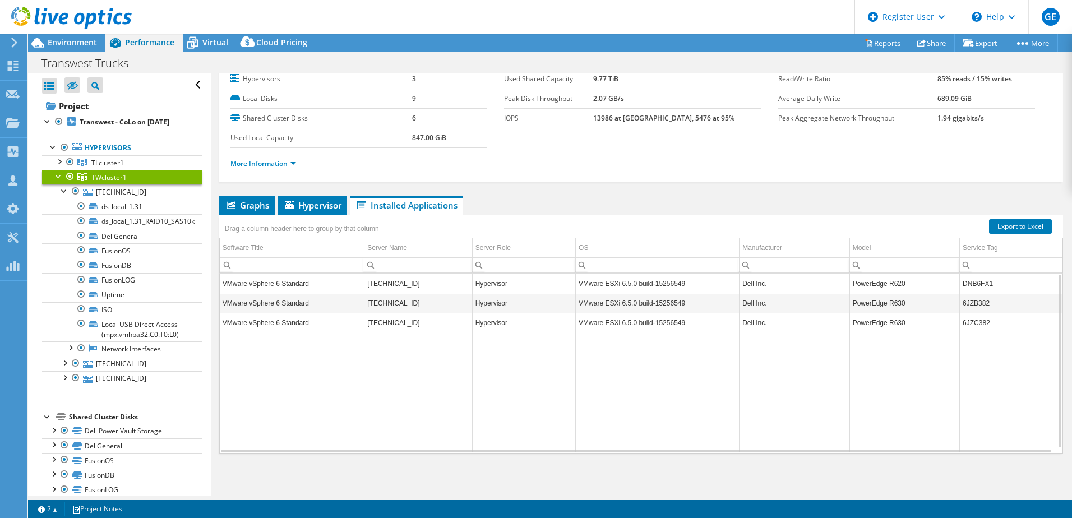
scroll to position [0, 0]
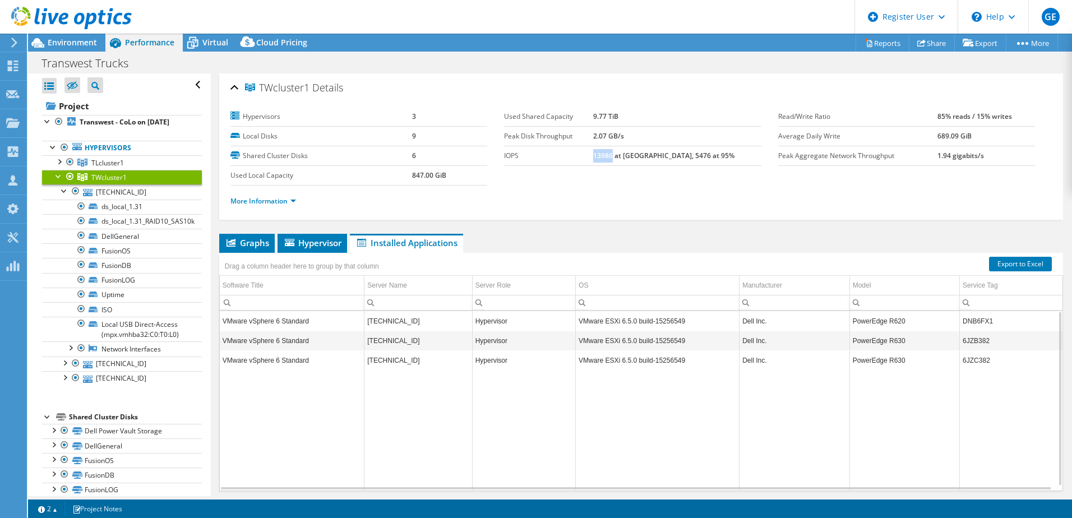
drag, startPoint x: 623, startPoint y: 153, endPoint x: 636, endPoint y: 152, distance: 12.4
click at [636, 152] on b "13986 at [GEOGRAPHIC_DATA], 5476 at 95%" at bounding box center [663, 156] width 141 height 10
click at [262, 250] on li "Graphs" at bounding box center [246, 243] width 55 height 19
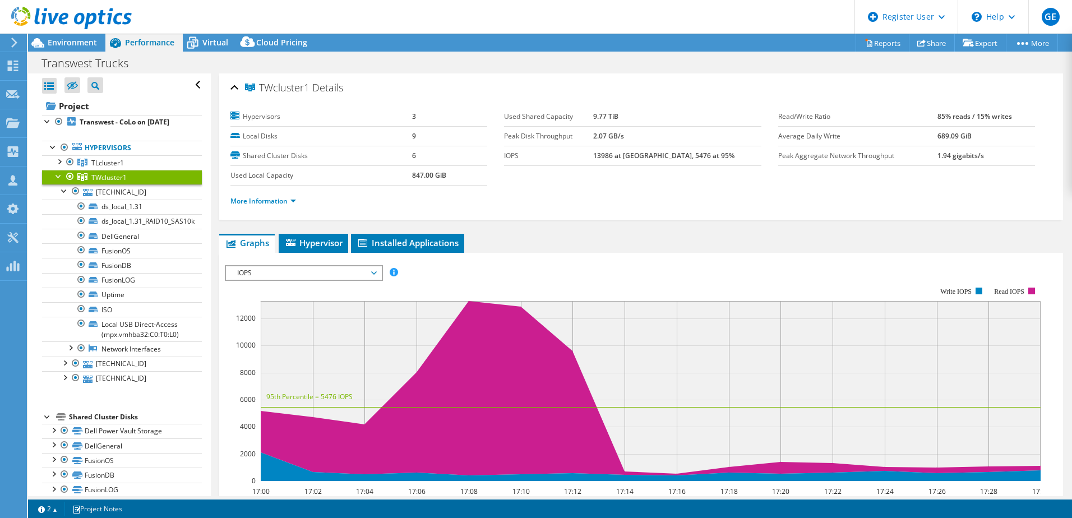
click at [57, 181] on div at bounding box center [58, 175] width 11 height 11
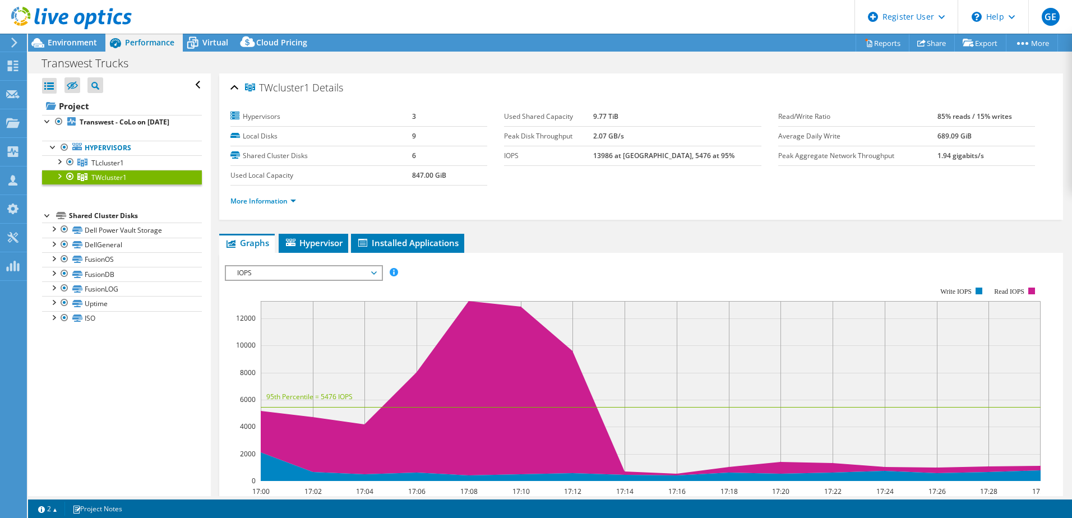
click at [57, 181] on div at bounding box center [58, 175] width 11 height 11
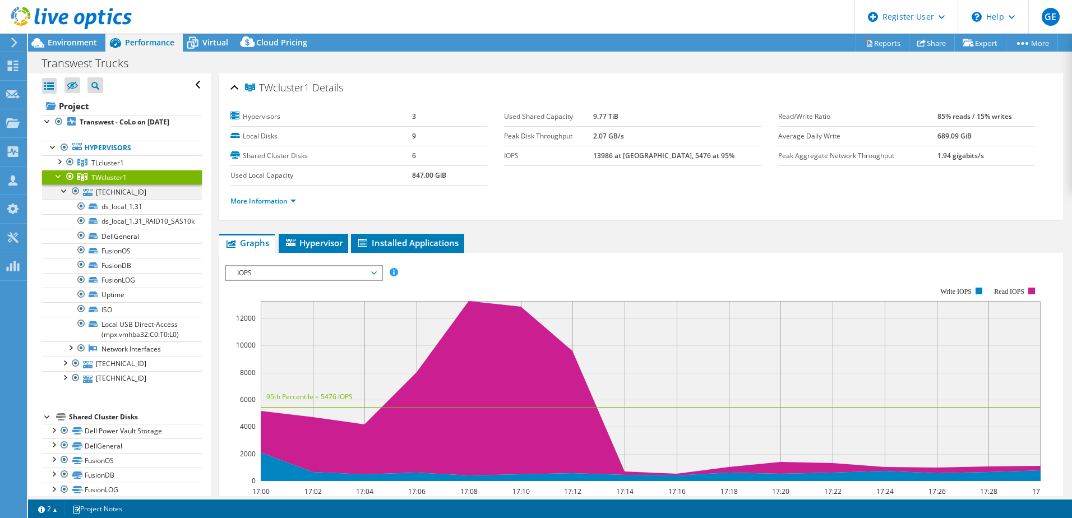
click at [63, 196] on div at bounding box center [64, 189] width 11 height 11
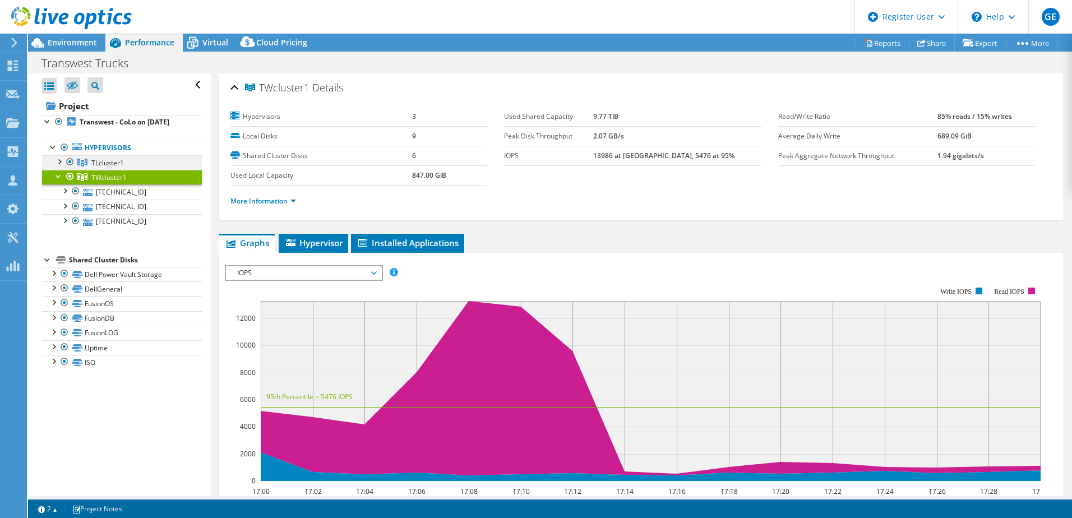
click at [60, 166] on div at bounding box center [58, 160] width 11 height 11
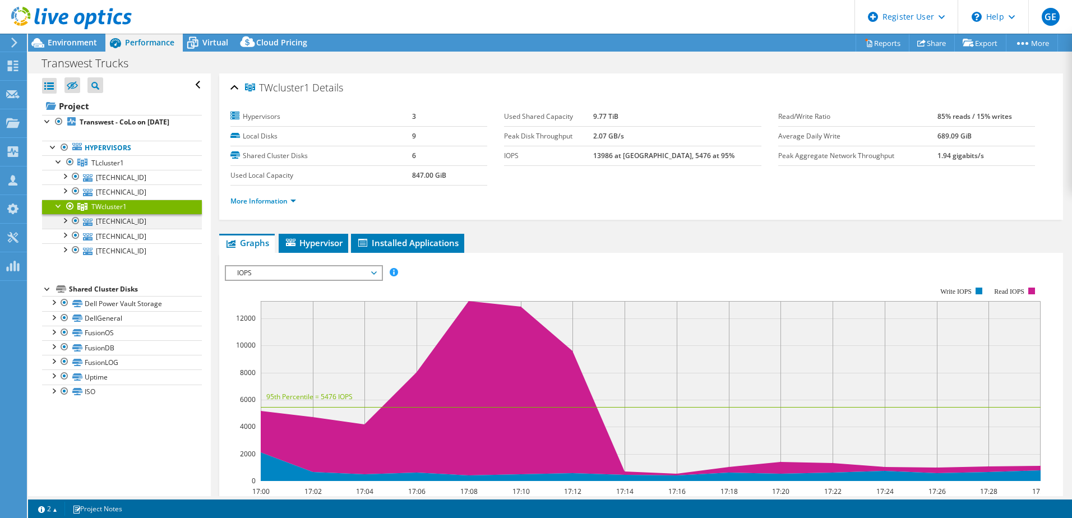
click at [66, 225] on div at bounding box center [64, 219] width 11 height 11
